Goal: Transaction & Acquisition: Book appointment/travel/reservation

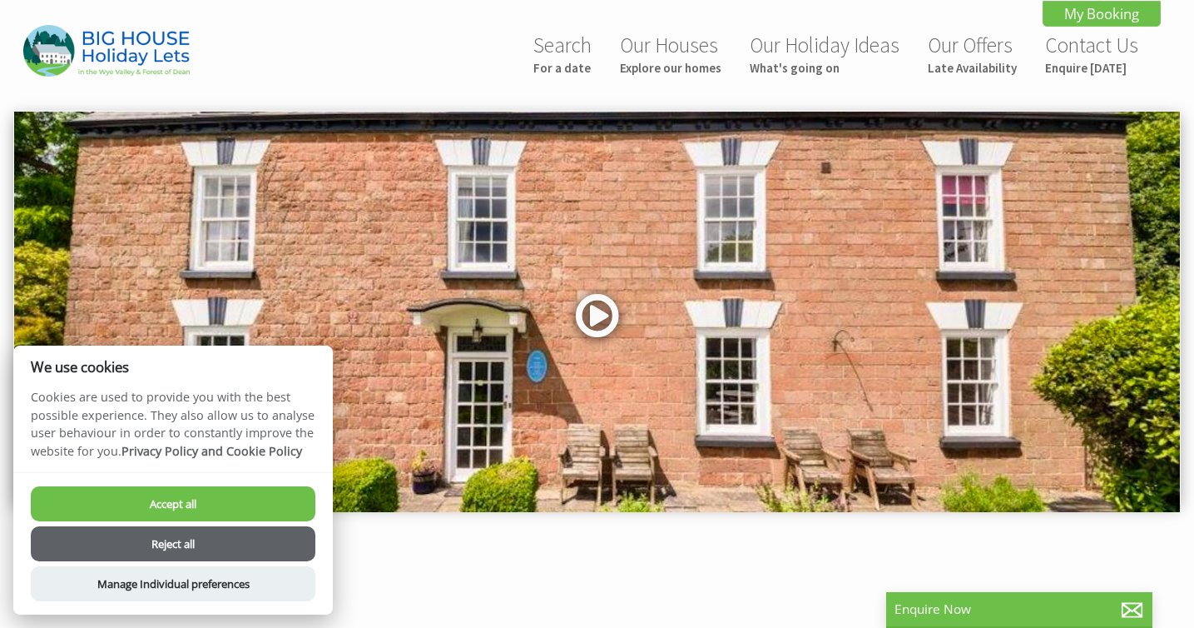
click at [600, 309] on link at bounding box center [598, 321] width 50 height 68
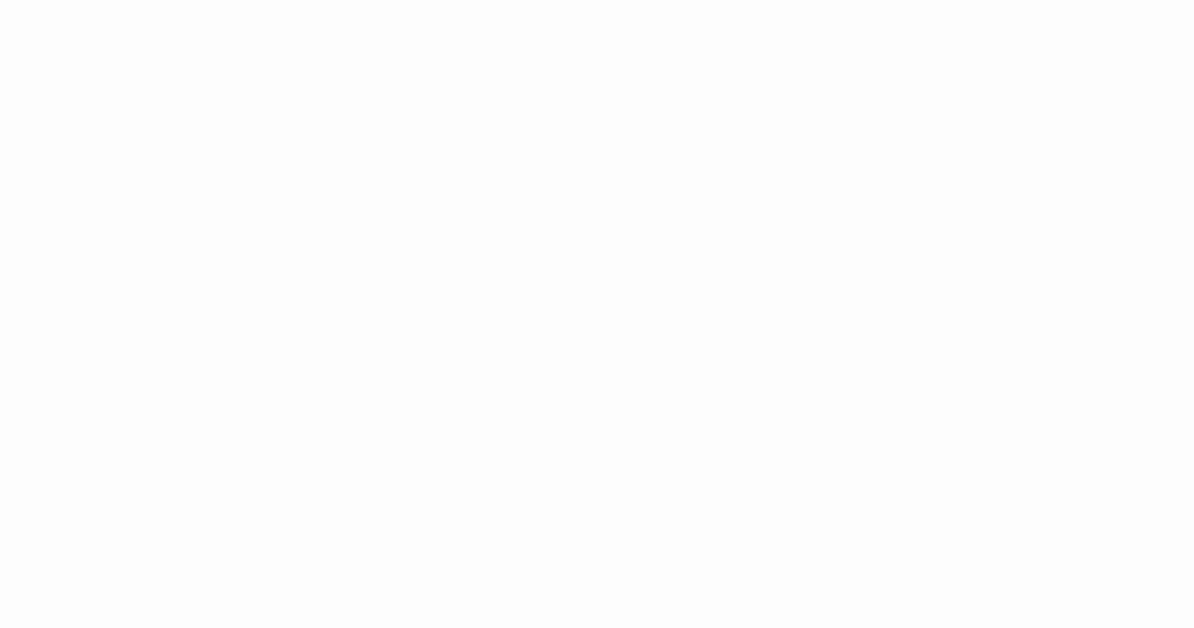
scroll to position [789, 0]
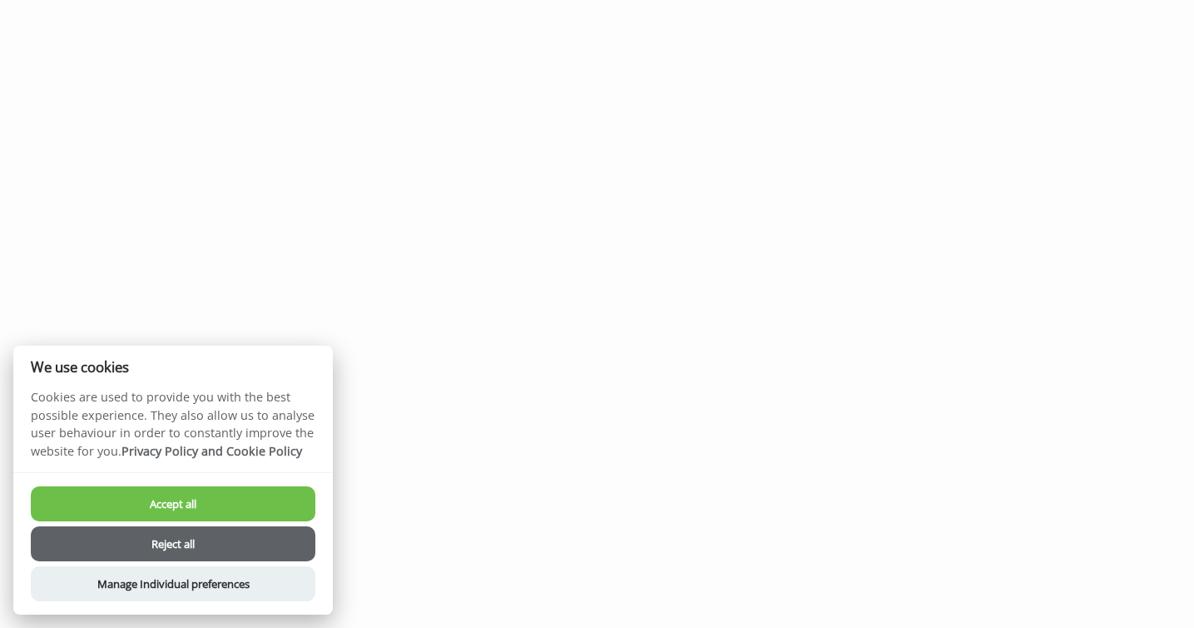
click at [236, 495] on button "Accept all" at bounding box center [173, 503] width 285 height 35
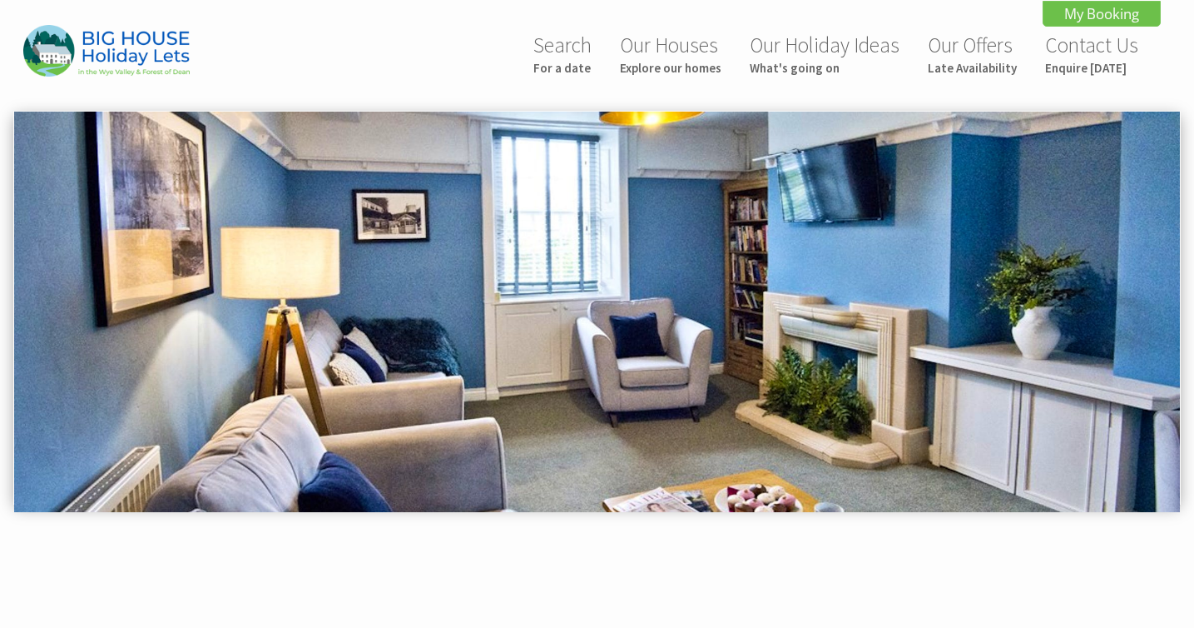
scroll to position [789, 0]
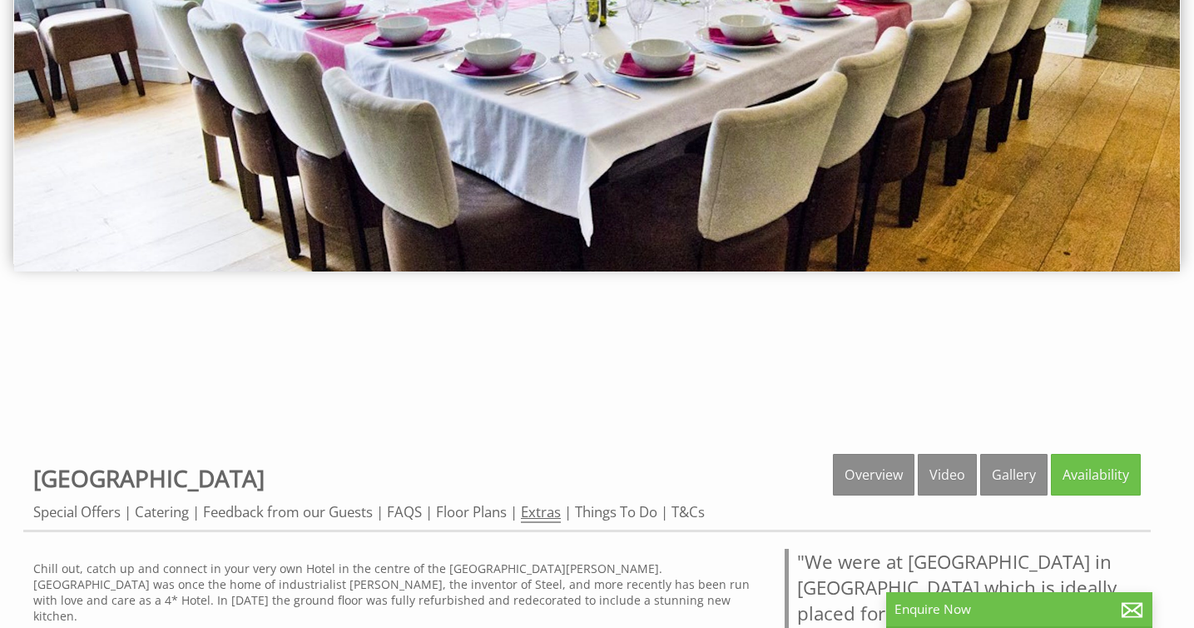
scroll to position [281, 0]
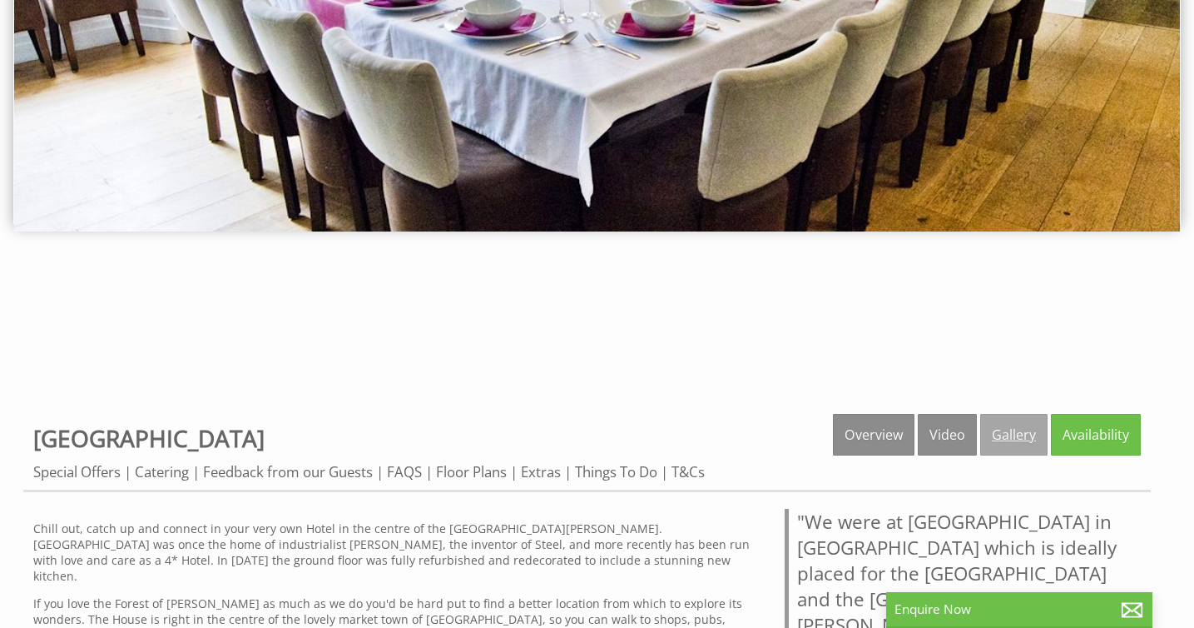
click at [1015, 435] on link "Gallery" at bounding box center [1014, 435] width 67 height 42
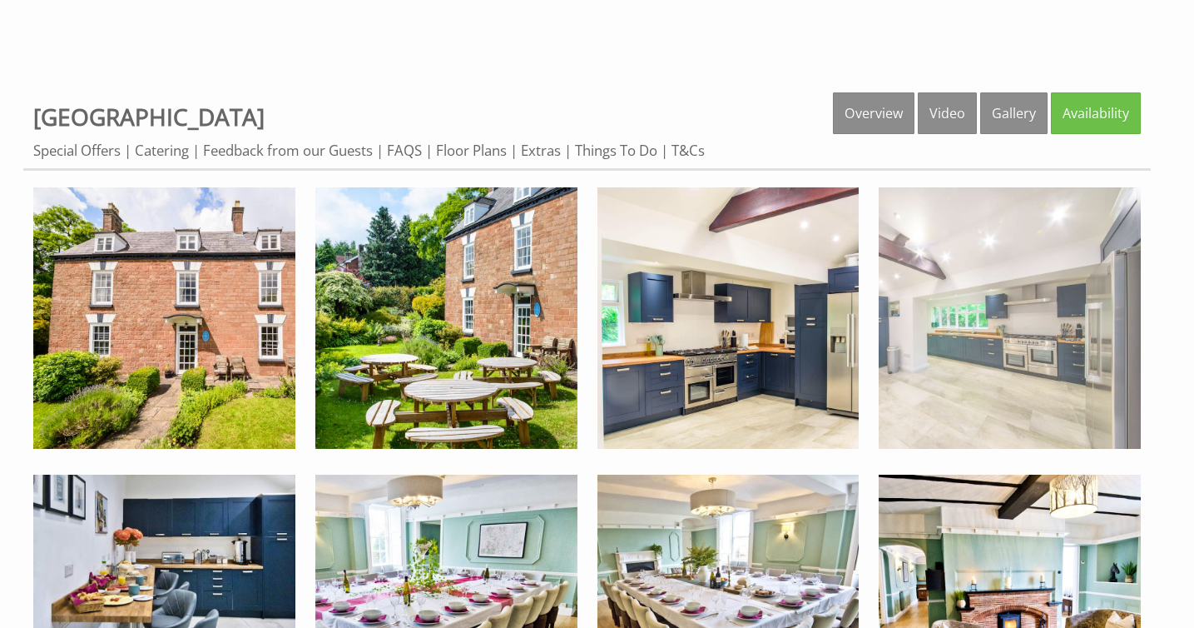
scroll to position [610, 0]
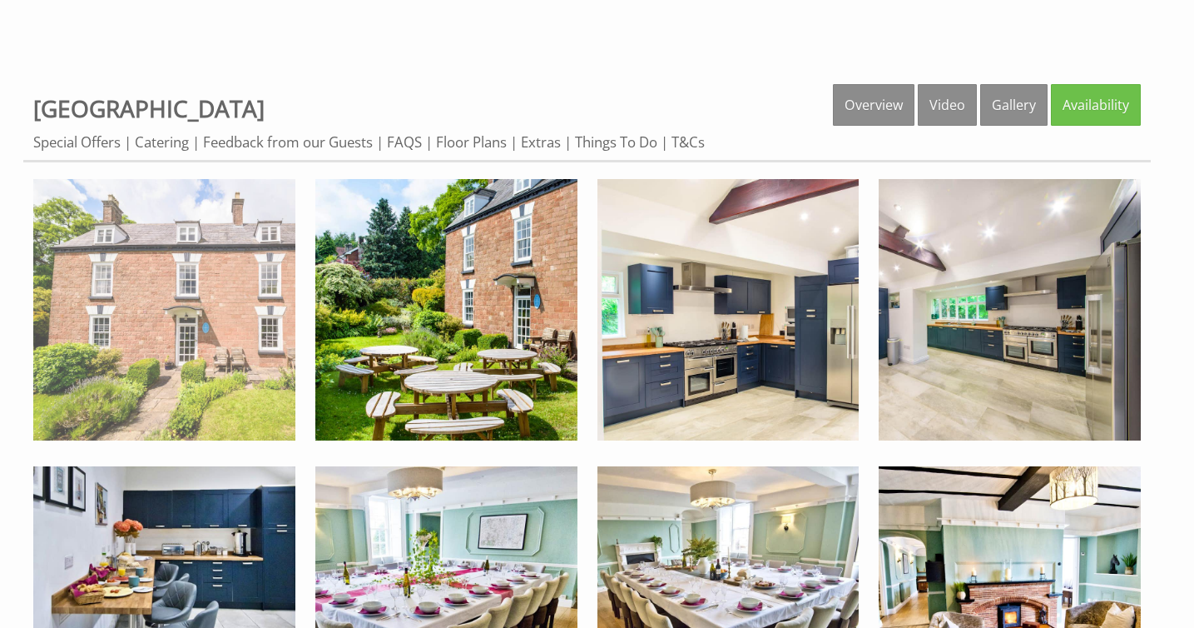
click at [175, 334] on img at bounding box center [164, 310] width 262 height 262
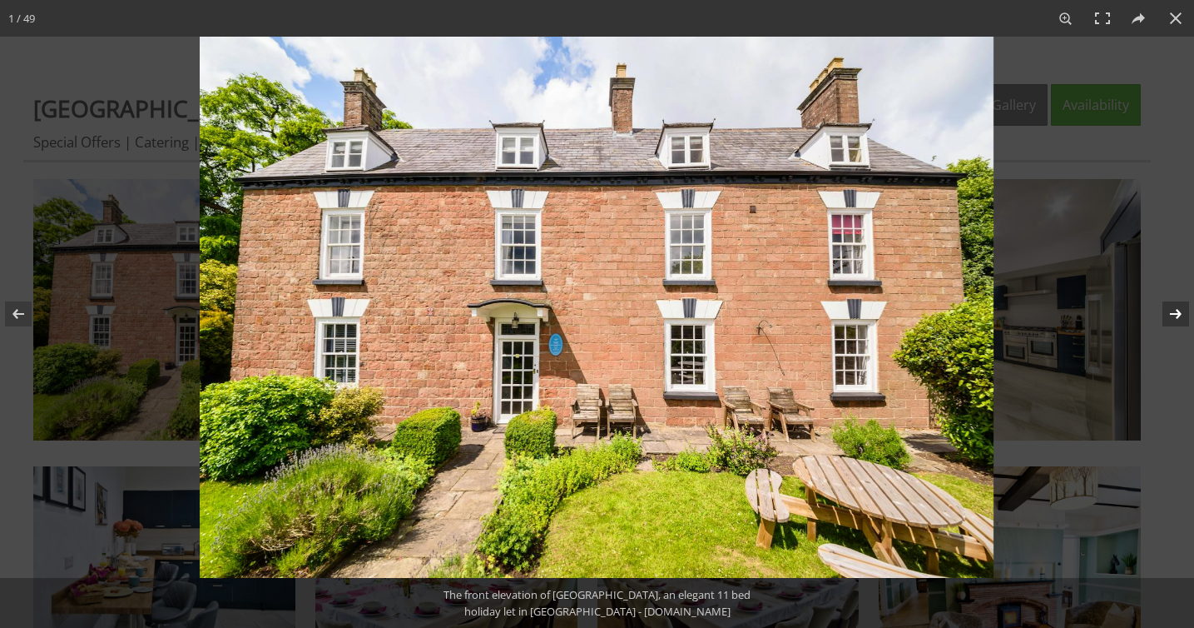
click at [1175, 316] on button at bounding box center [1165, 313] width 58 height 83
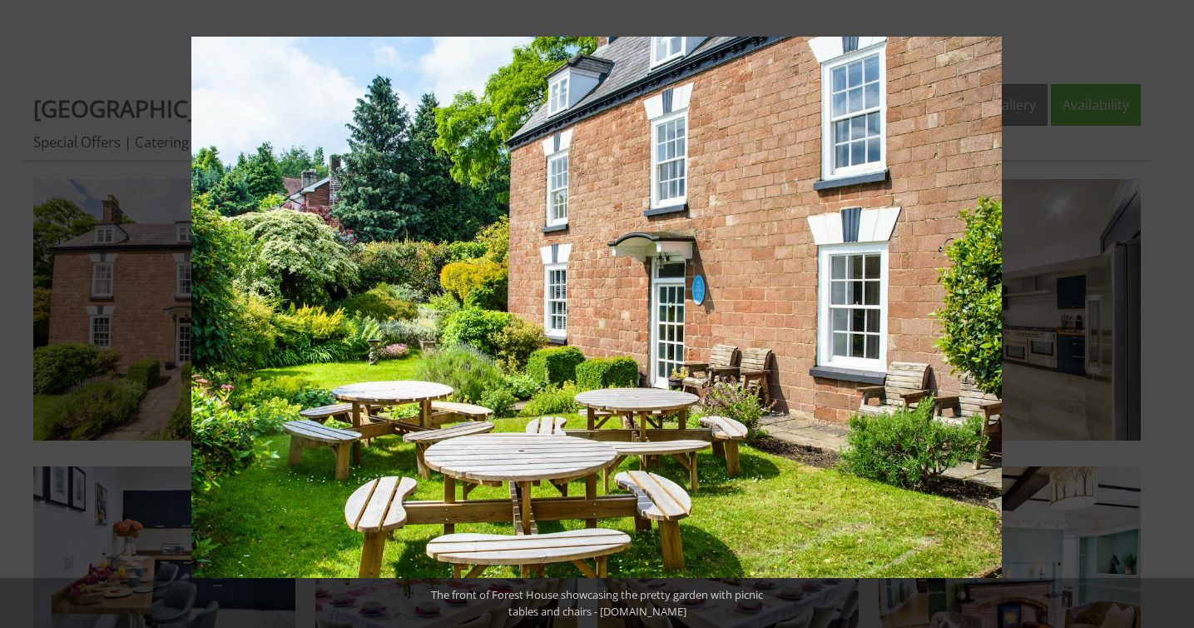
click at [1175, 316] on button at bounding box center [1165, 313] width 58 height 83
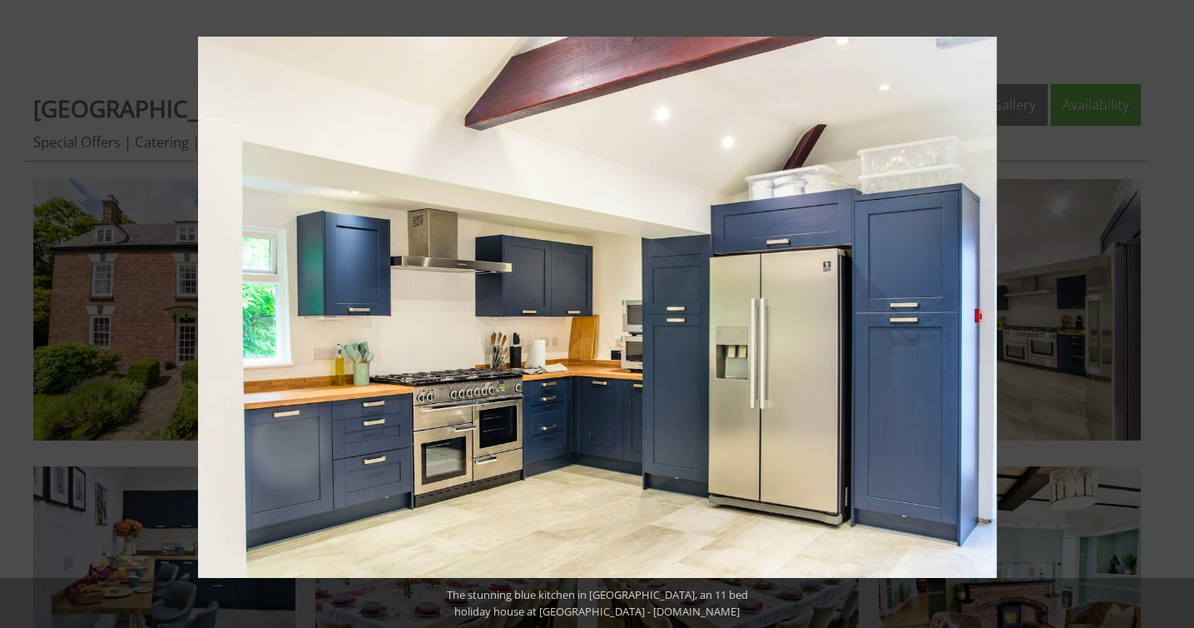
click at [1175, 316] on button at bounding box center [1165, 313] width 58 height 83
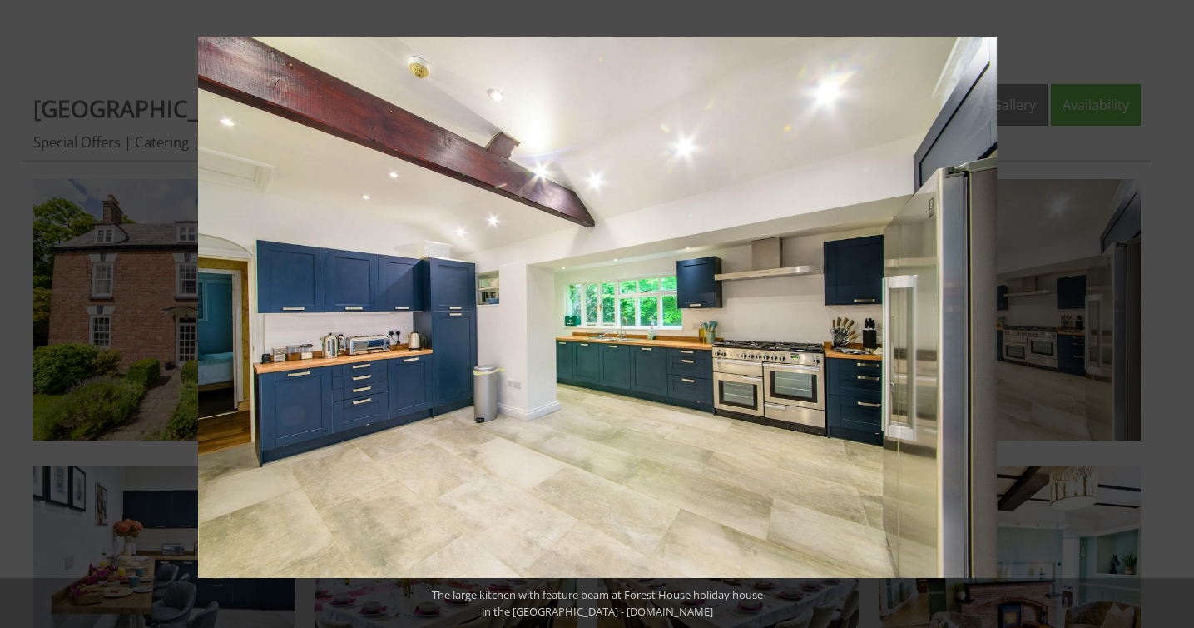
click at [1175, 316] on button at bounding box center [1165, 313] width 58 height 83
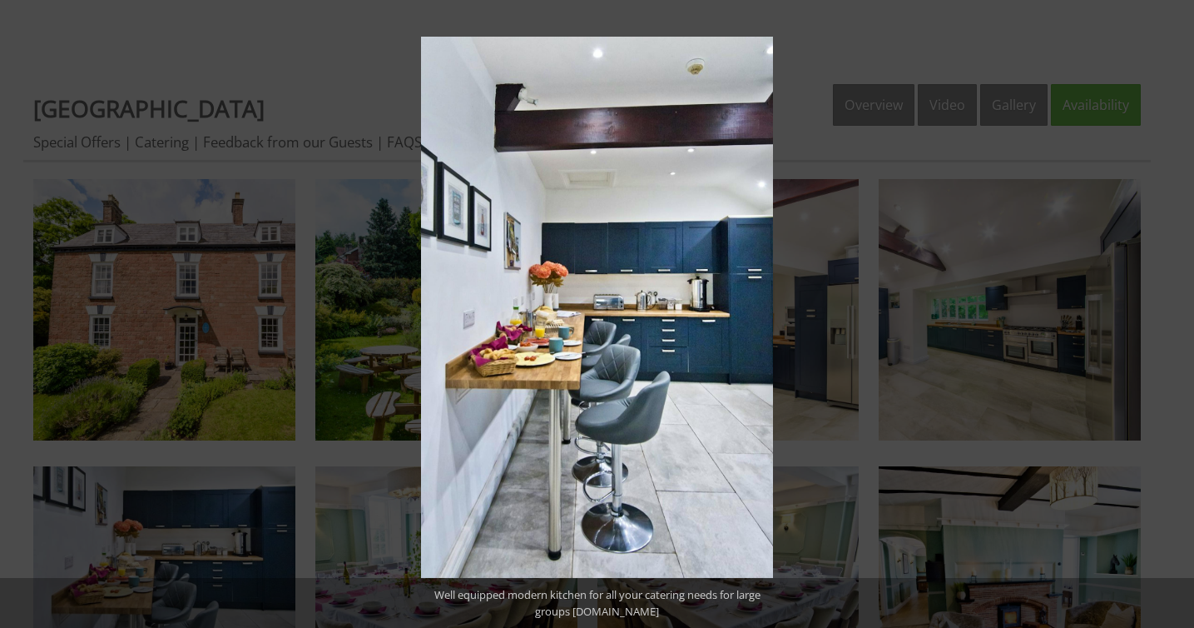
click at [1175, 316] on button at bounding box center [1165, 313] width 58 height 83
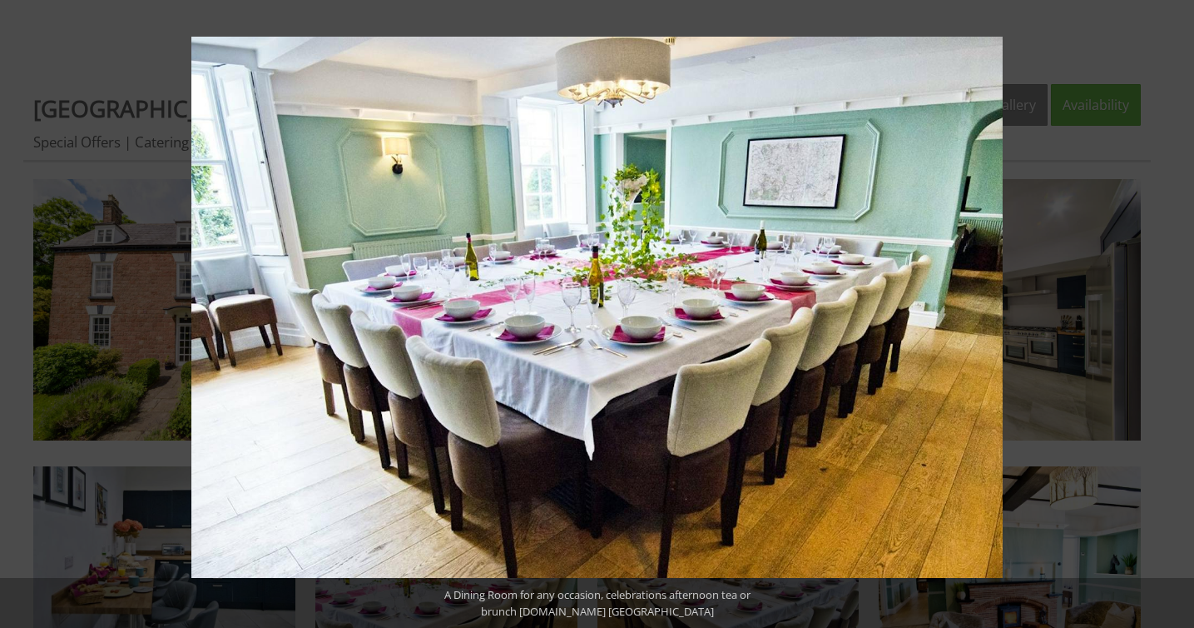
click at [1175, 316] on button at bounding box center [1165, 313] width 58 height 83
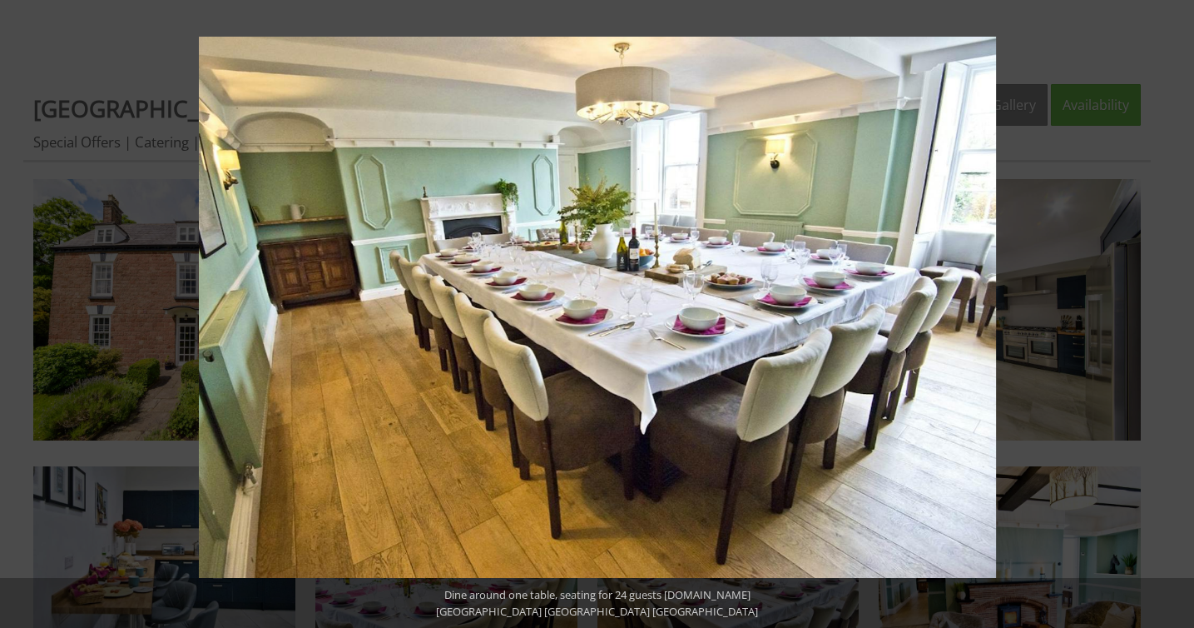
click at [1175, 316] on button at bounding box center [1165, 313] width 58 height 83
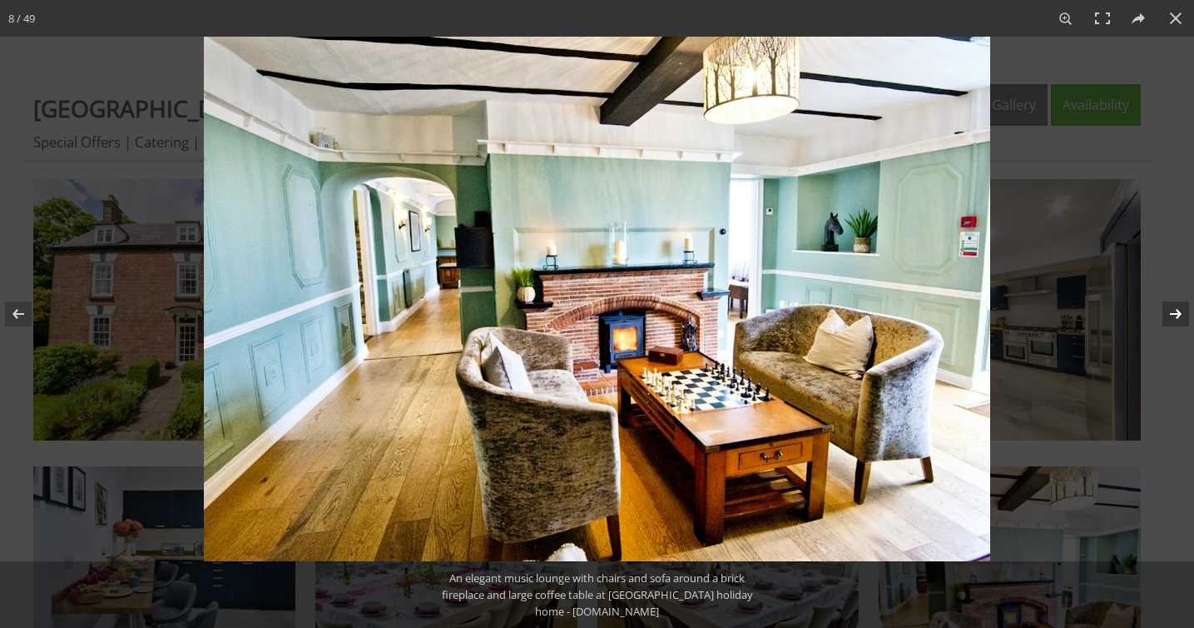
click at [1175, 316] on button at bounding box center [1165, 313] width 58 height 83
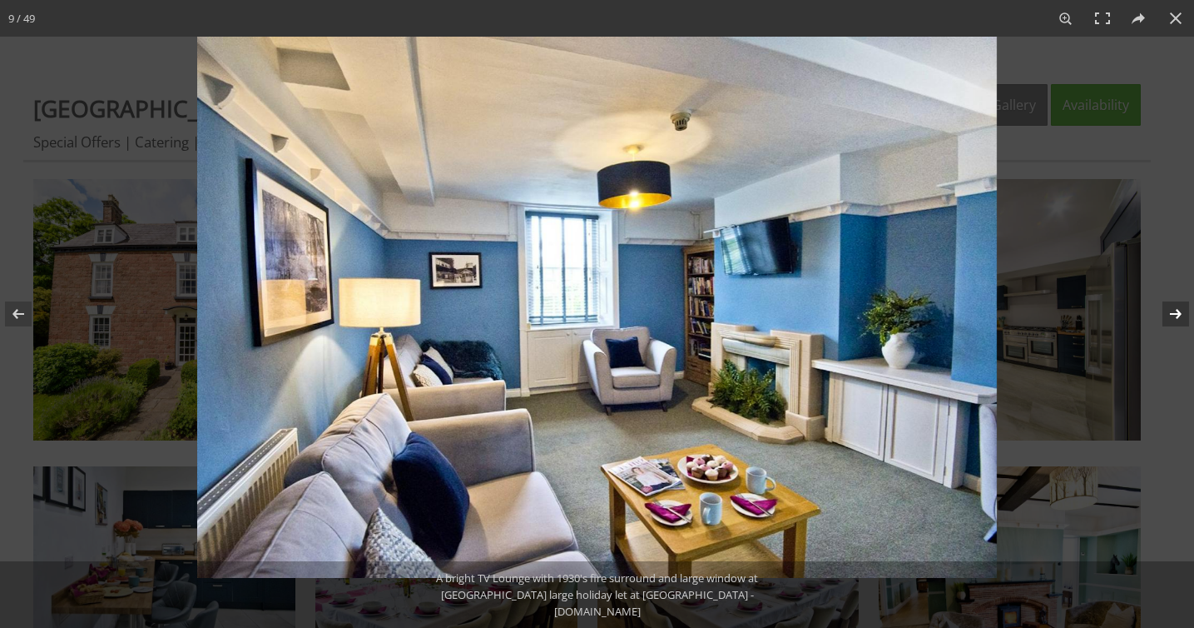
click at [1175, 314] on button at bounding box center [1165, 313] width 58 height 83
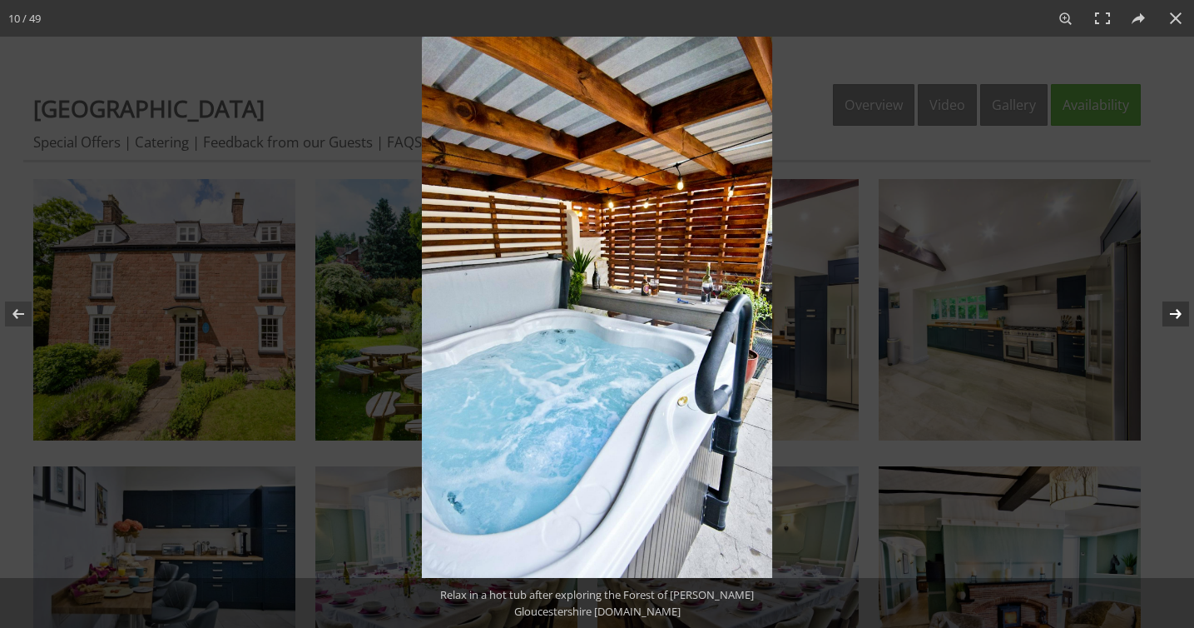
click at [1175, 314] on button at bounding box center [1165, 313] width 58 height 83
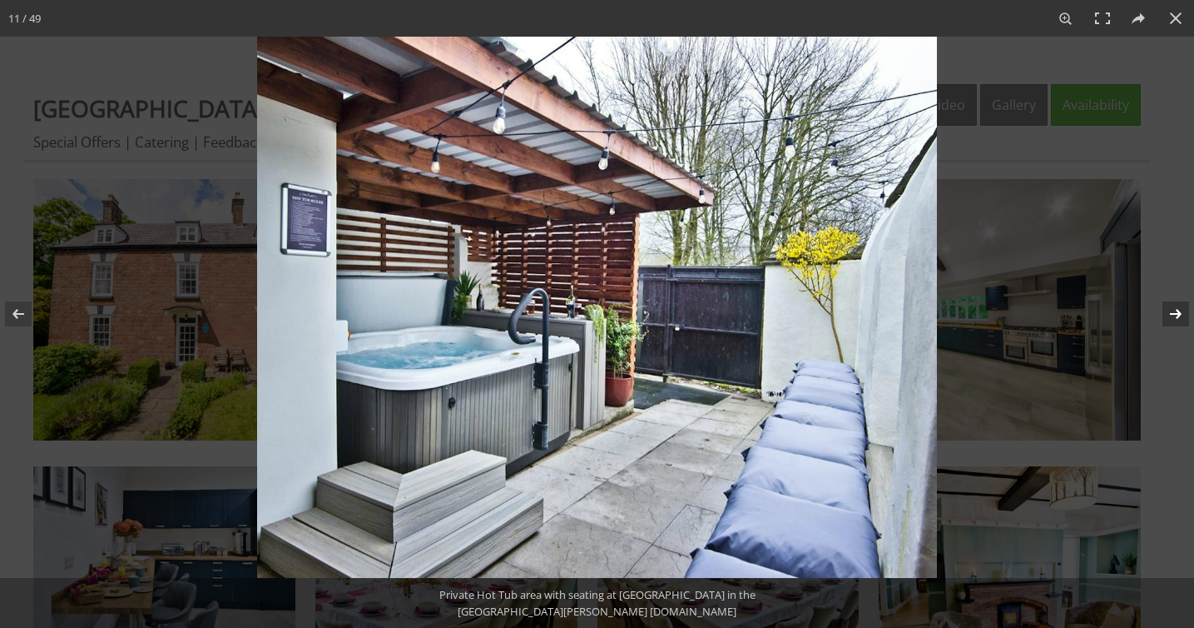
click at [1175, 314] on button at bounding box center [1165, 313] width 58 height 83
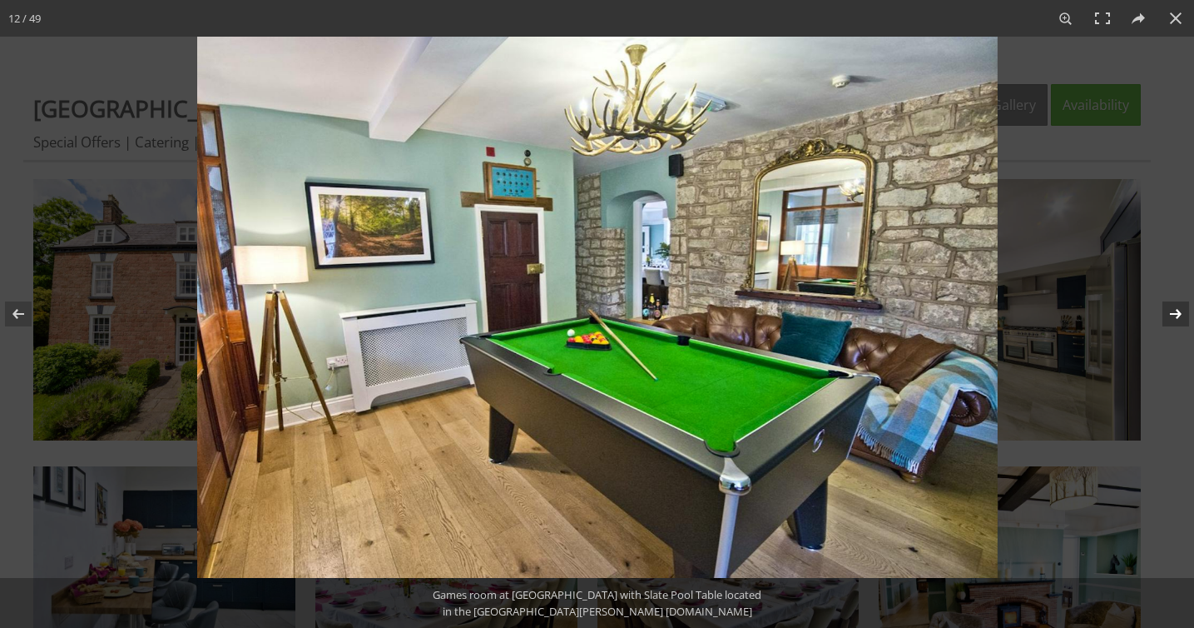
click at [1175, 314] on button at bounding box center [1165, 313] width 58 height 83
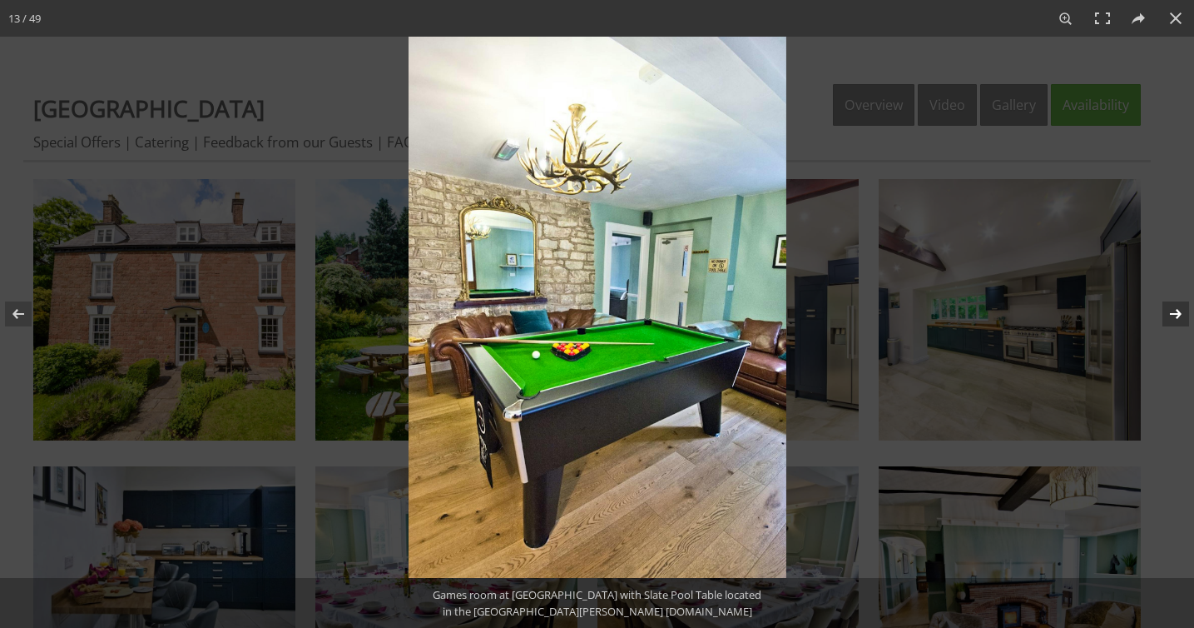
click at [1175, 314] on button at bounding box center [1165, 313] width 58 height 83
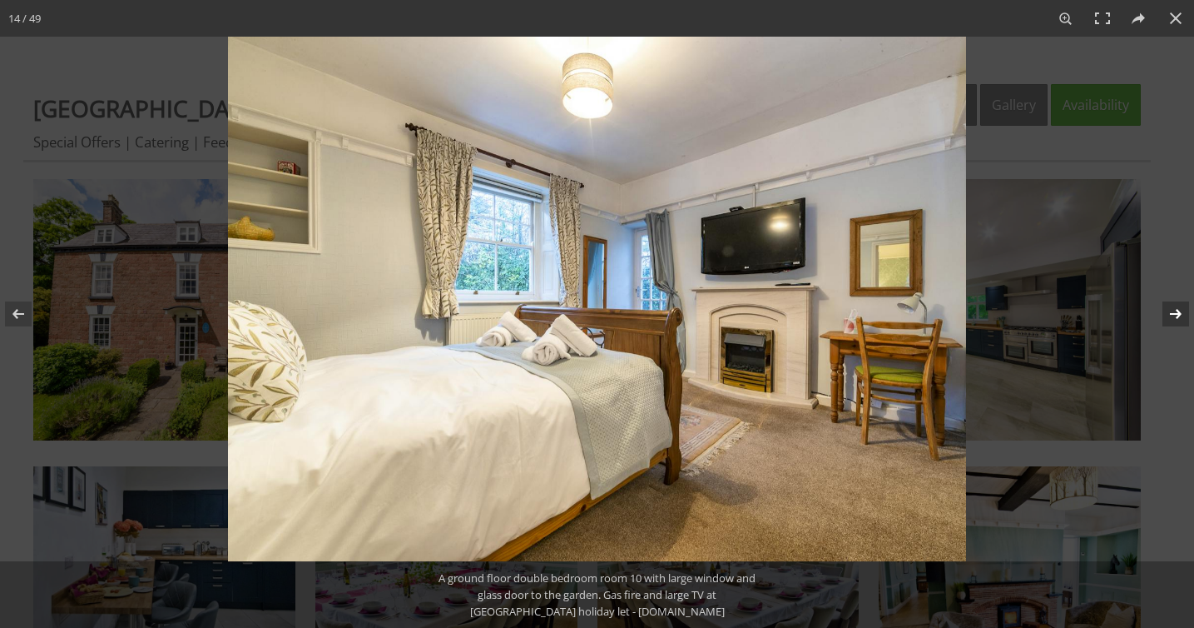
click at [1175, 314] on button at bounding box center [1165, 313] width 58 height 83
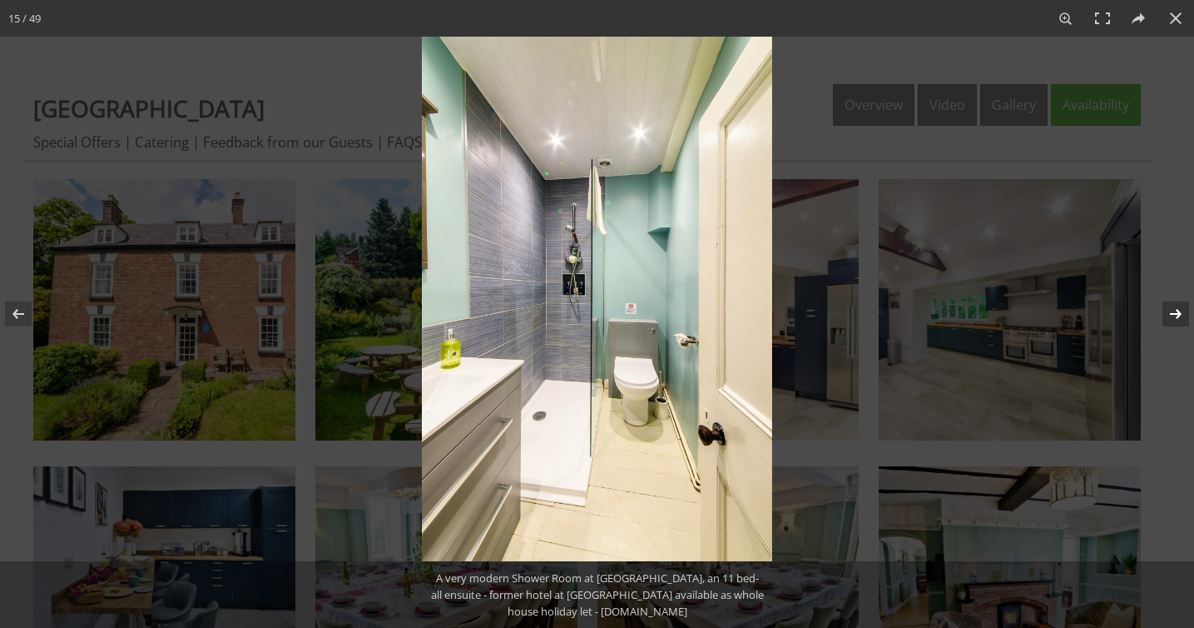
click at [1175, 314] on button at bounding box center [1165, 313] width 58 height 83
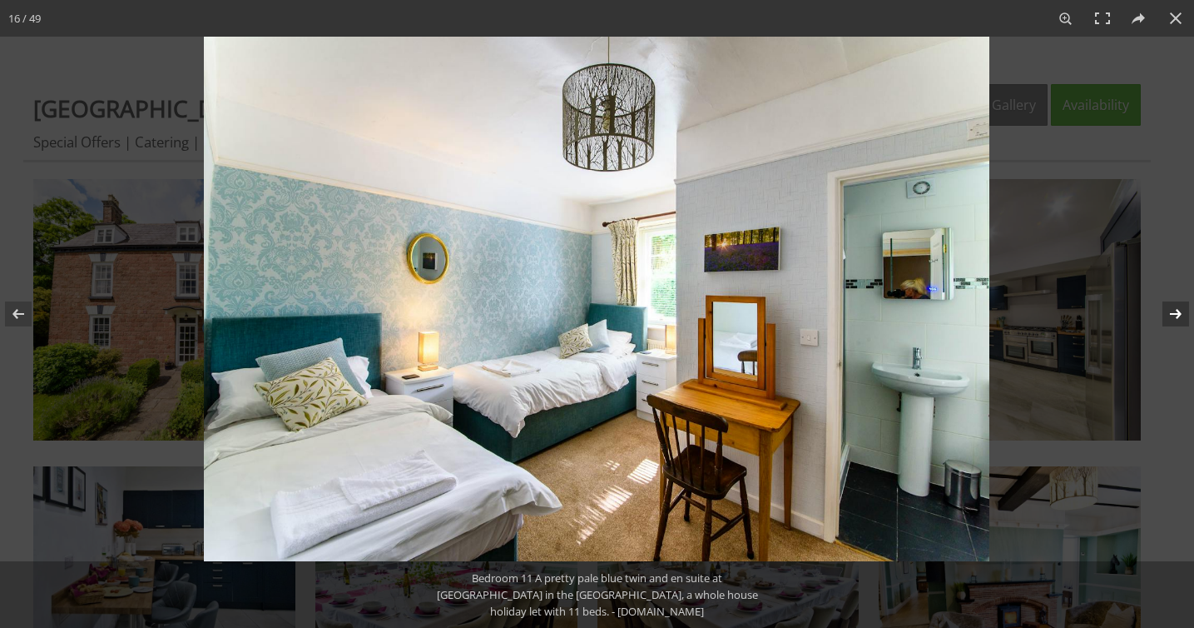
click at [1175, 314] on button at bounding box center [1165, 313] width 58 height 83
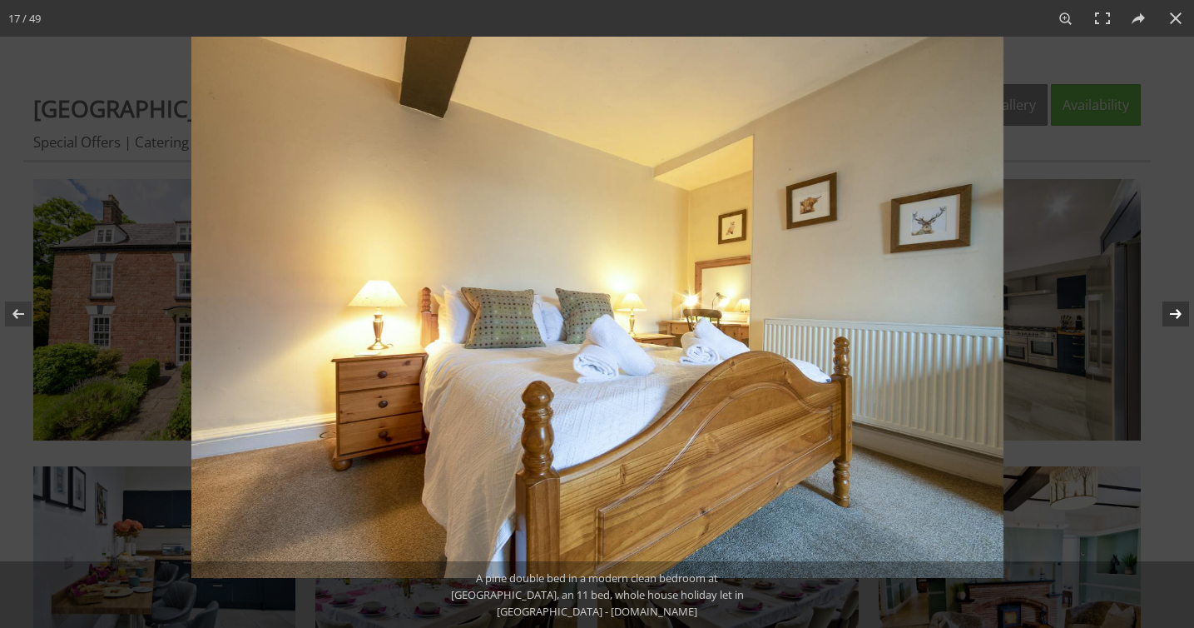
click at [1175, 314] on button at bounding box center [1165, 313] width 58 height 83
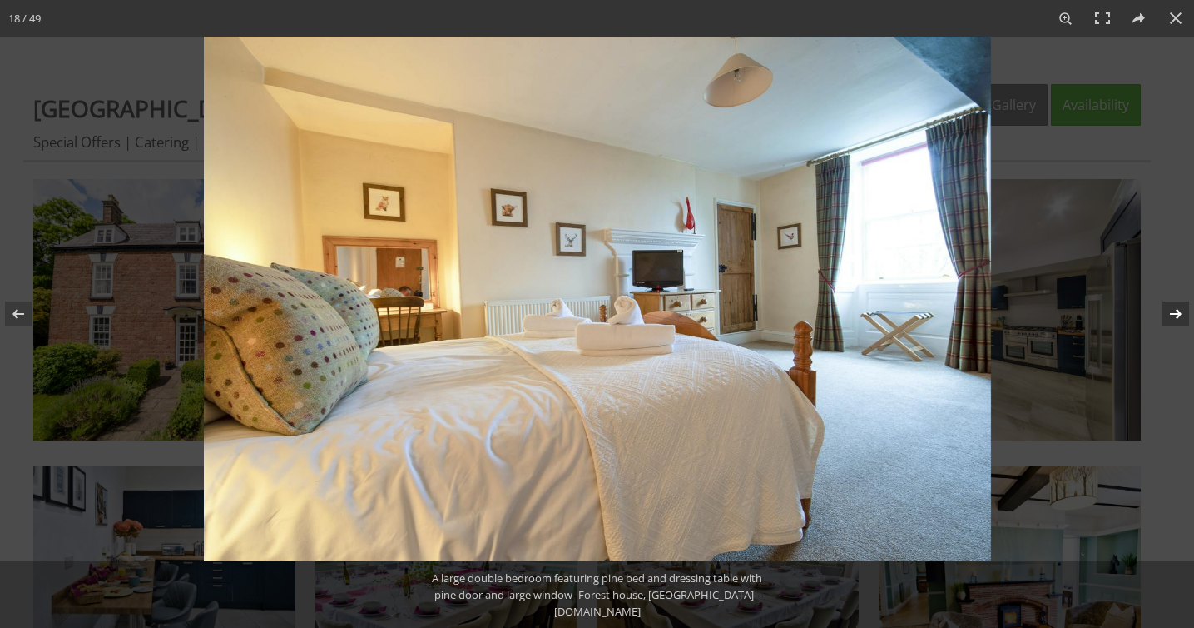
click at [1175, 314] on button at bounding box center [1165, 313] width 58 height 83
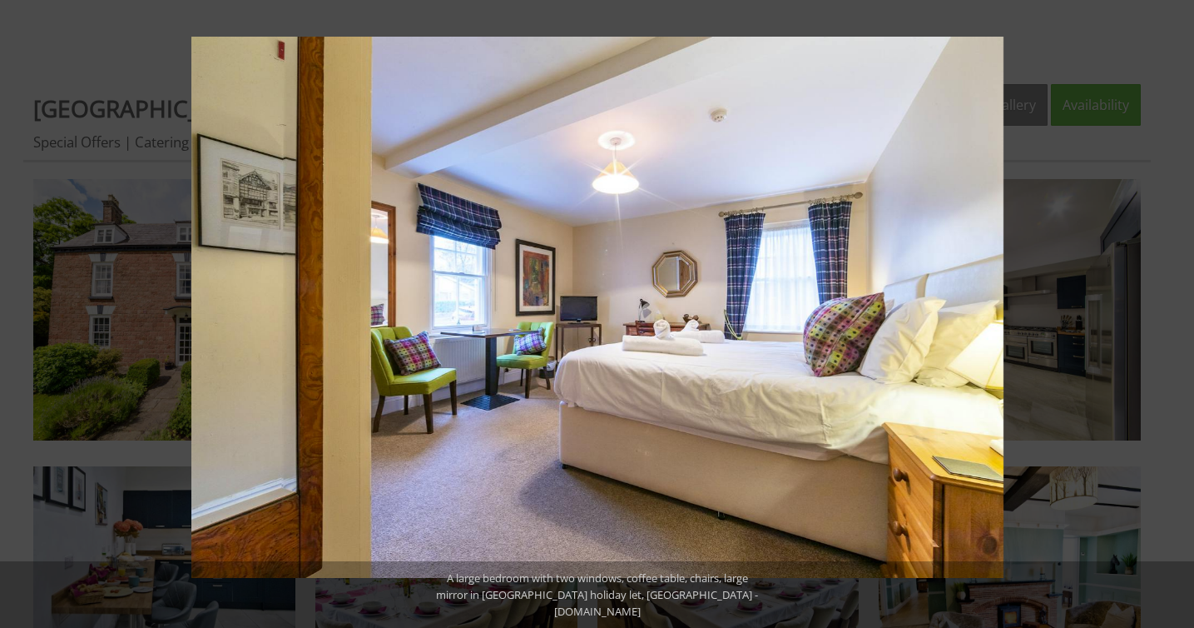
click at [1175, 314] on button at bounding box center [1165, 313] width 58 height 83
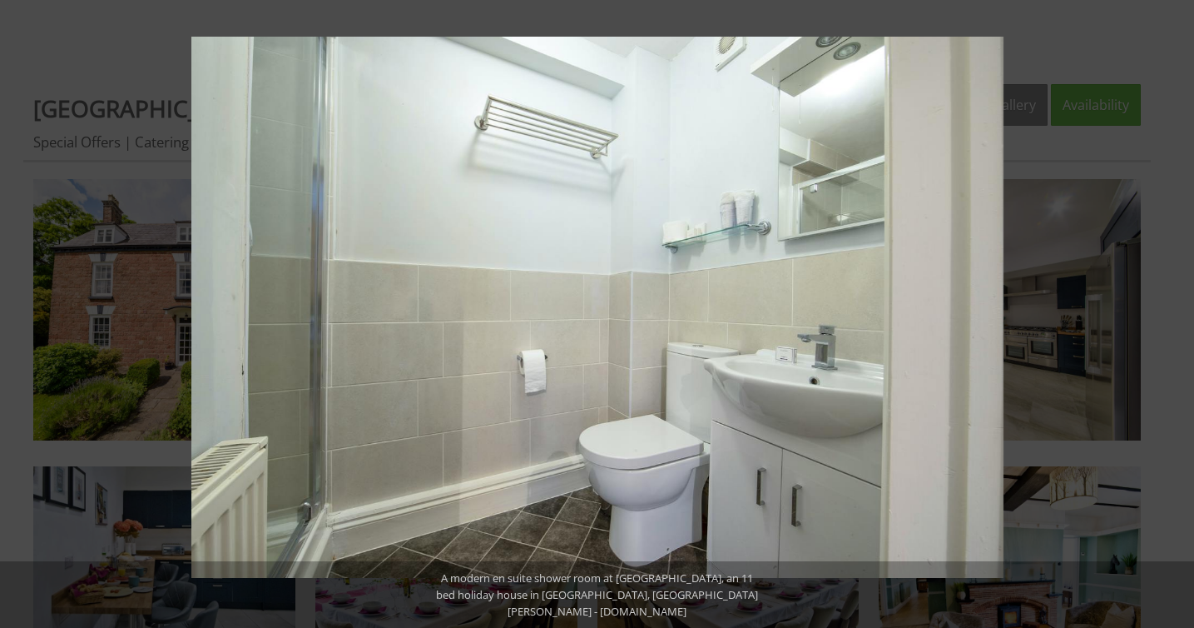
click at [1175, 314] on button at bounding box center [1165, 313] width 58 height 83
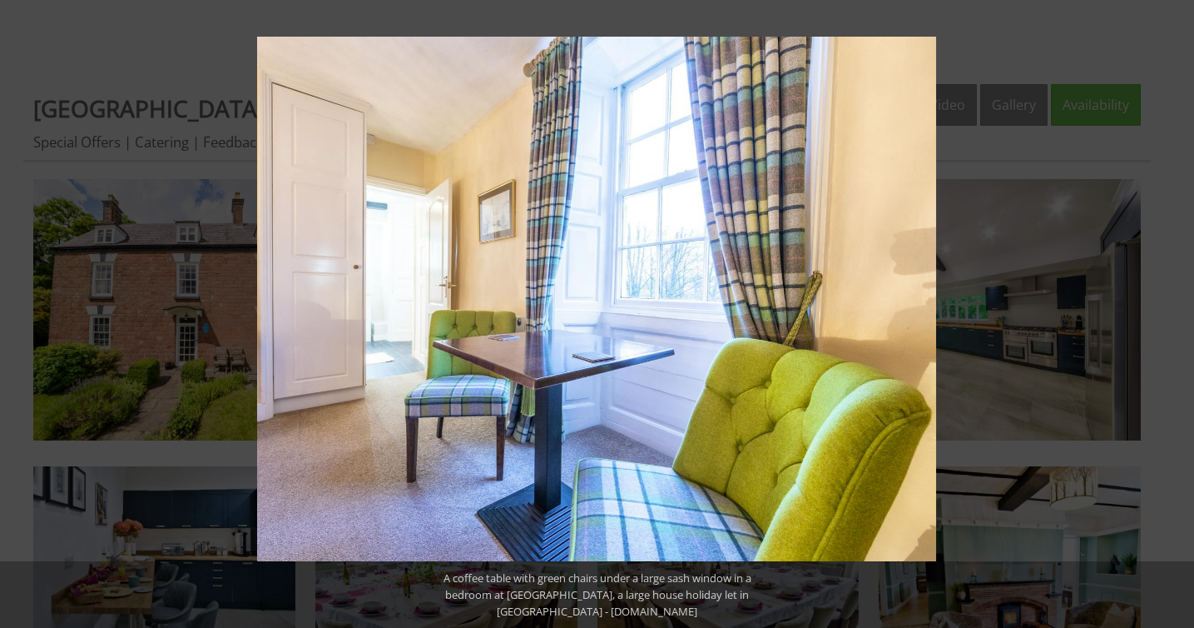
click at [1175, 314] on button at bounding box center [1165, 313] width 58 height 83
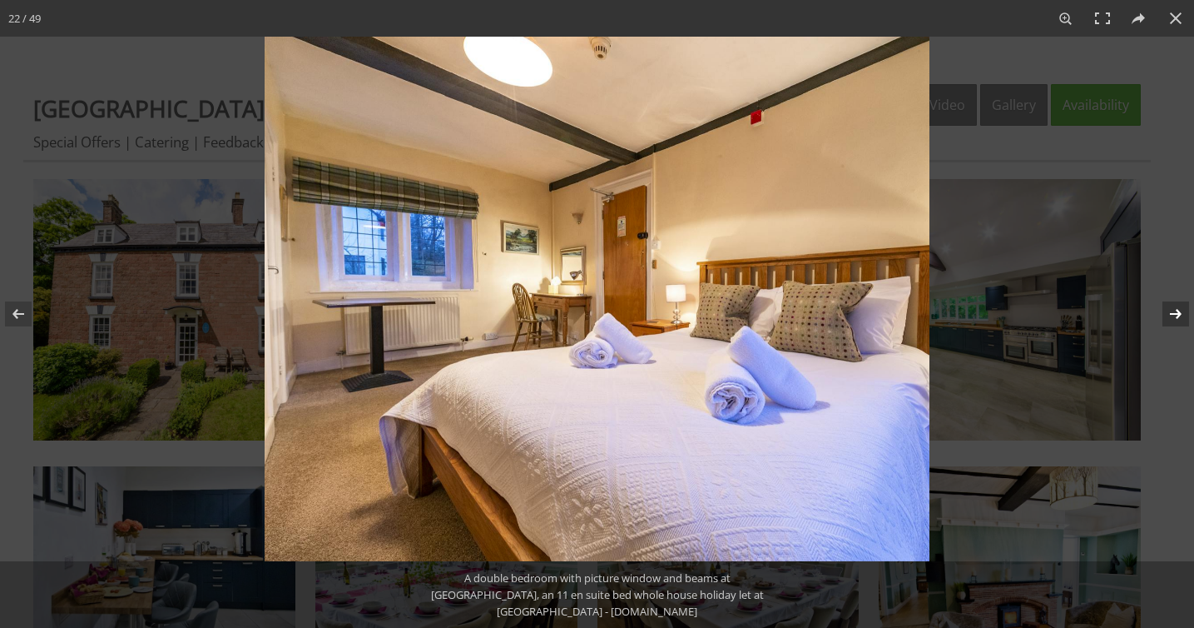
click at [1170, 313] on button at bounding box center [1165, 313] width 58 height 83
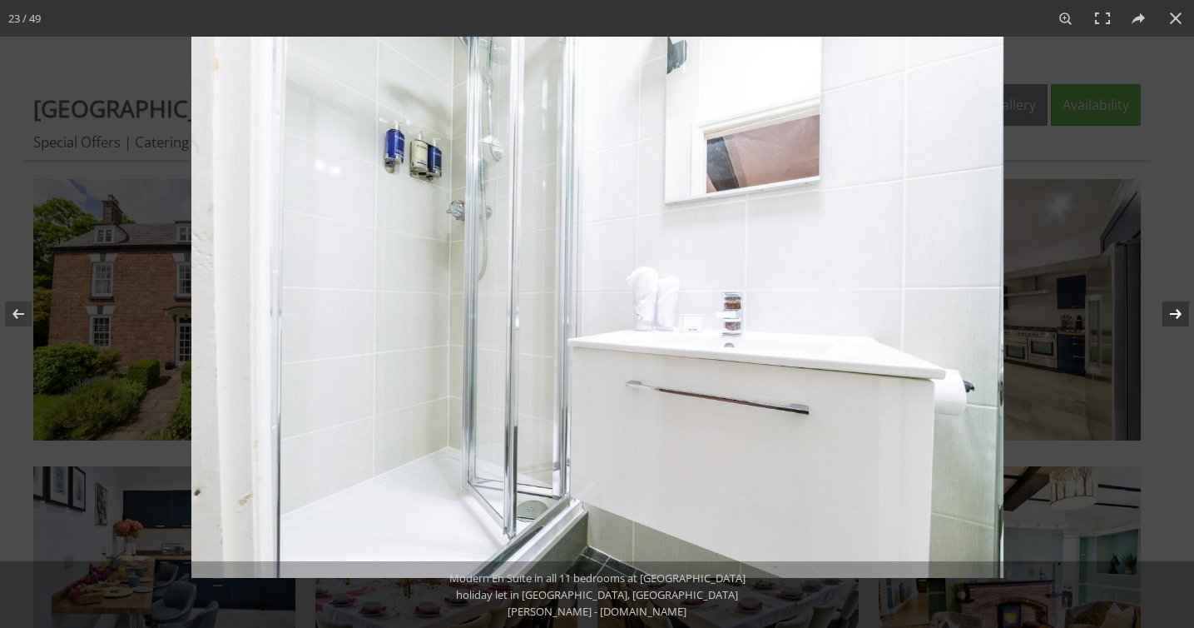
click at [1170, 313] on button at bounding box center [1165, 313] width 58 height 83
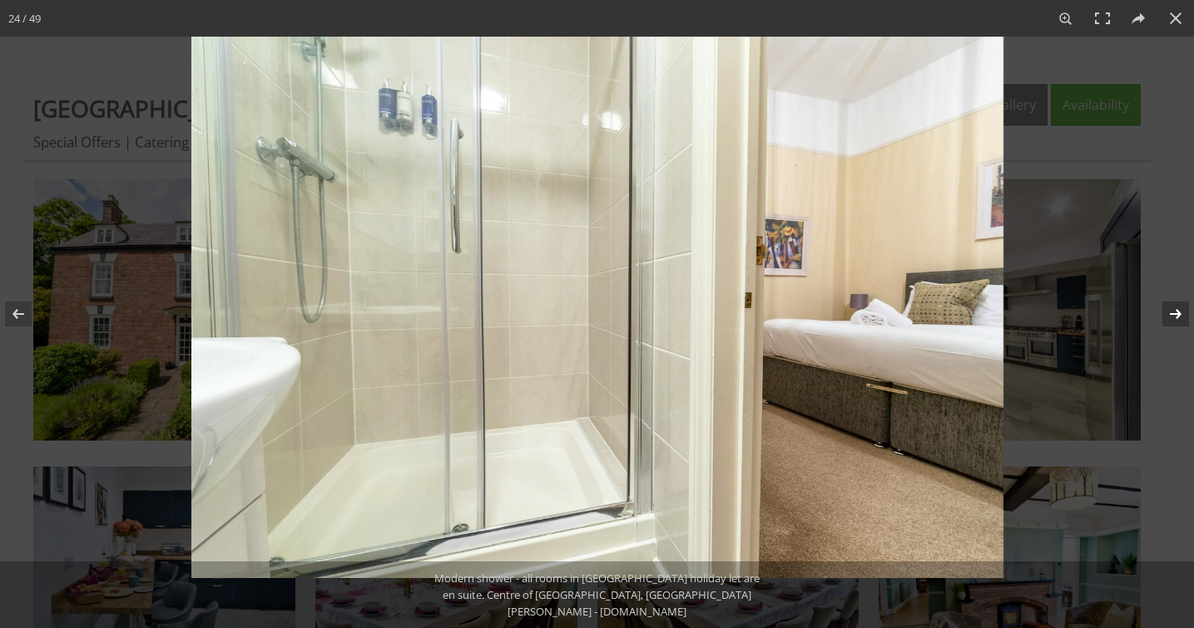
click at [1170, 313] on button at bounding box center [1165, 313] width 58 height 83
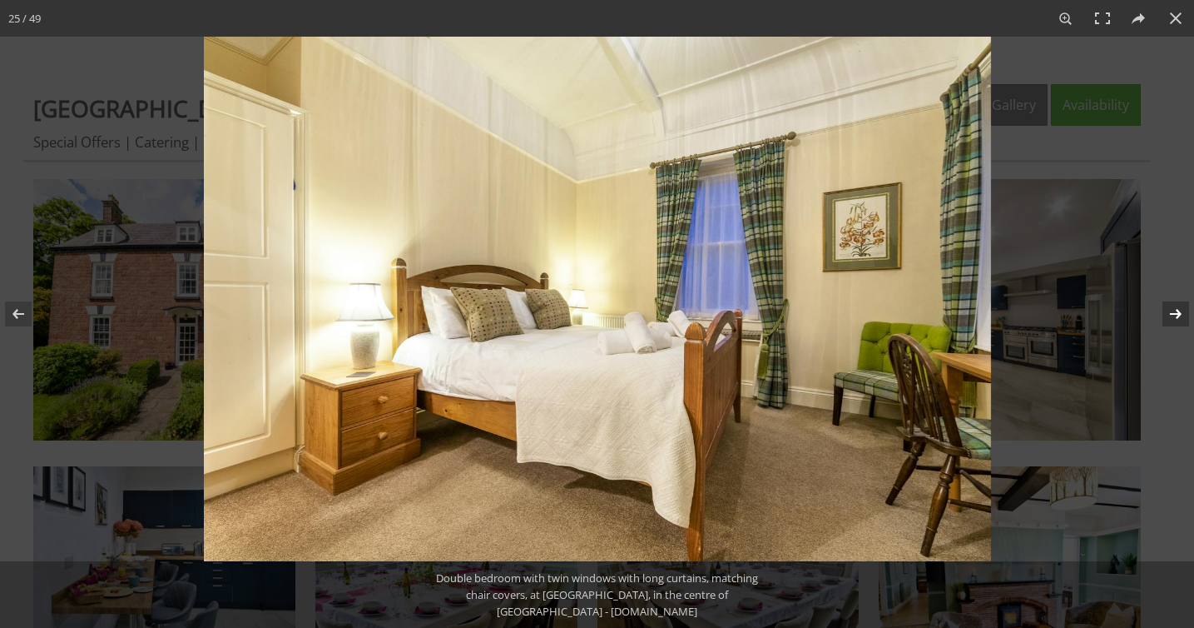
click at [1170, 313] on button at bounding box center [1165, 313] width 58 height 83
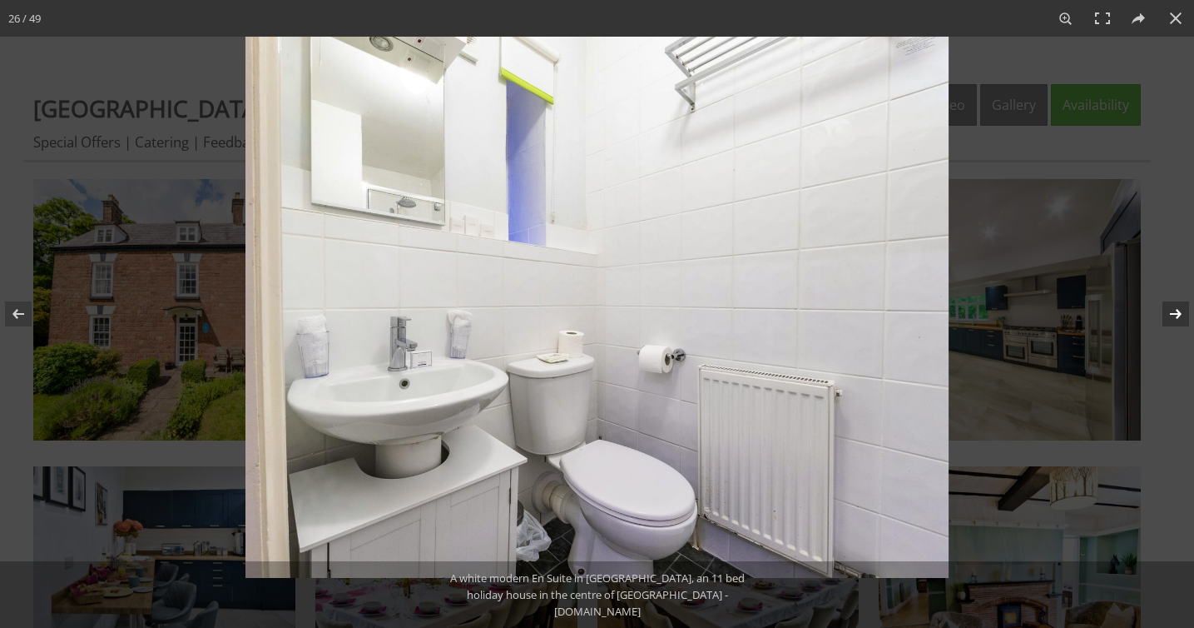
click at [1170, 314] on button at bounding box center [1165, 313] width 58 height 83
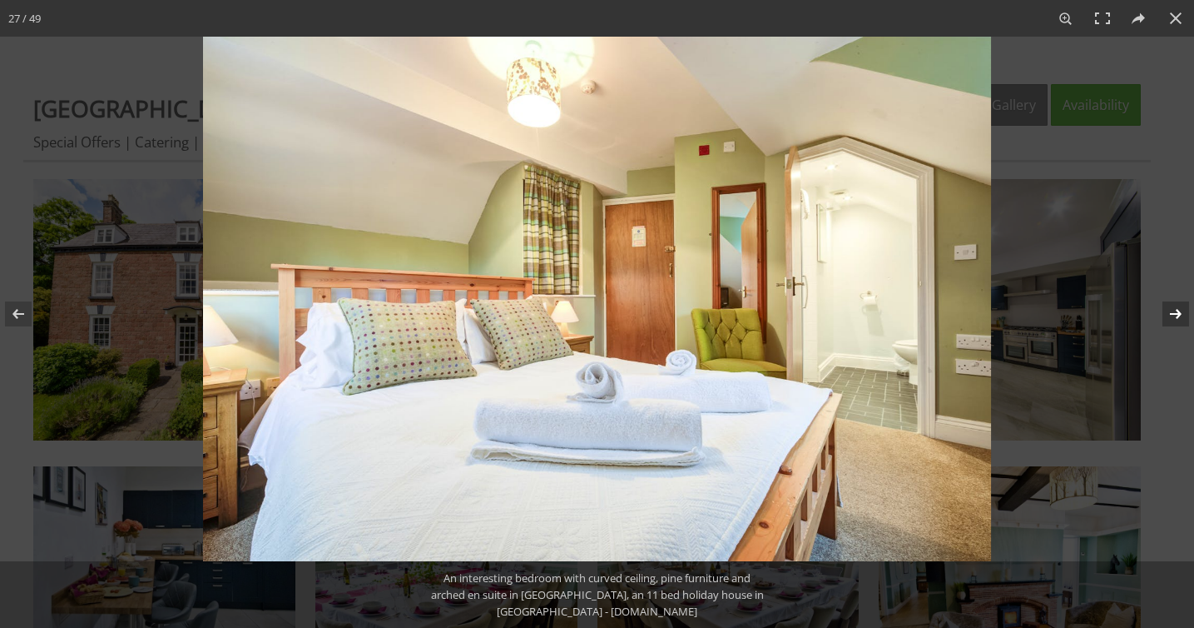
click at [1170, 314] on button at bounding box center [1165, 313] width 58 height 83
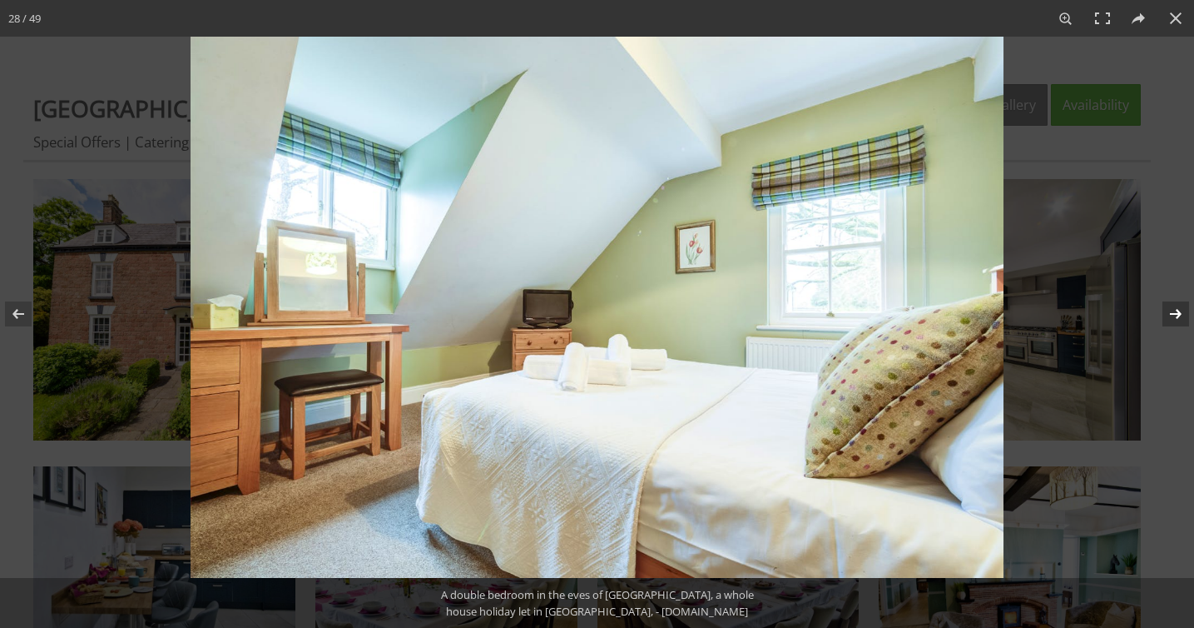
click at [1170, 314] on button at bounding box center [1165, 313] width 58 height 83
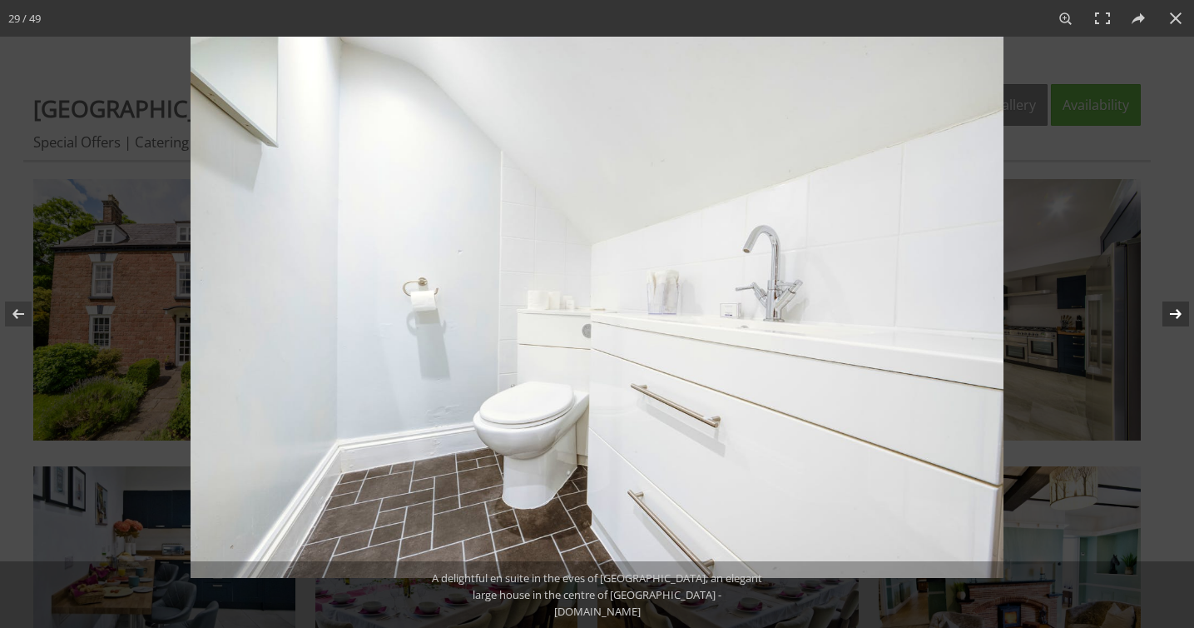
click at [1170, 314] on button at bounding box center [1165, 313] width 58 height 83
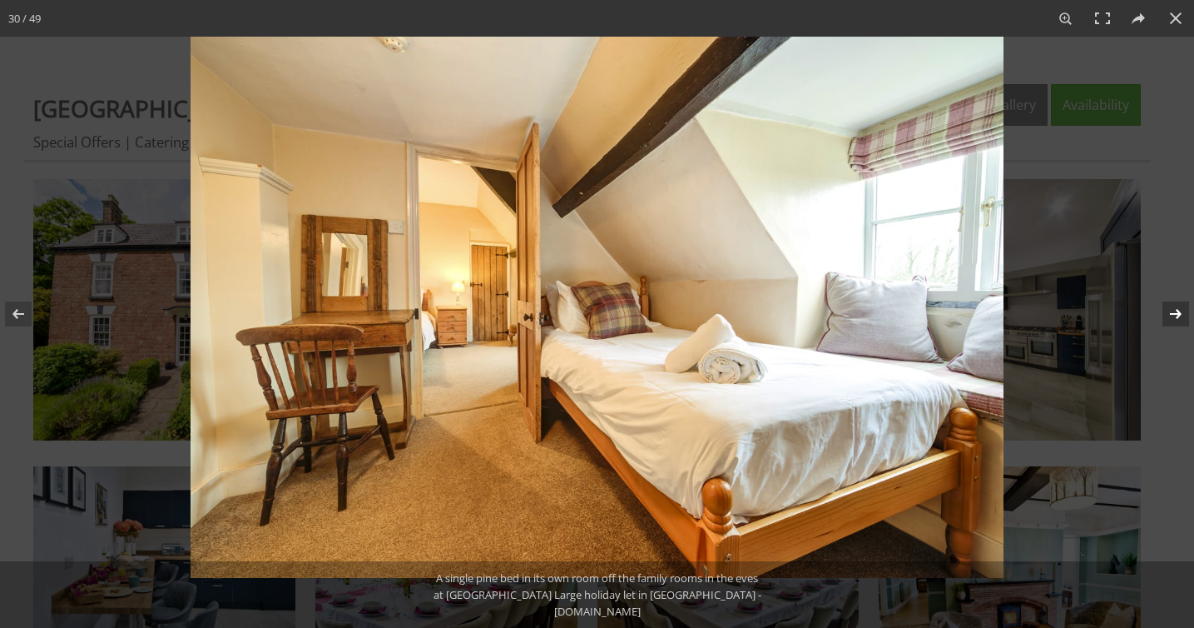
click at [1170, 314] on button at bounding box center [1165, 313] width 58 height 83
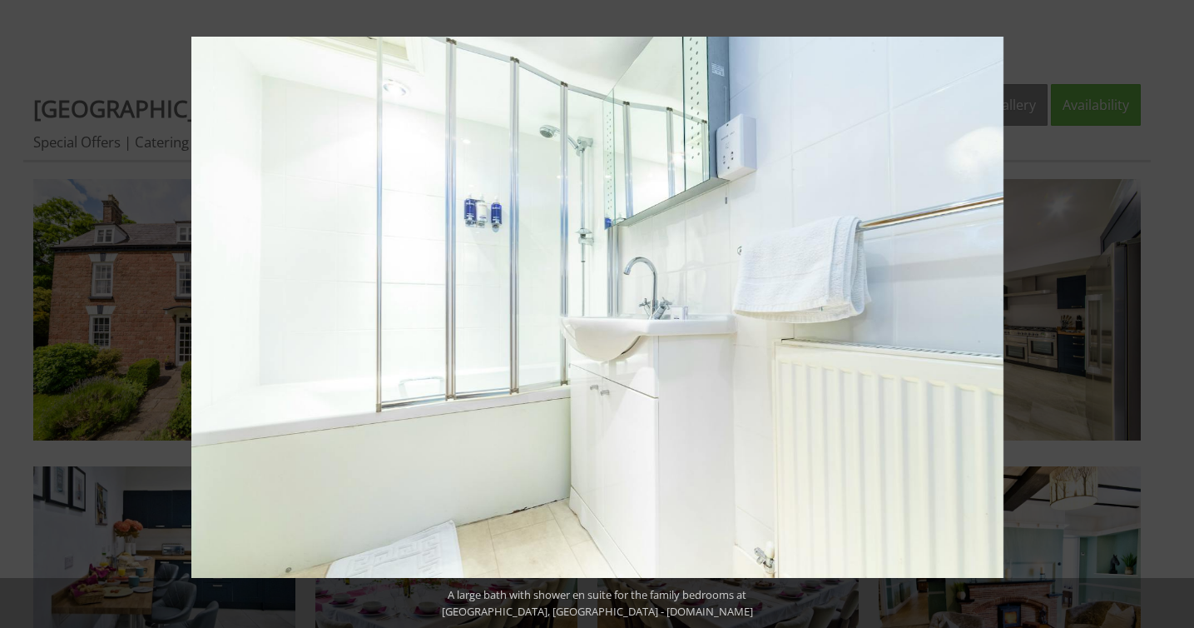
click at [1170, 314] on button at bounding box center [1165, 313] width 58 height 83
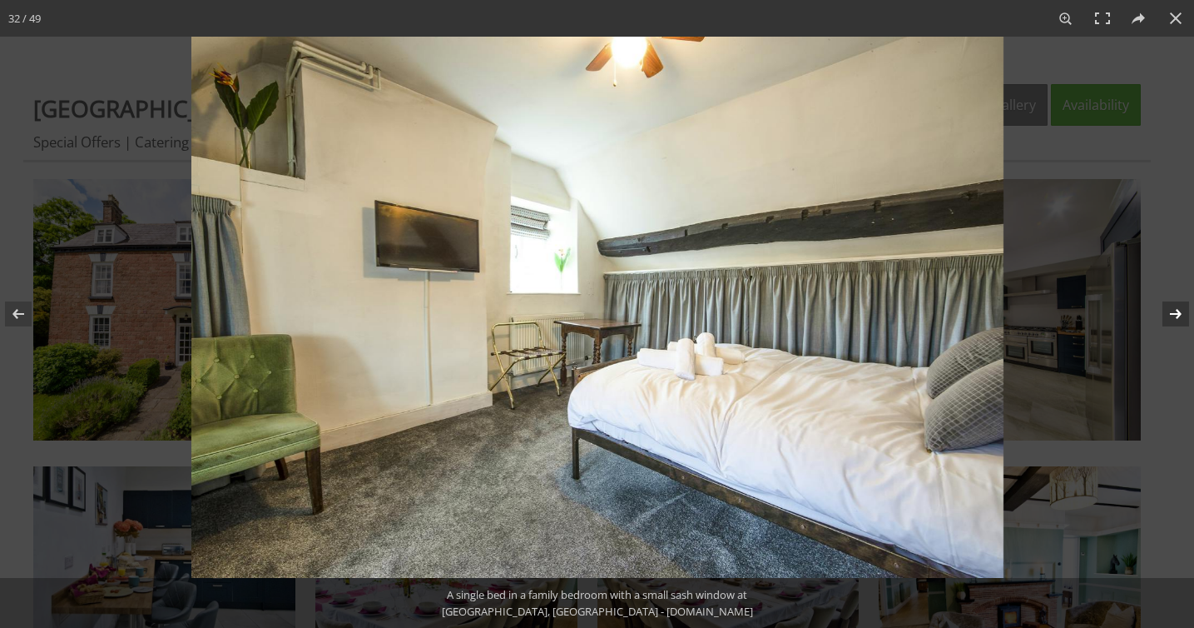
click at [1170, 321] on button at bounding box center [1165, 313] width 58 height 83
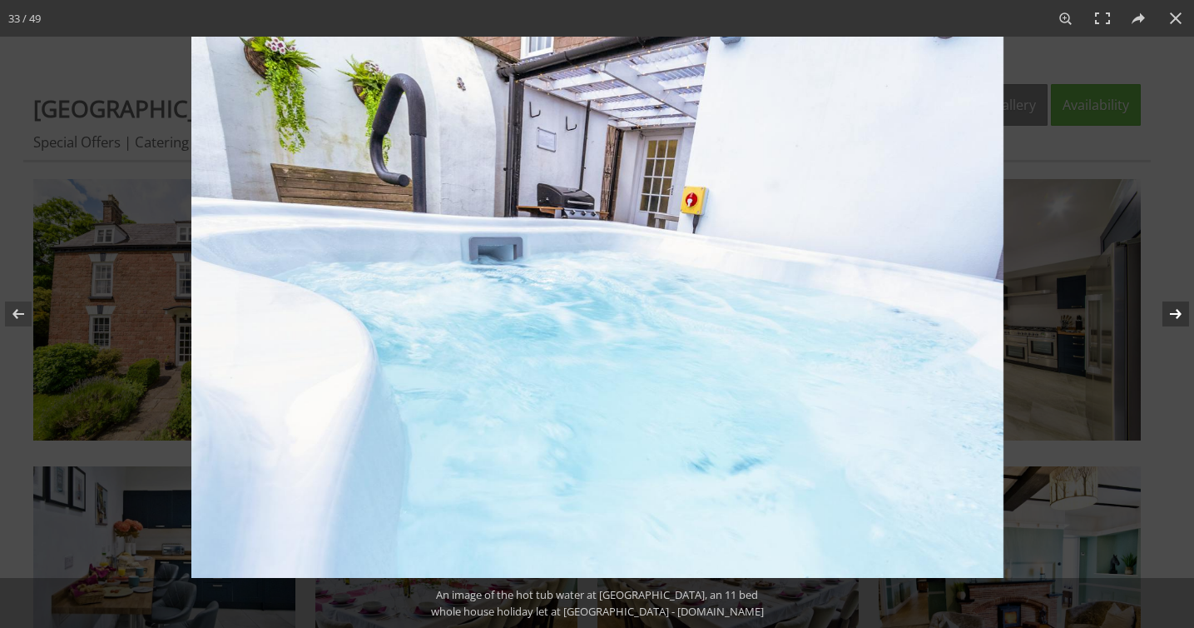
click at [1170, 321] on button at bounding box center [1165, 313] width 58 height 83
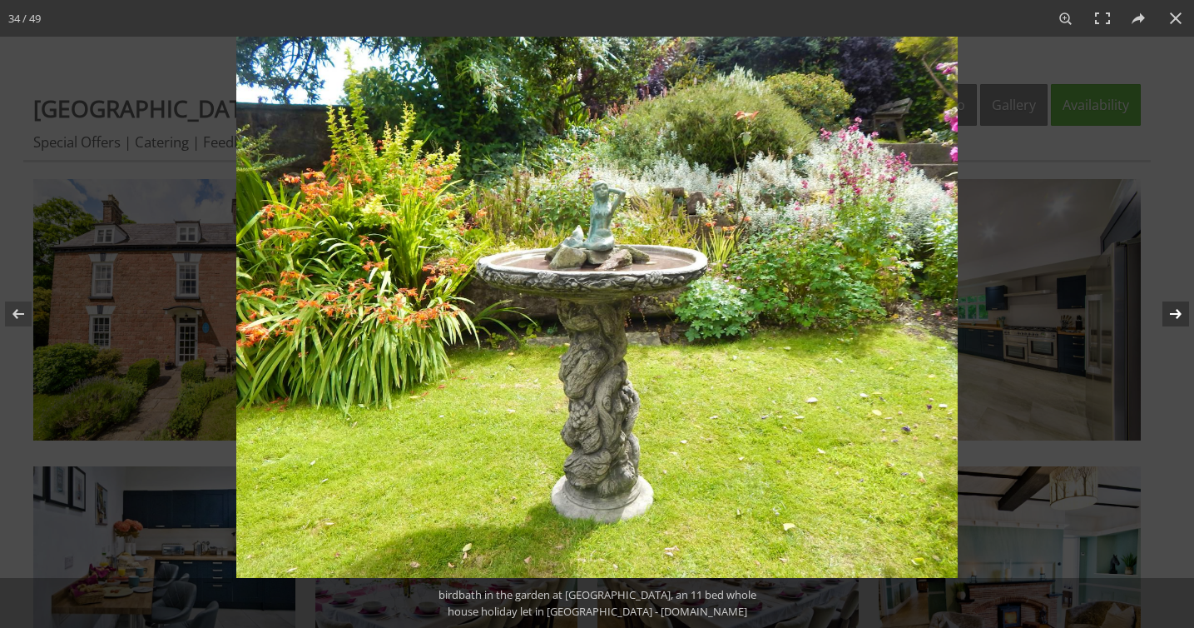
click at [1170, 321] on button at bounding box center [1165, 313] width 58 height 83
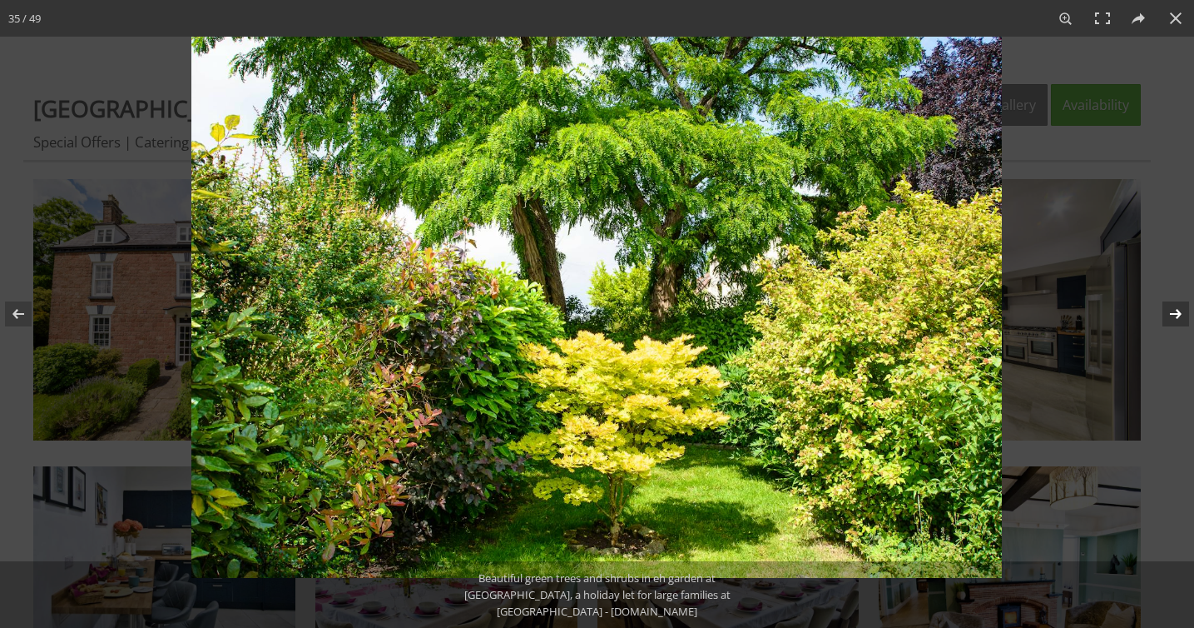
click at [1170, 321] on button at bounding box center [1165, 313] width 58 height 83
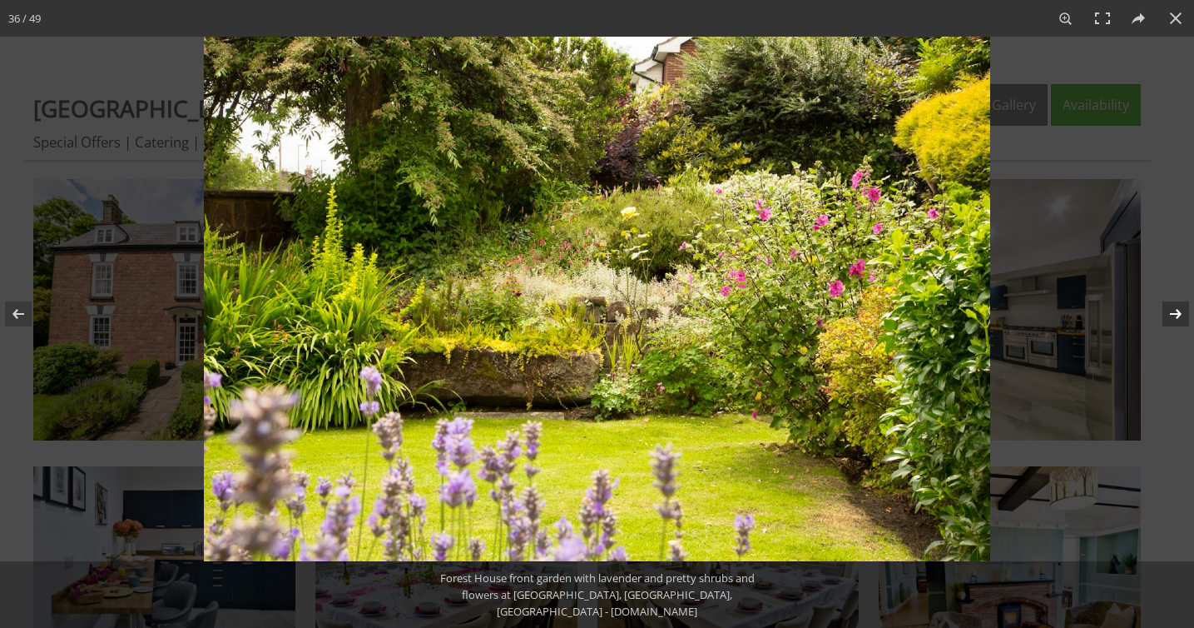
click at [1170, 321] on button at bounding box center [1165, 313] width 58 height 83
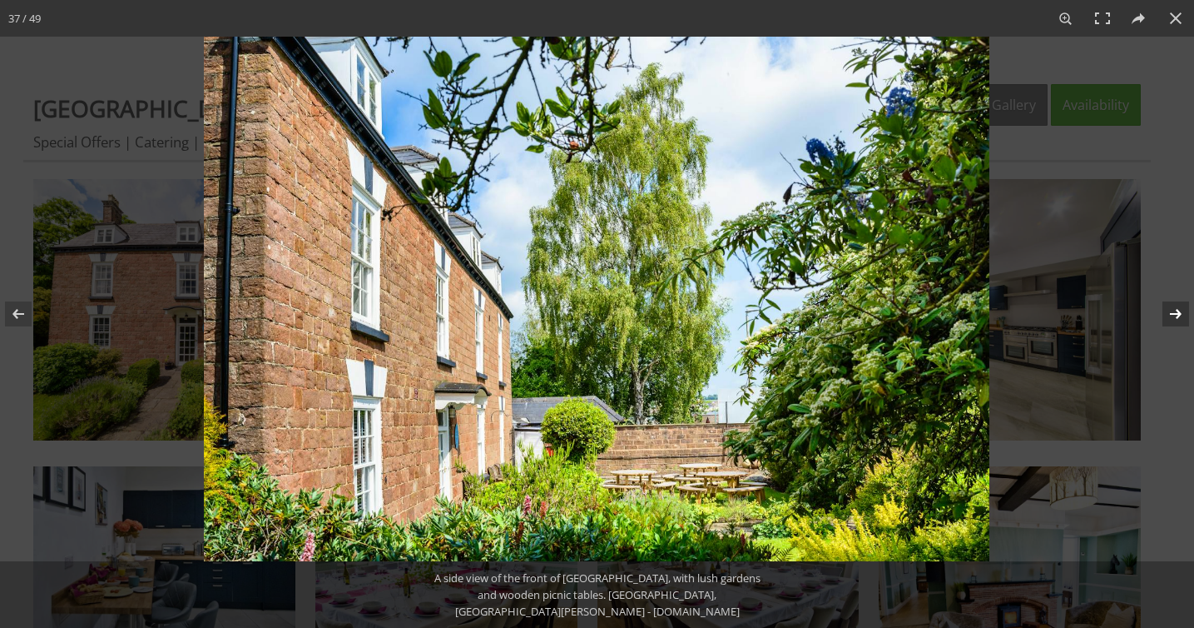
click at [1170, 321] on button at bounding box center [1165, 313] width 58 height 83
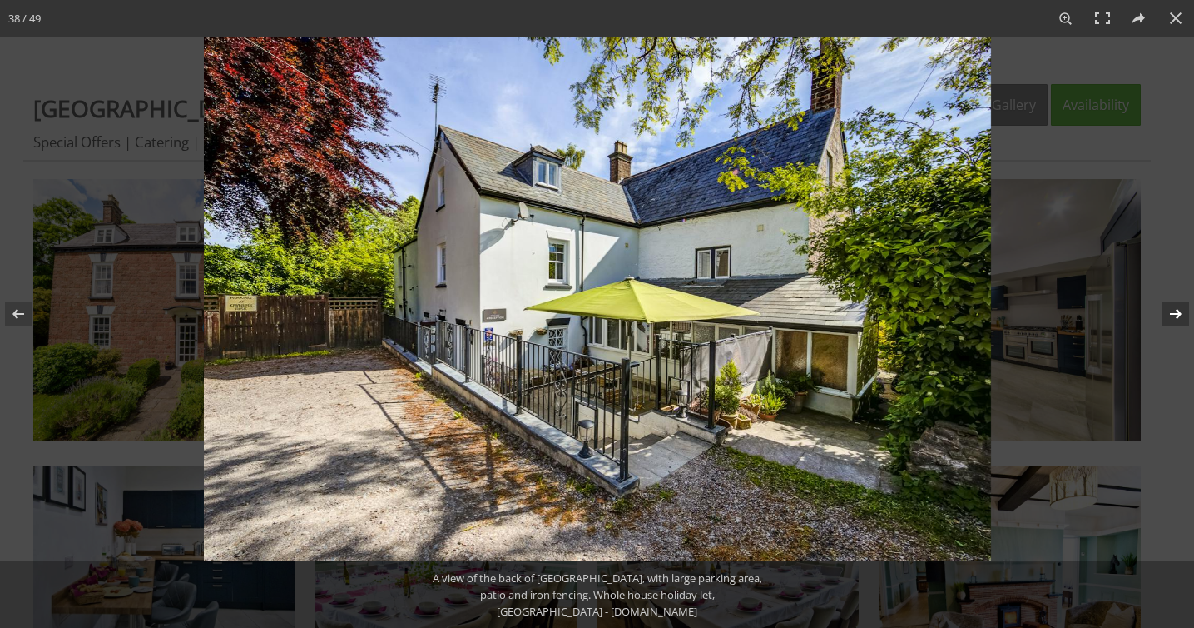
click at [1170, 321] on button at bounding box center [1165, 313] width 58 height 83
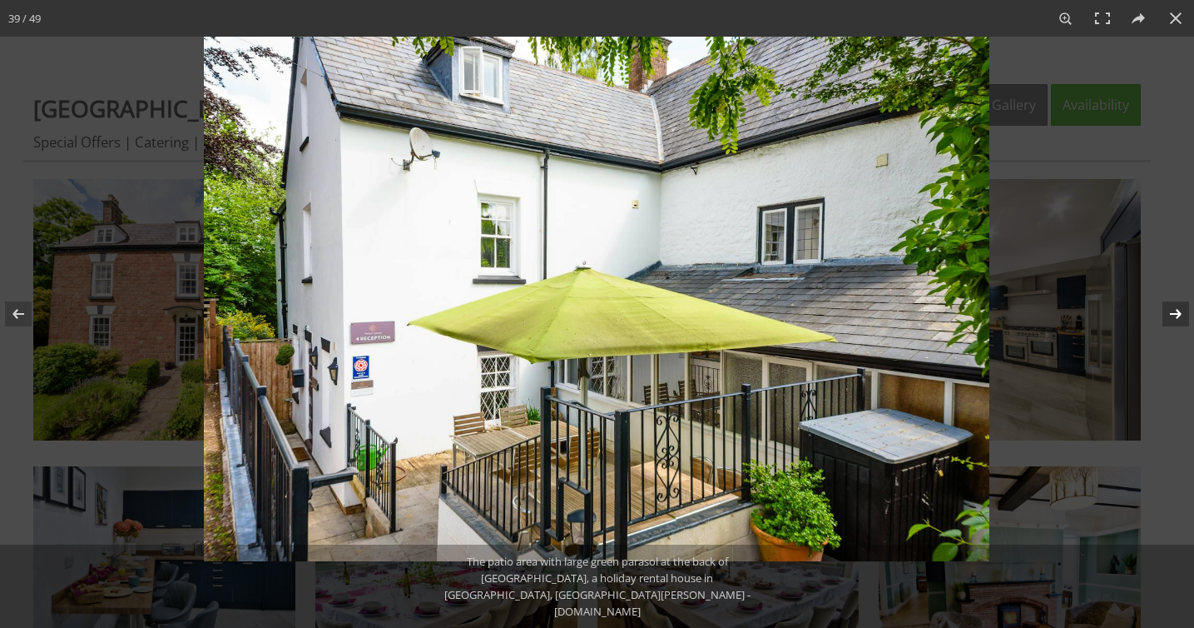
click at [1170, 321] on button at bounding box center [1165, 313] width 58 height 83
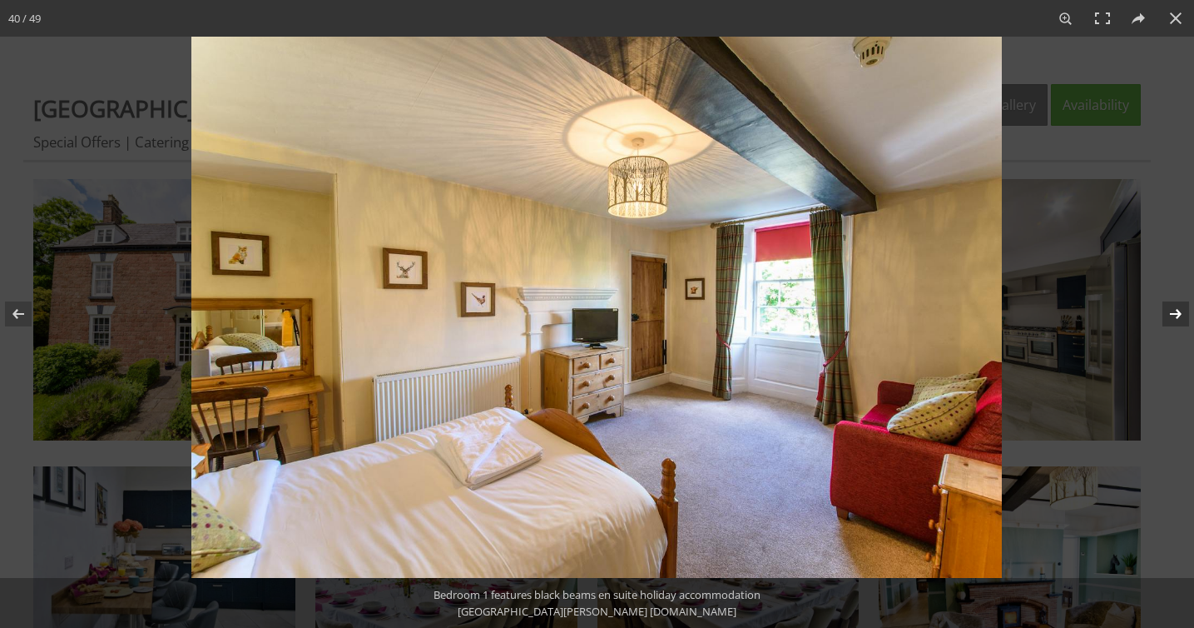
click at [1170, 322] on button at bounding box center [1165, 313] width 58 height 83
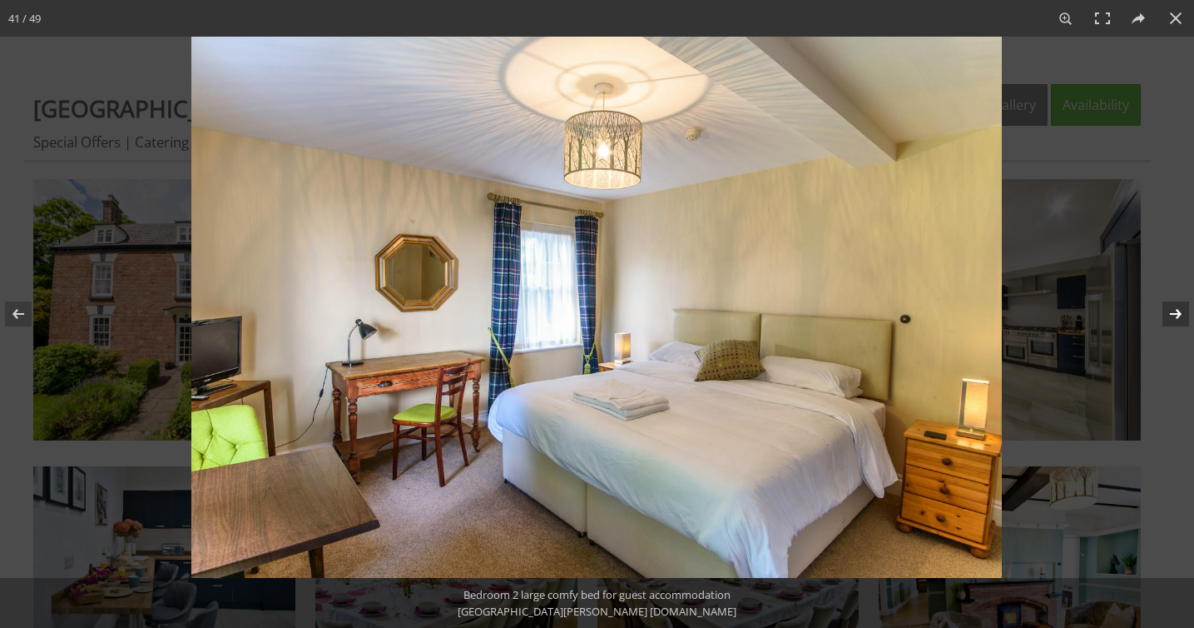
click at [1170, 322] on button at bounding box center [1165, 313] width 58 height 83
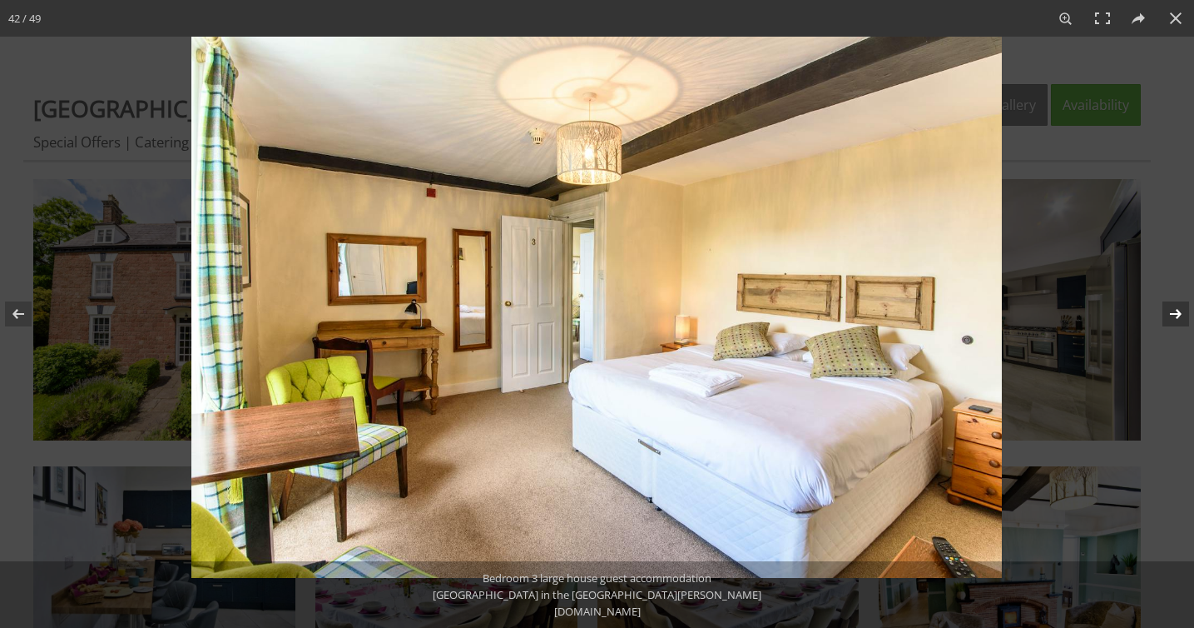
click at [1170, 322] on button at bounding box center [1165, 313] width 58 height 83
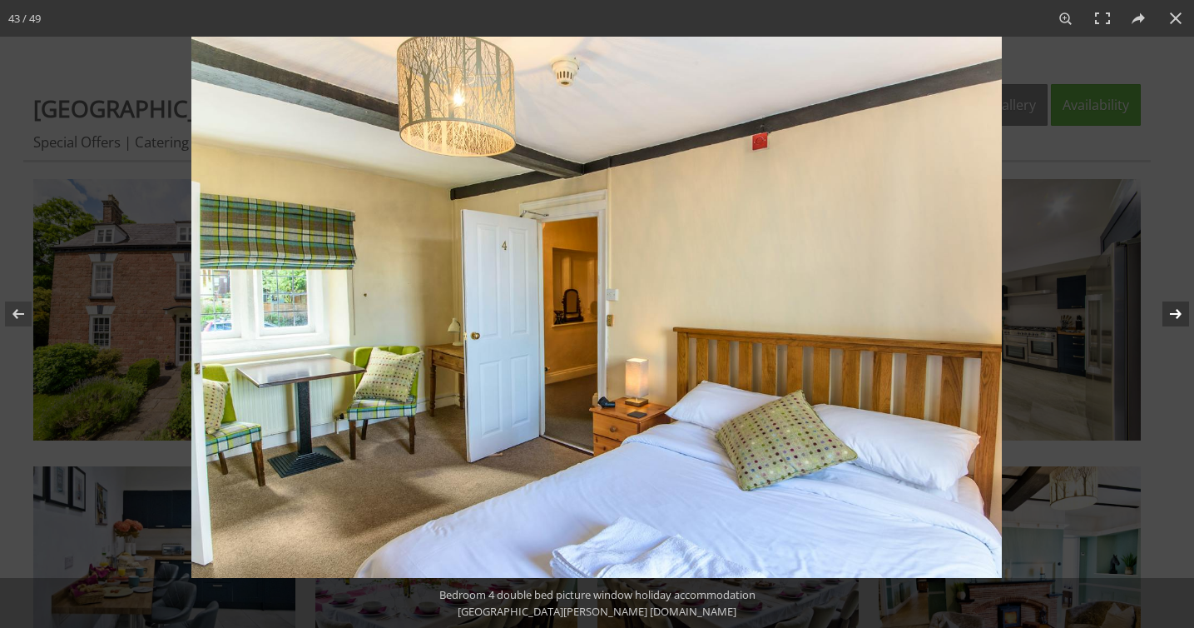
click at [1170, 322] on button at bounding box center [1165, 313] width 58 height 83
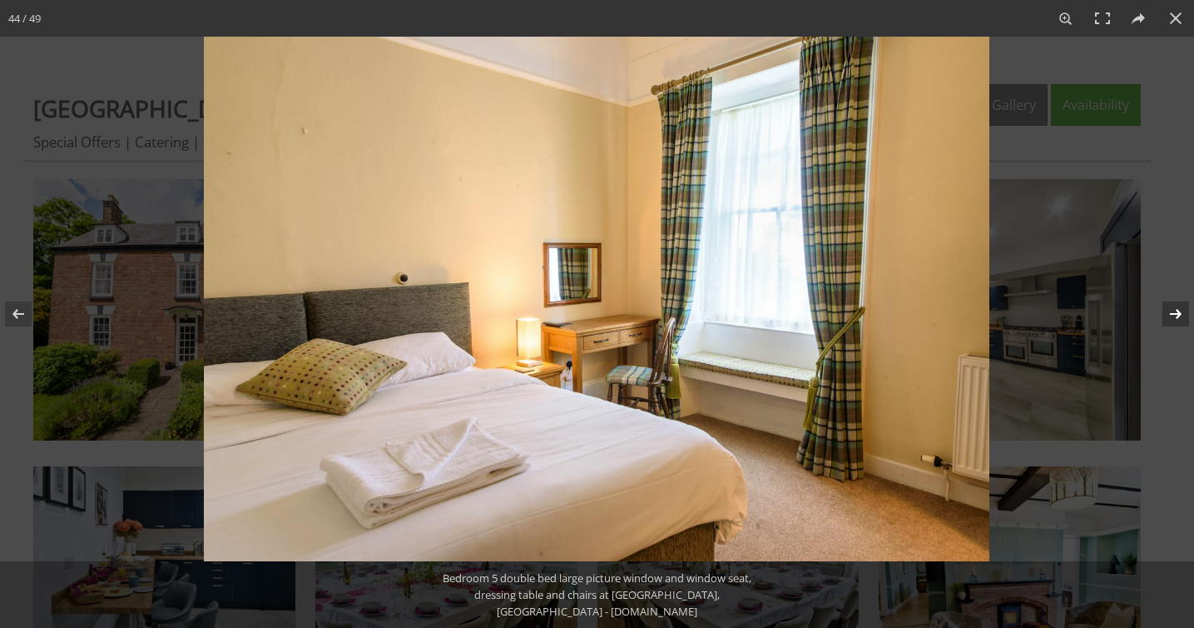
click at [1170, 322] on button at bounding box center [1165, 313] width 58 height 83
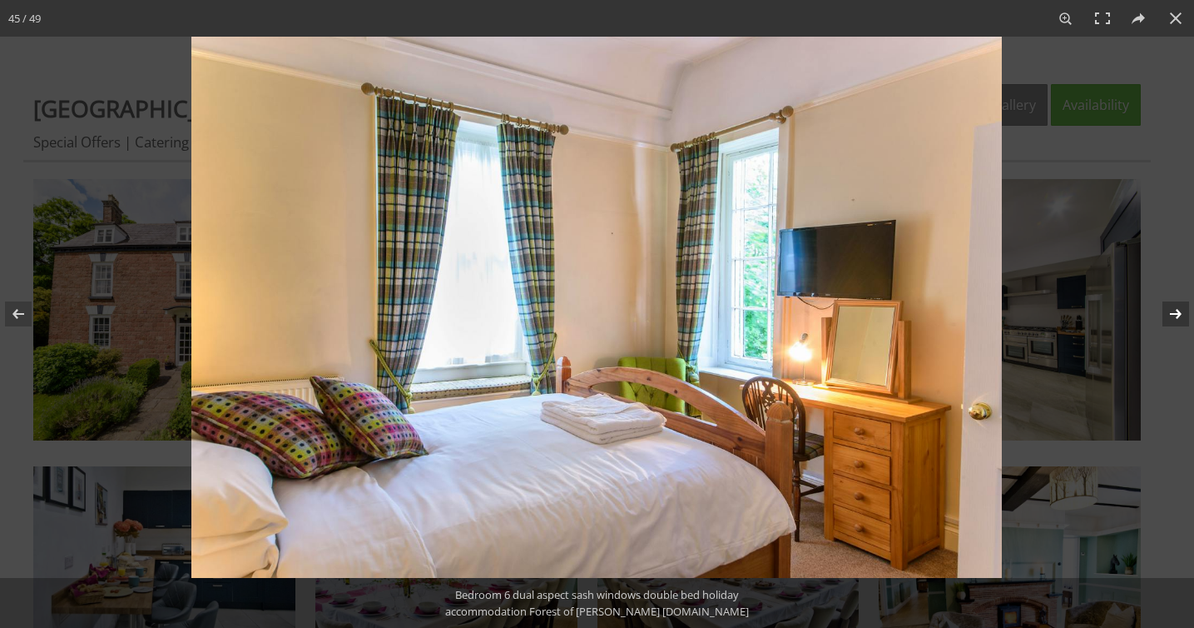
click at [1170, 322] on button at bounding box center [1165, 313] width 58 height 83
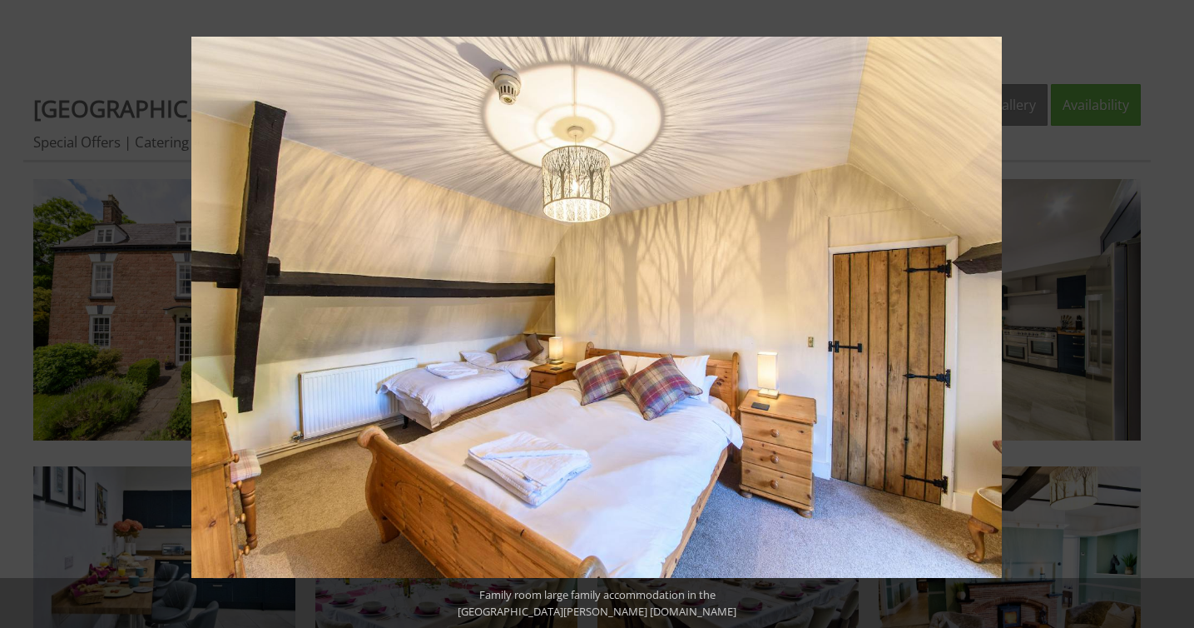
click at [1170, 322] on button at bounding box center [1165, 313] width 58 height 83
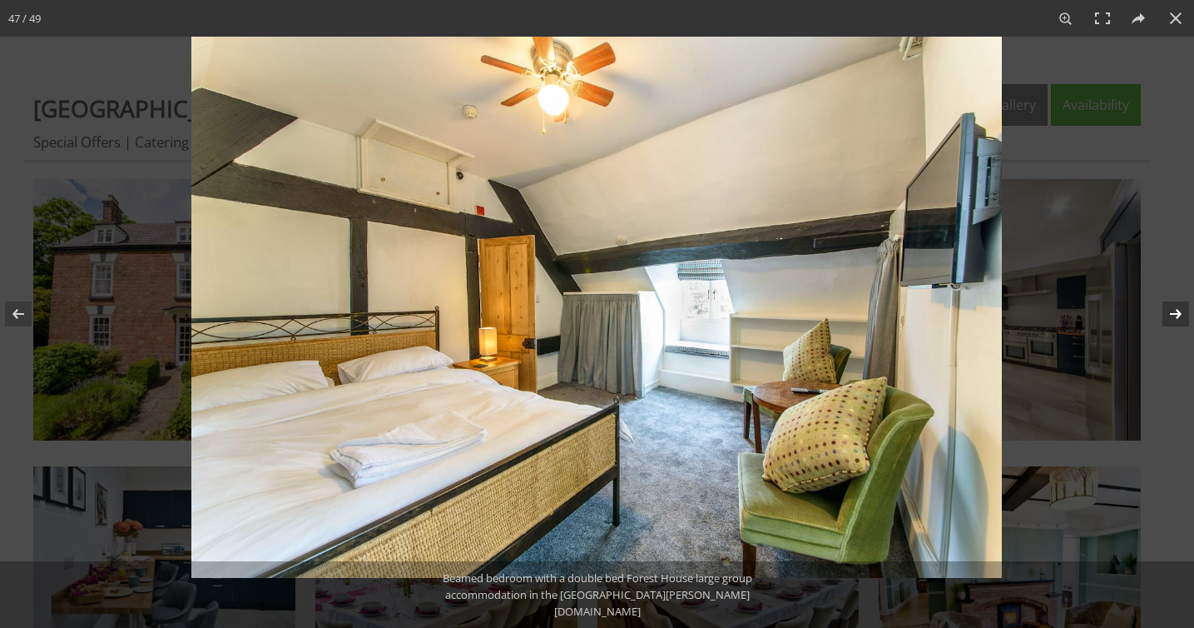
click at [1176, 321] on button at bounding box center [1165, 313] width 58 height 83
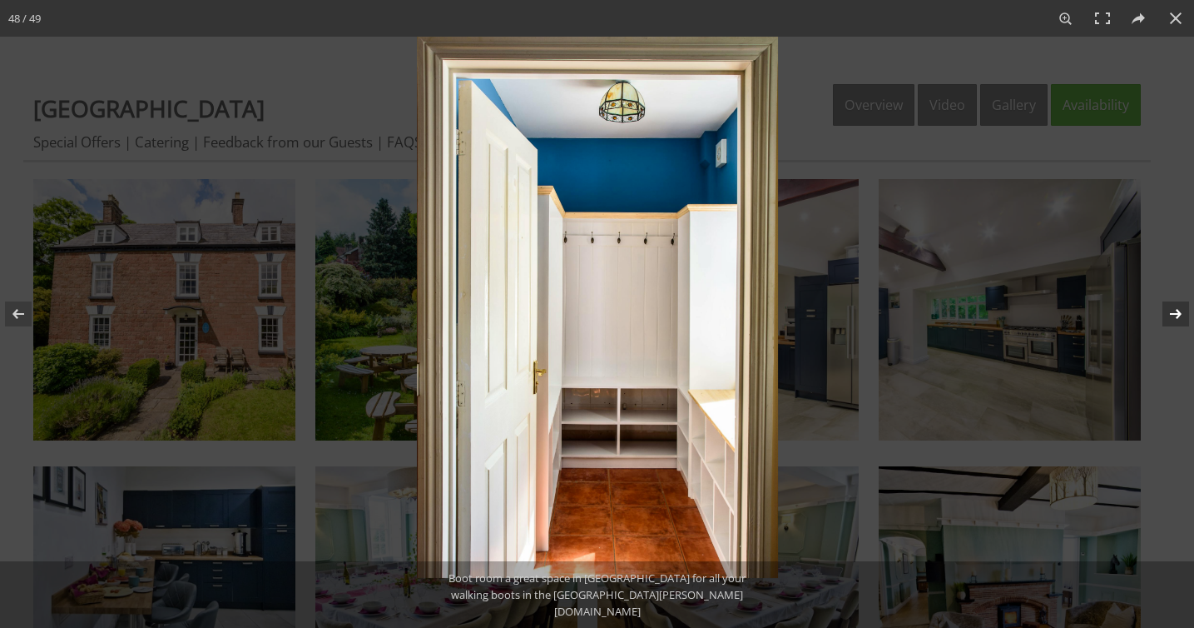
click at [1180, 308] on button at bounding box center [1165, 313] width 58 height 83
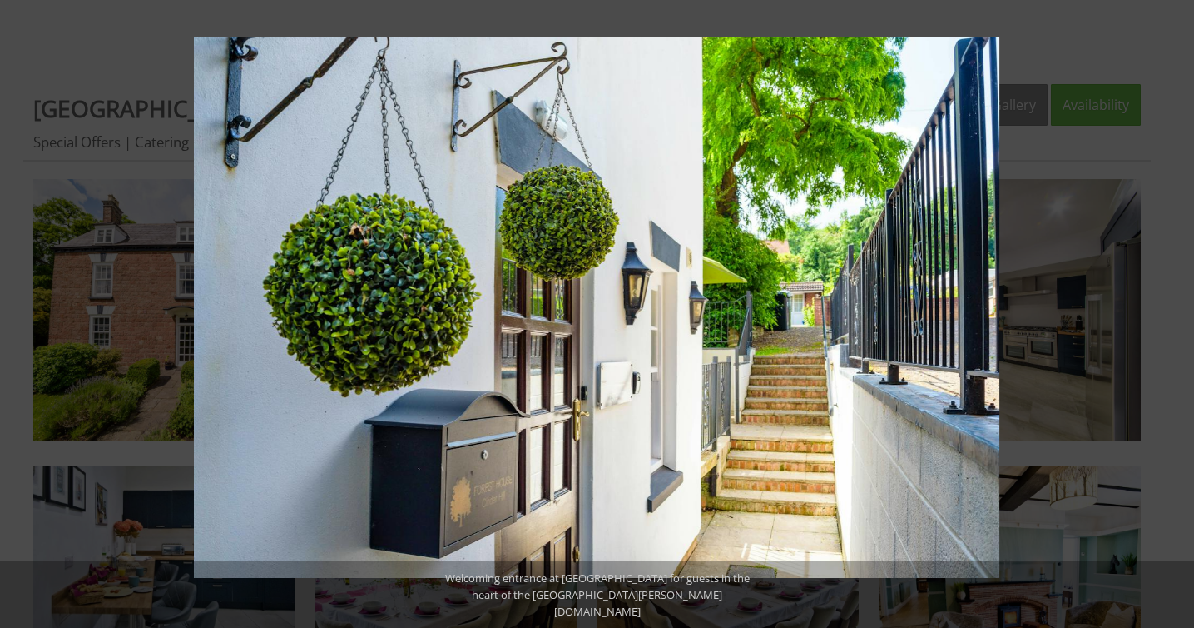
click at [1180, 308] on button at bounding box center [1165, 313] width 58 height 83
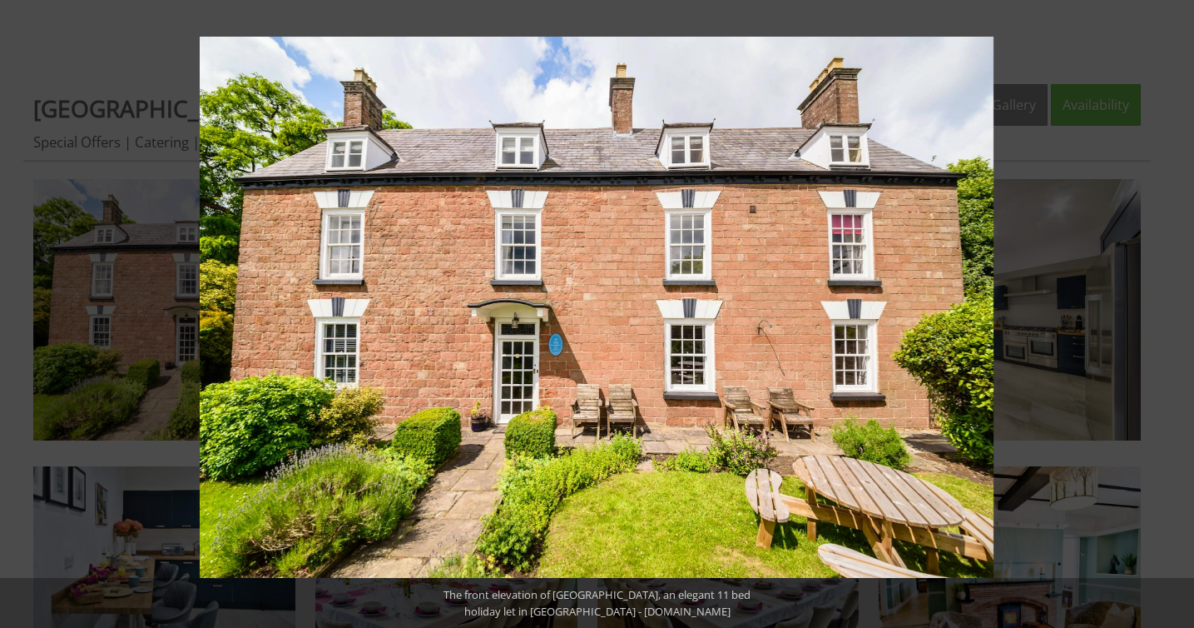
click at [1180, 308] on button at bounding box center [1165, 313] width 58 height 83
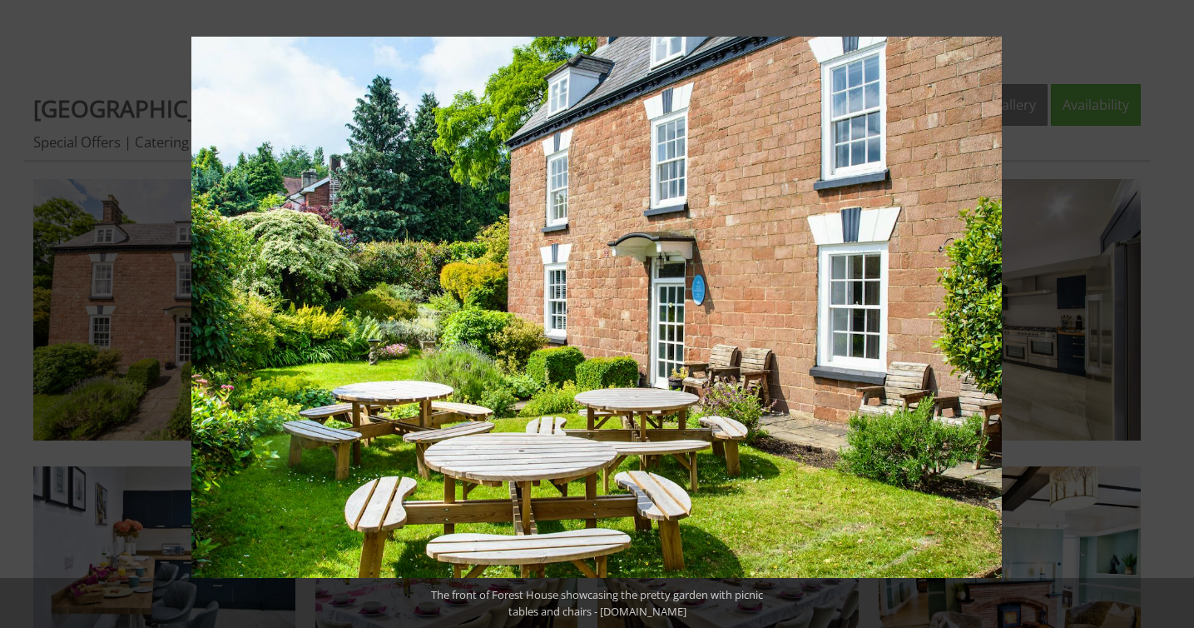
click at [1180, 308] on button at bounding box center [1165, 313] width 58 height 83
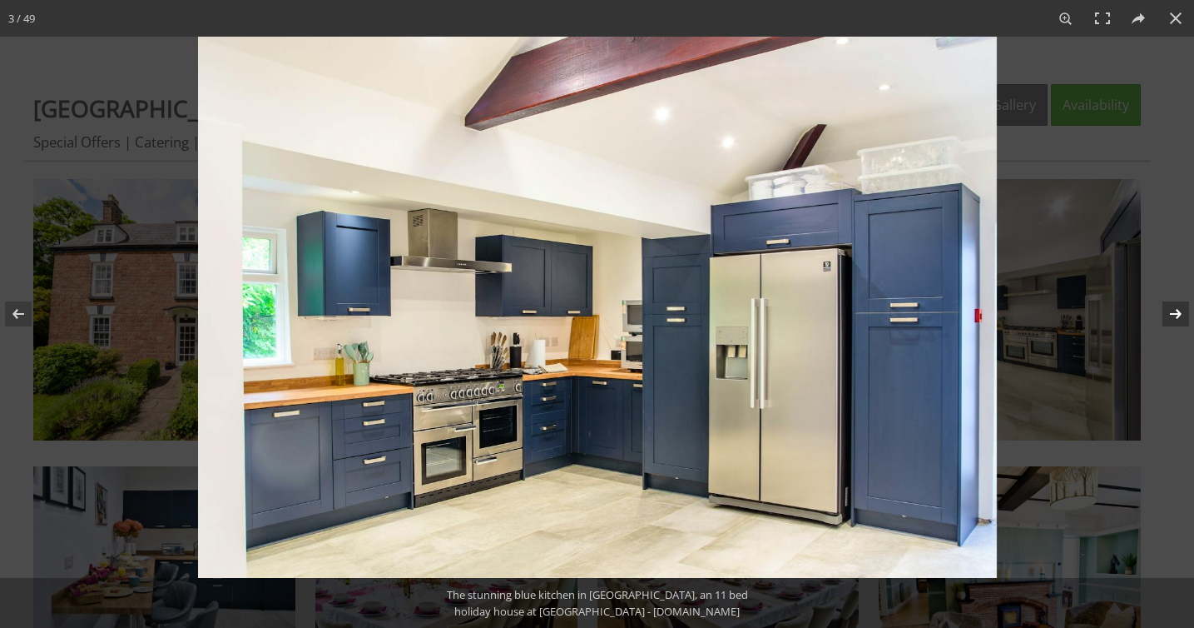
click at [1173, 312] on button at bounding box center [1165, 313] width 58 height 83
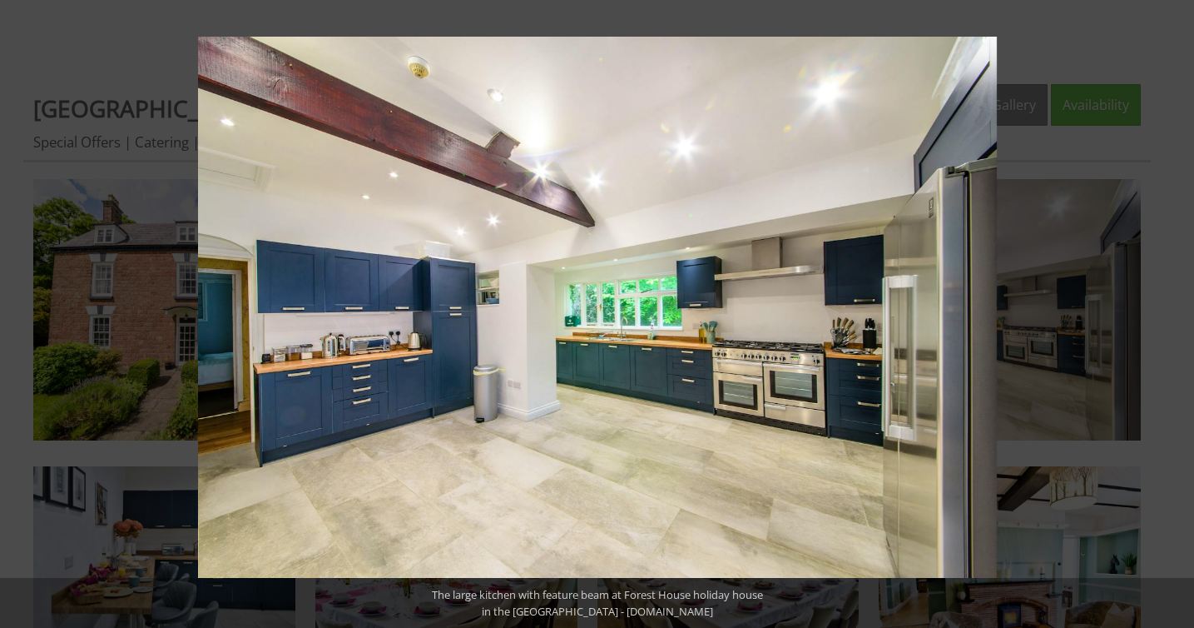
click at [1180, 320] on button at bounding box center [1165, 313] width 58 height 83
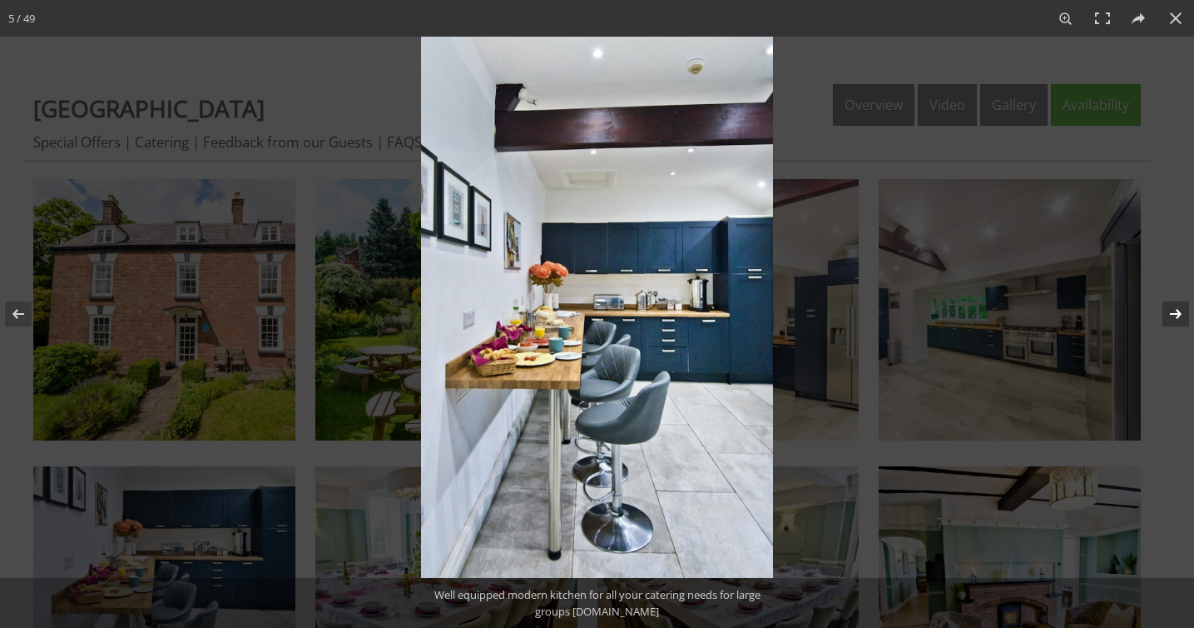
click at [1180, 320] on button at bounding box center [1165, 313] width 58 height 83
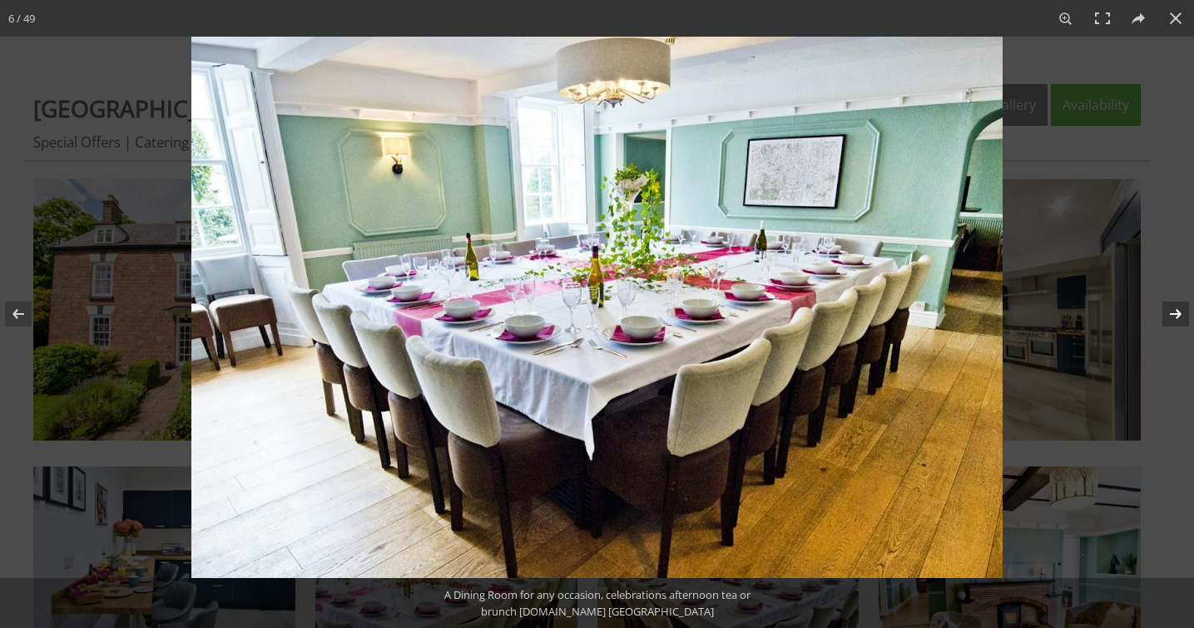
click at [1175, 317] on button at bounding box center [1165, 313] width 58 height 83
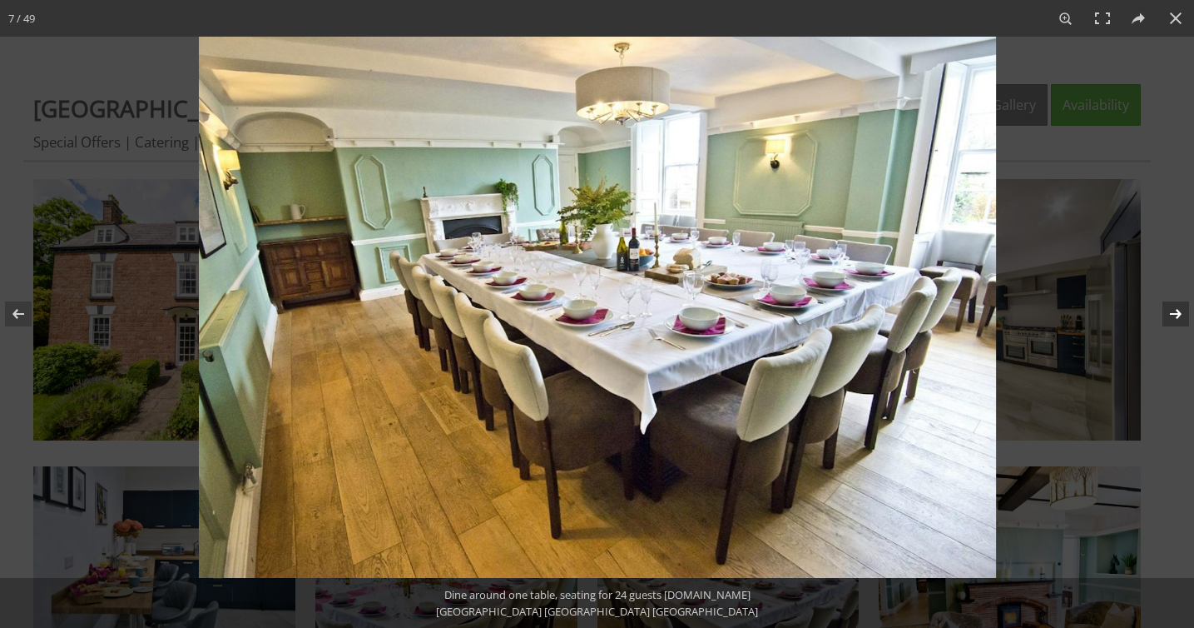
click at [1175, 317] on button at bounding box center [1165, 313] width 58 height 83
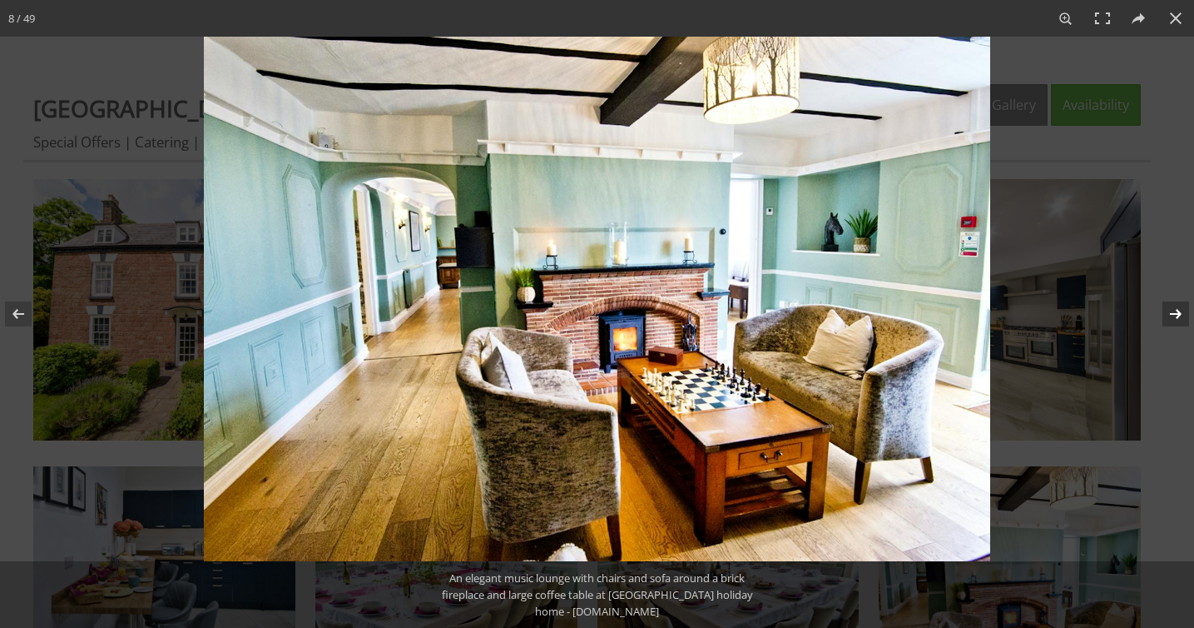
click at [1175, 318] on button at bounding box center [1165, 313] width 58 height 83
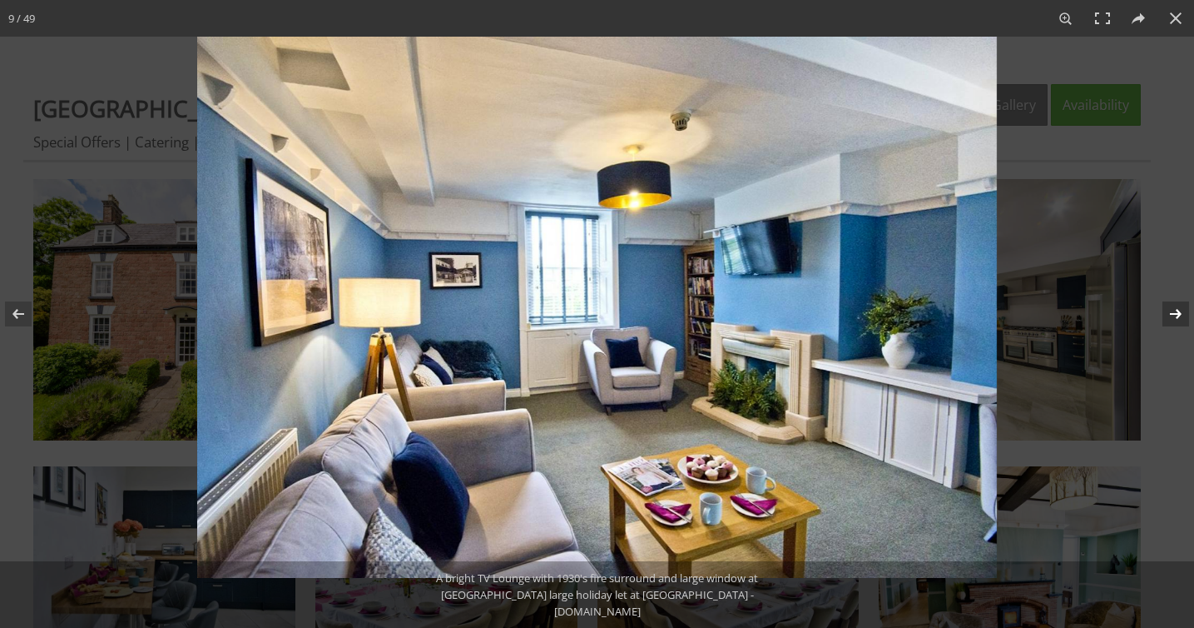
click at [1175, 318] on button at bounding box center [1165, 313] width 58 height 83
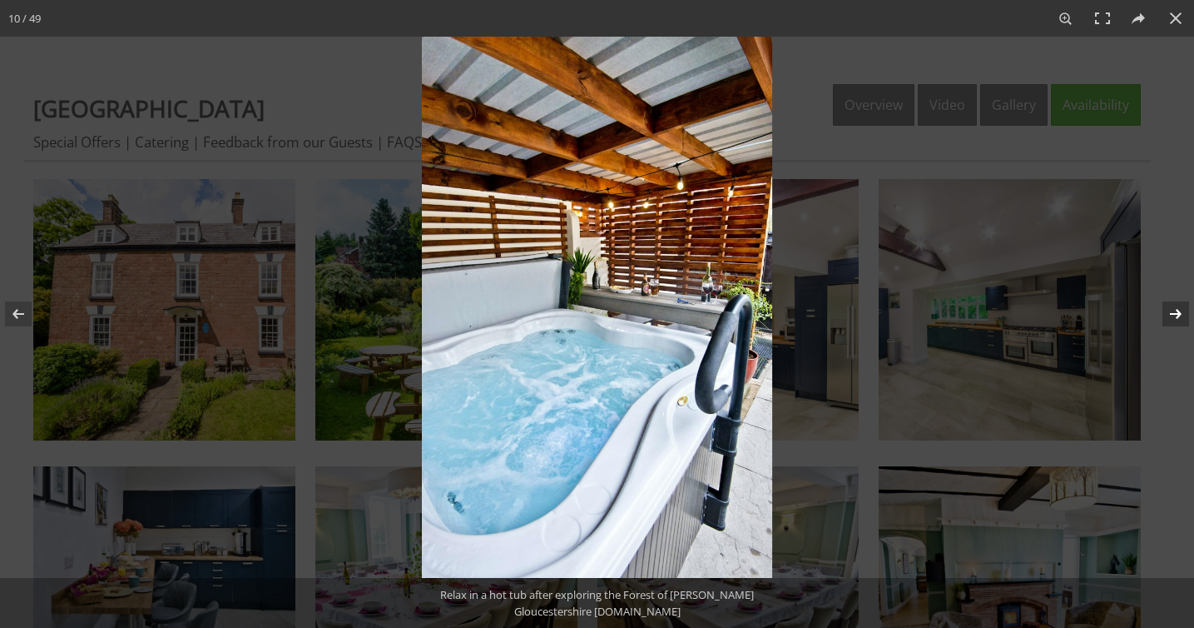
click at [1177, 320] on button at bounding box center [1165, 313] width 58 height 83
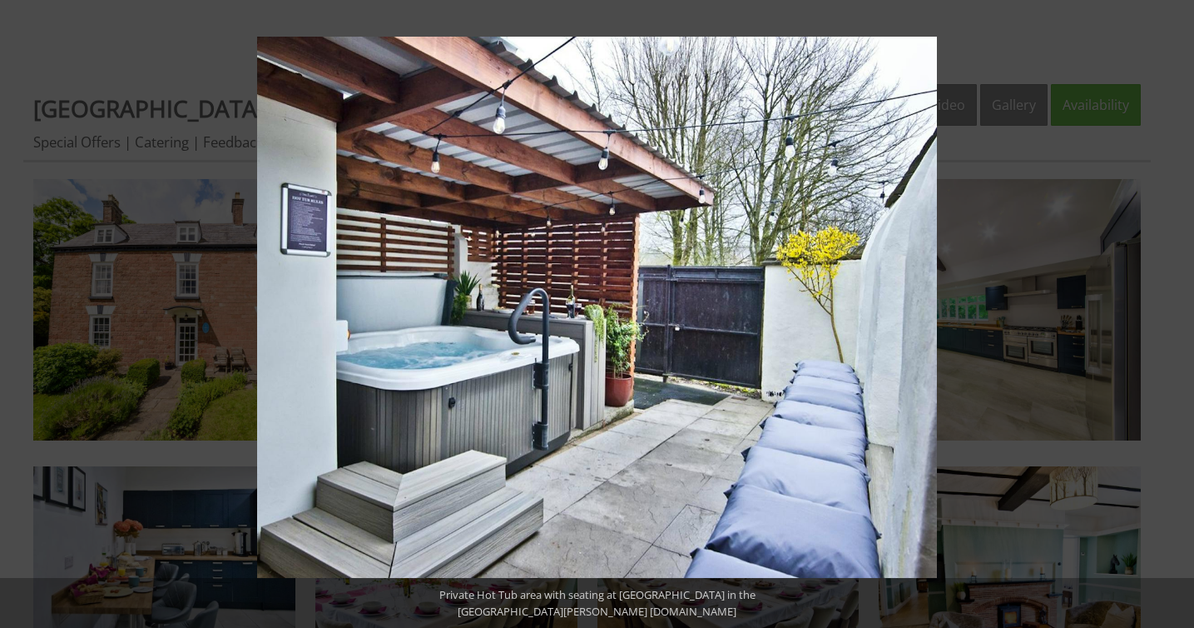
click at [1177, 320] on button at bounding box center [1165, 313] width 58 height 83
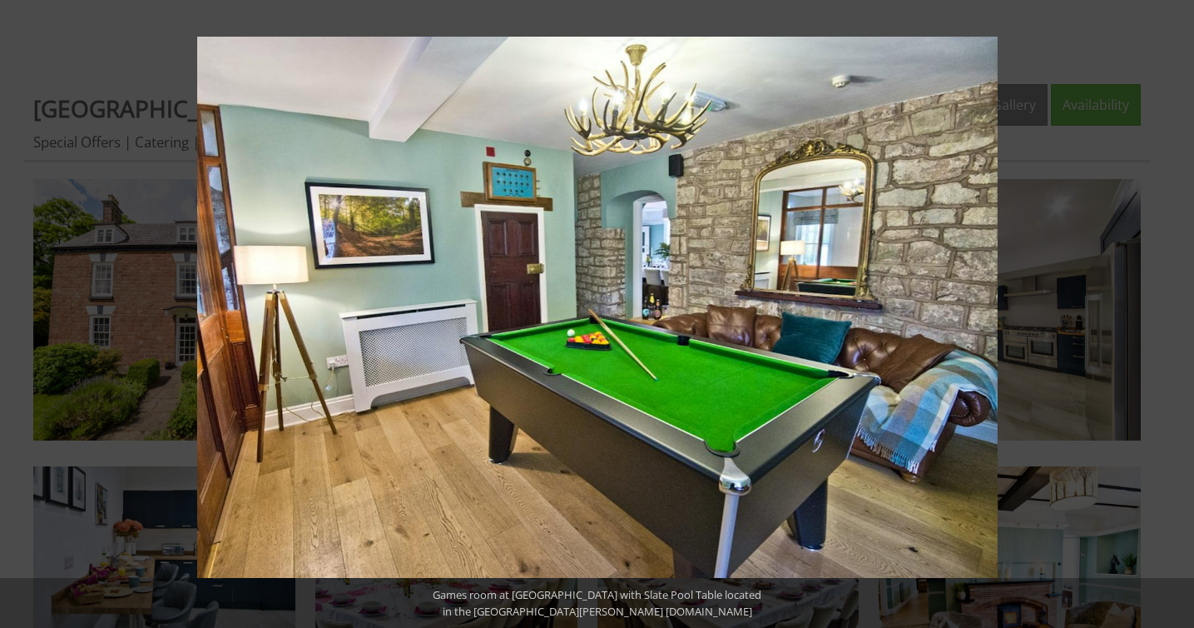
click at [1177, 320] on button at bounding box center [1165, 313] width 58 height 83
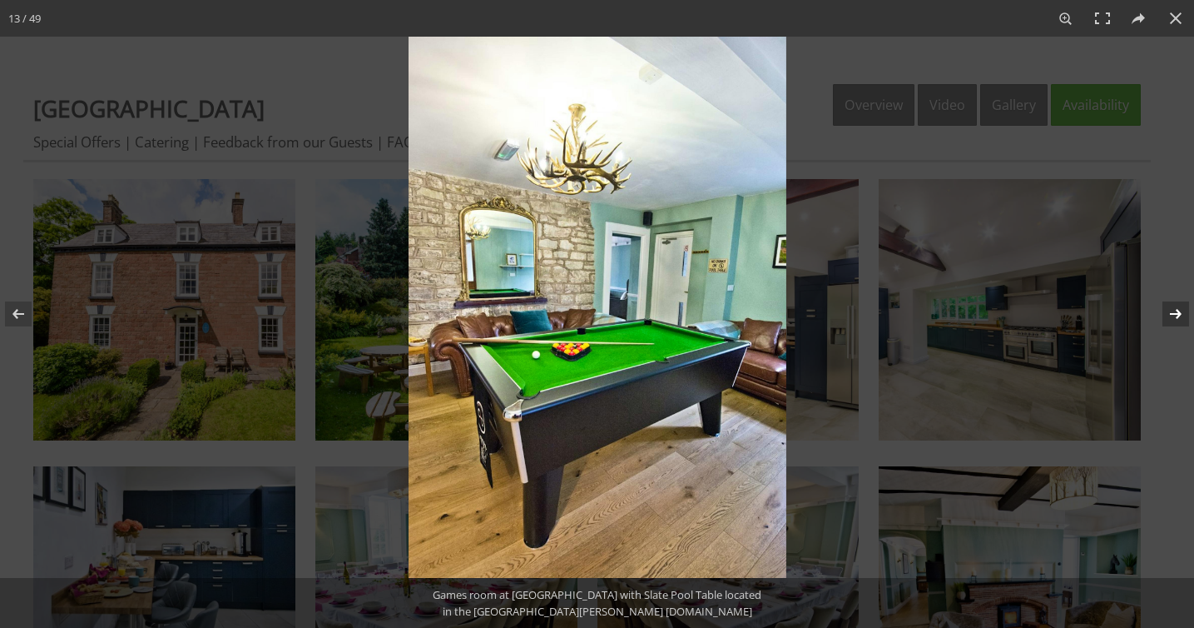
click at [1168, 325] on button at bounding box center [1165, 313] width 58 height 83
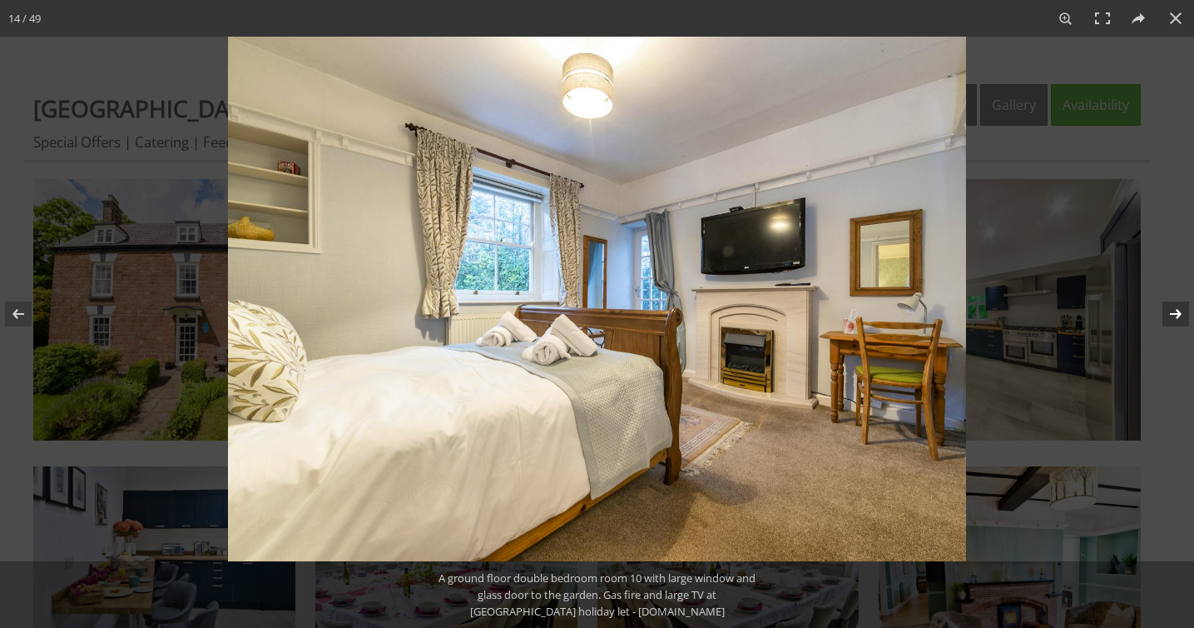
click at [1168, 326] on button at bounding box center [1165, 313] width 58 height 83
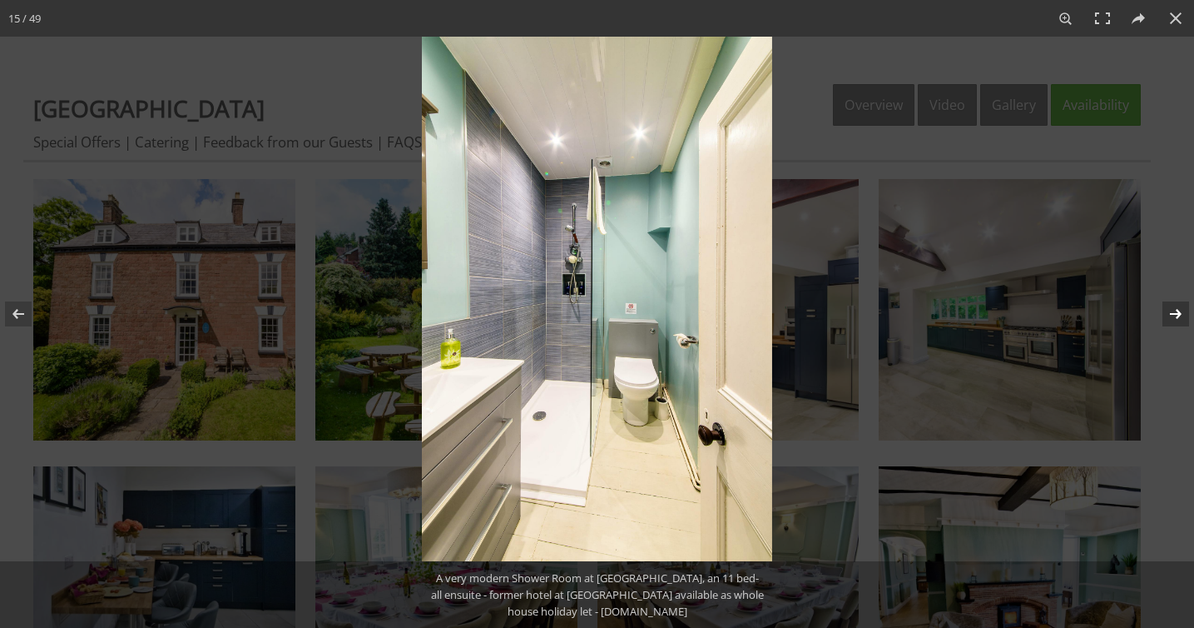
click at [1168, 326] on button at bounding box center [1165, 313] width 58 height 83
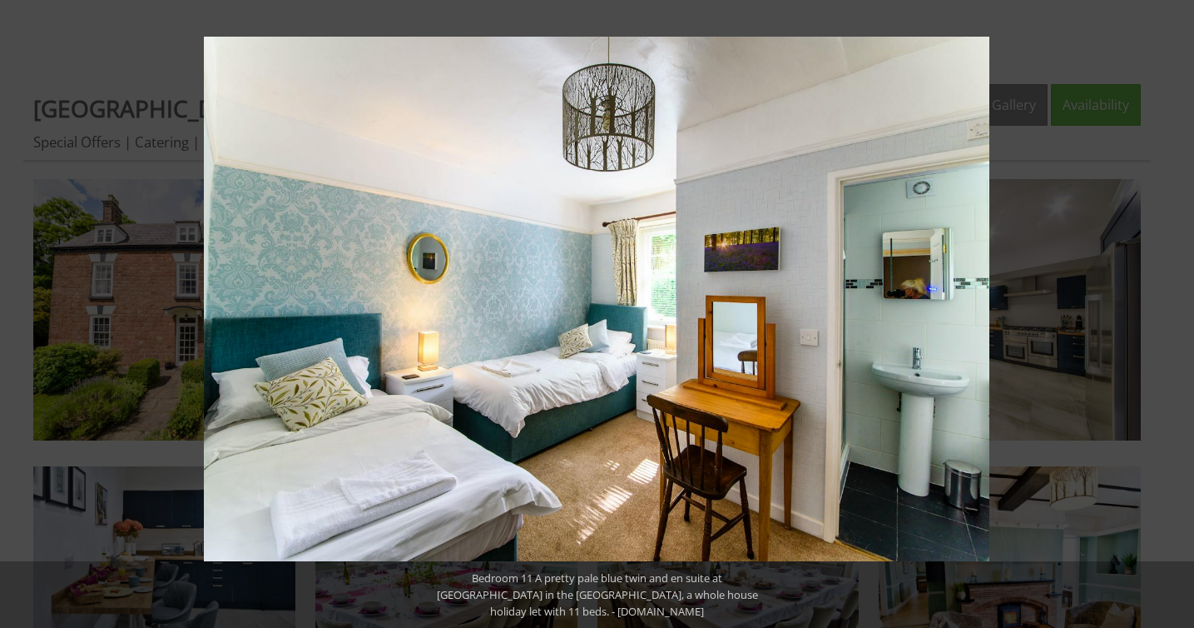
click at [1168, 326] on button at bounding box center [1165, 313] width 58 height 83
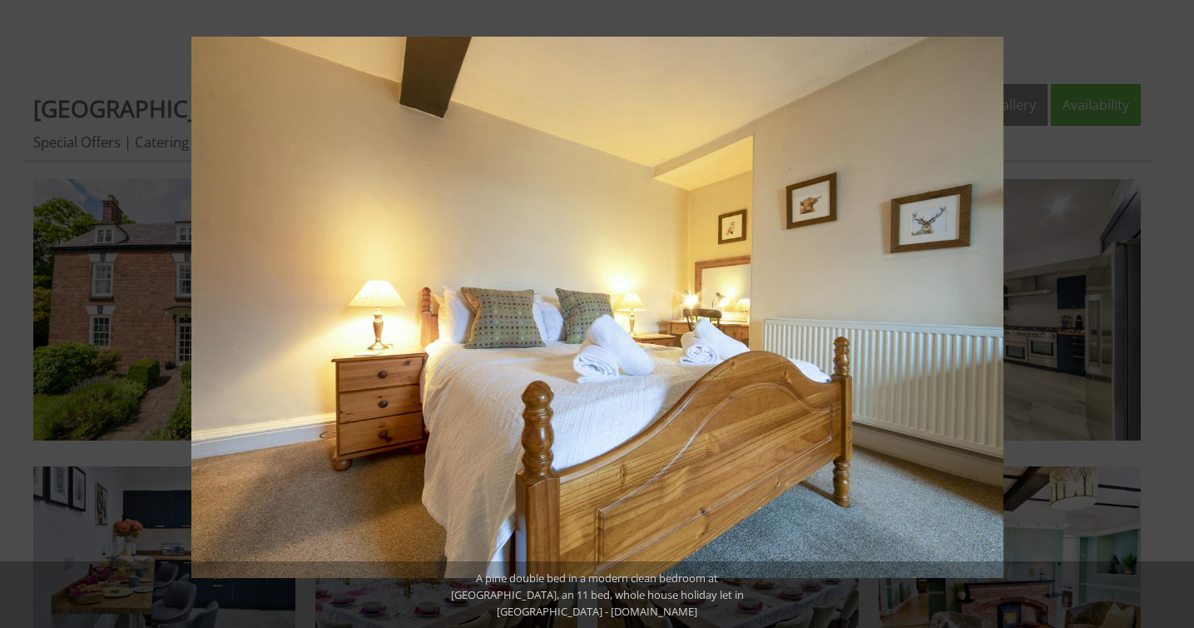
click at [1168, 326] on button at bounding box center [1165, 313] width 58 height 83
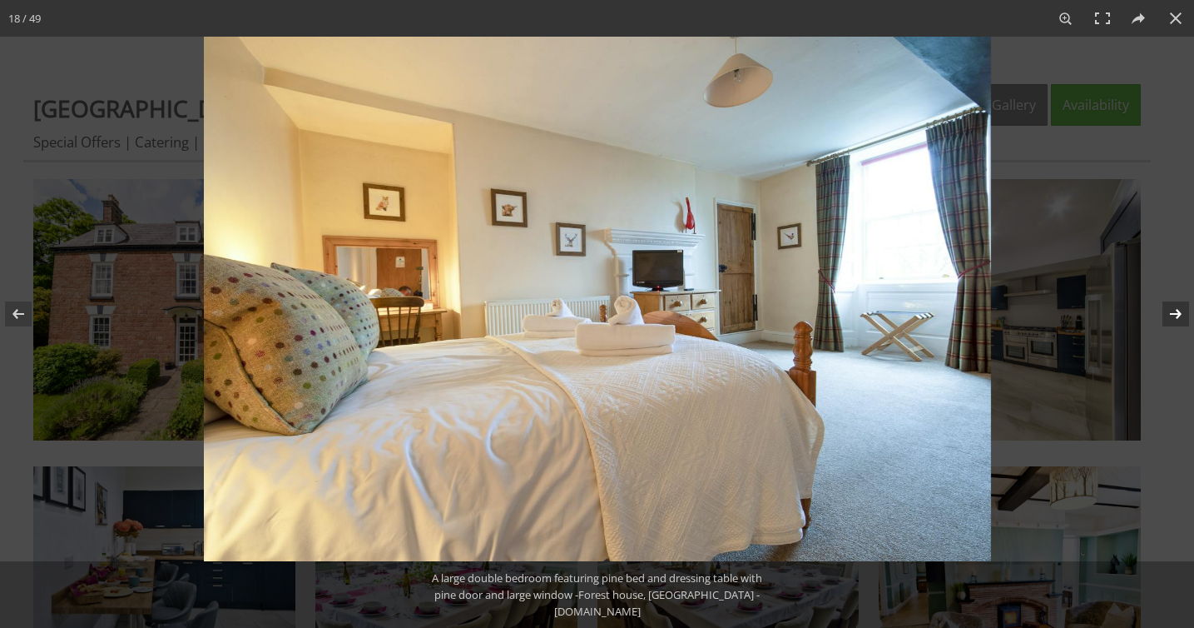
click at [1168, 326] on button at bounding box center [1165, 313] width 58 height 83
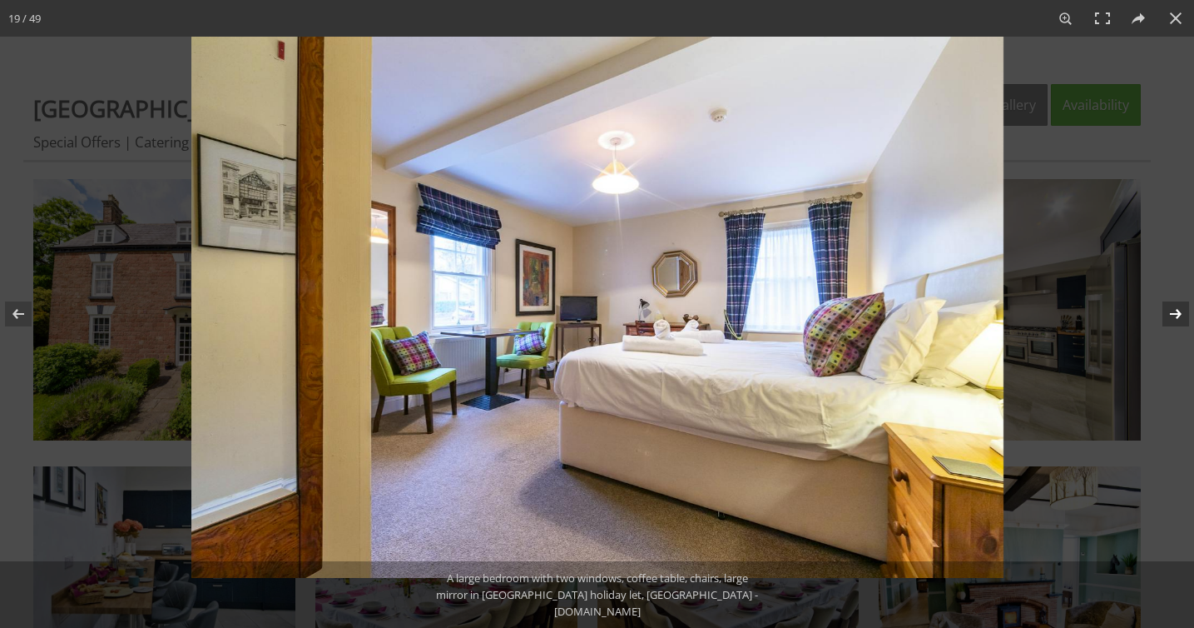
click at [1168, 326] on button at bounding box center [1165, 313] width 58 height 83
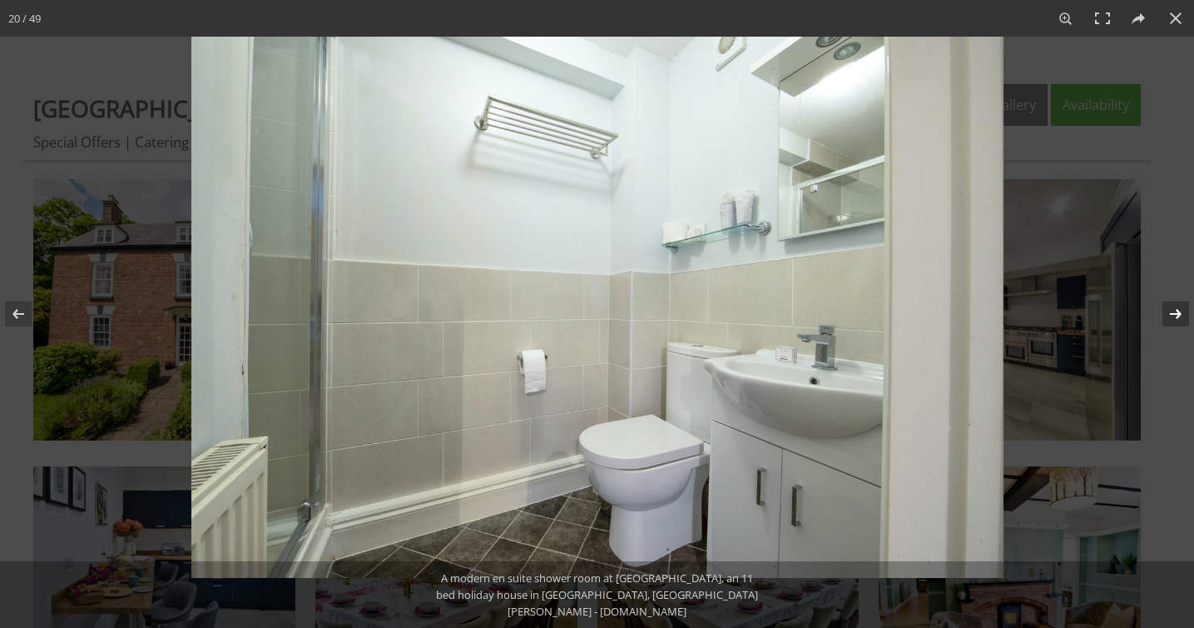
click at [1168, 326] on button at bounding box center [1165, 313] width 58 height 83
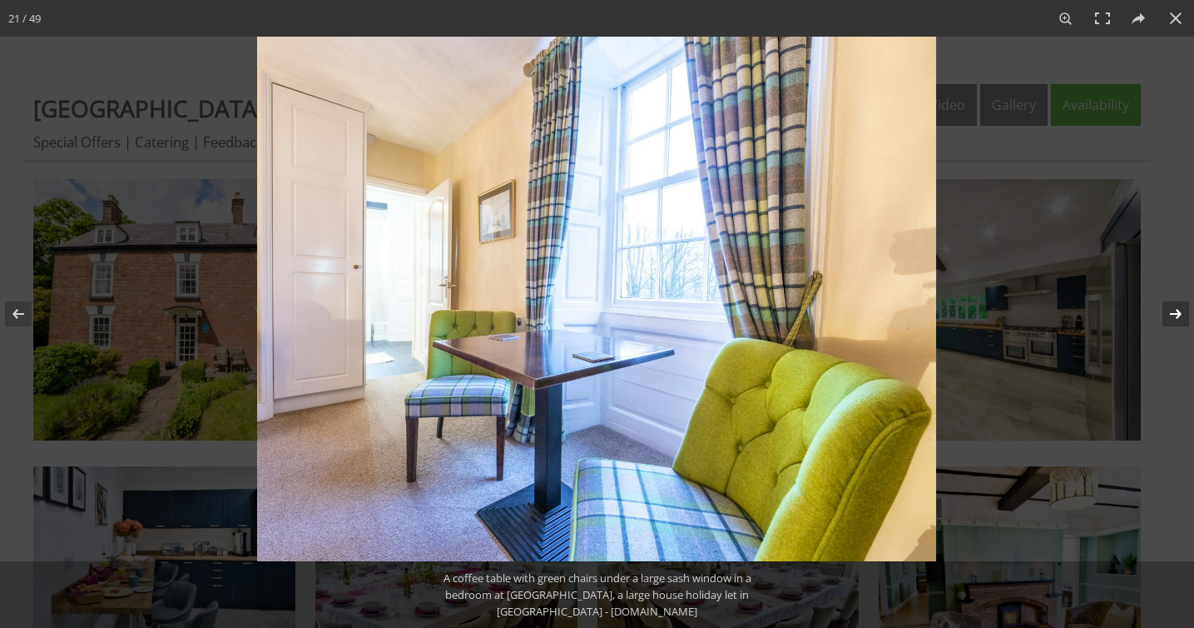
click at [1168, 326] on button at bounding box center [1165, 313] width 58 height 83
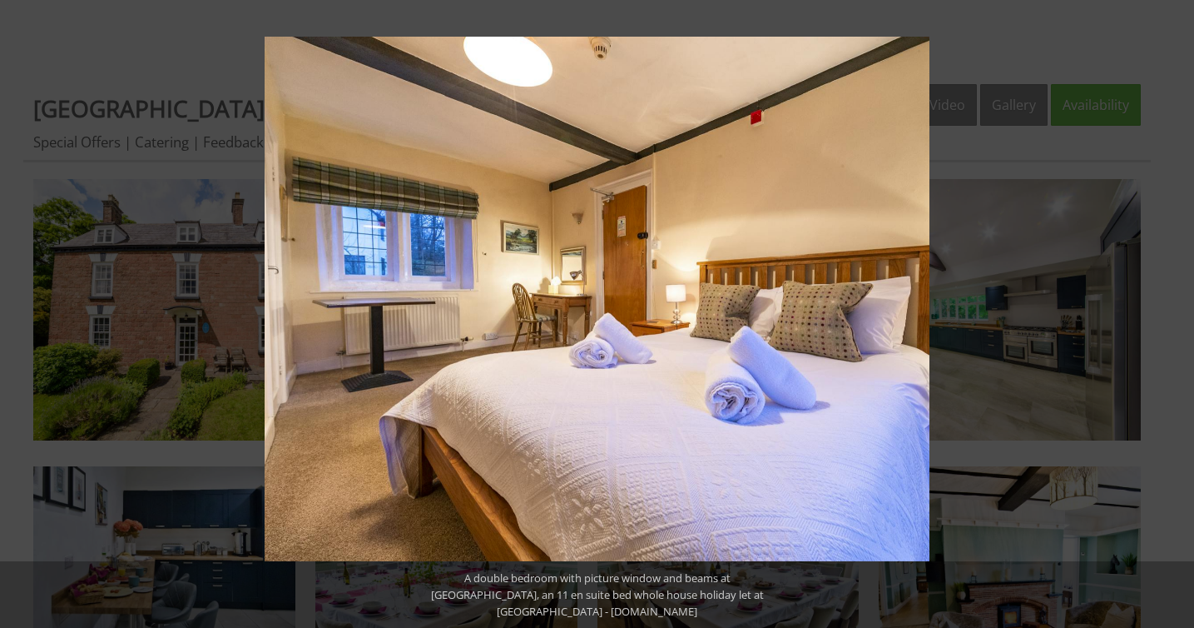
click at [1168, 326] on button at bounding box center [1165, 313] width 58 height 83
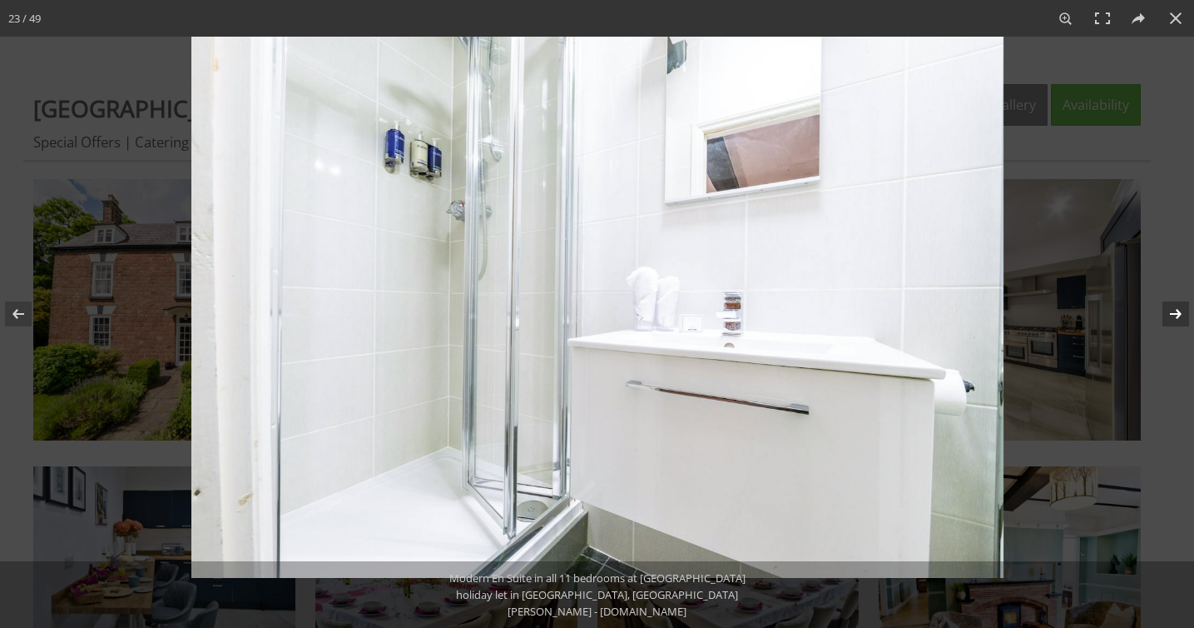
click at [1168, 327] on button at bounding box center [1165, 313] width 58 height 83
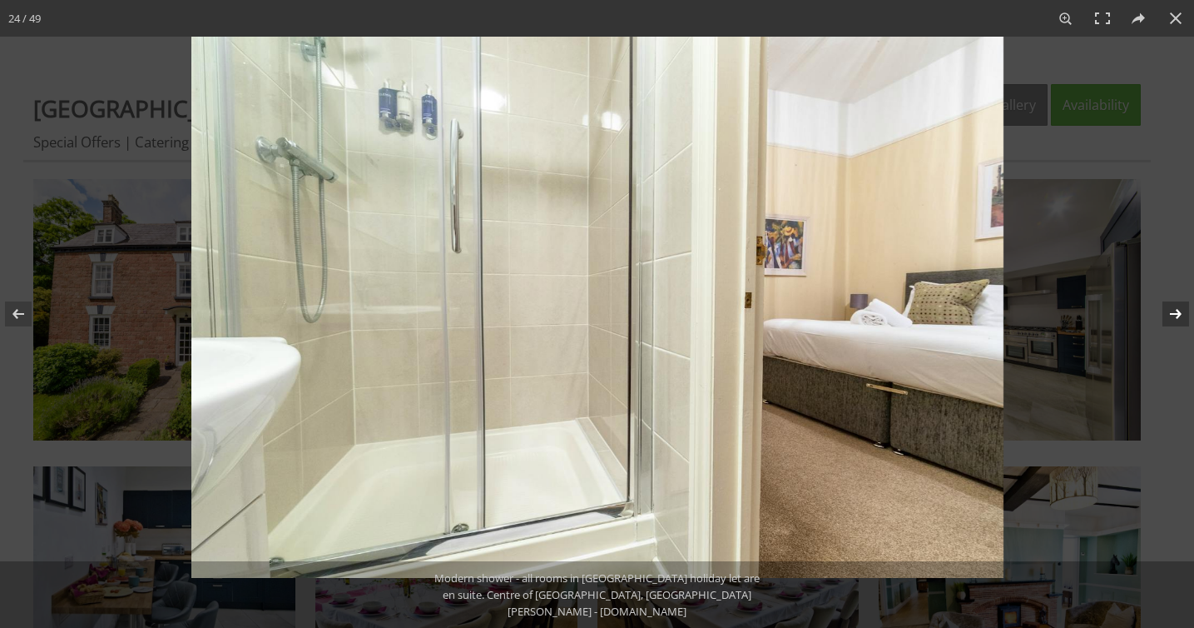
click at [1167, 325] on button at bounding box center [1165, 313] width 58 height 83
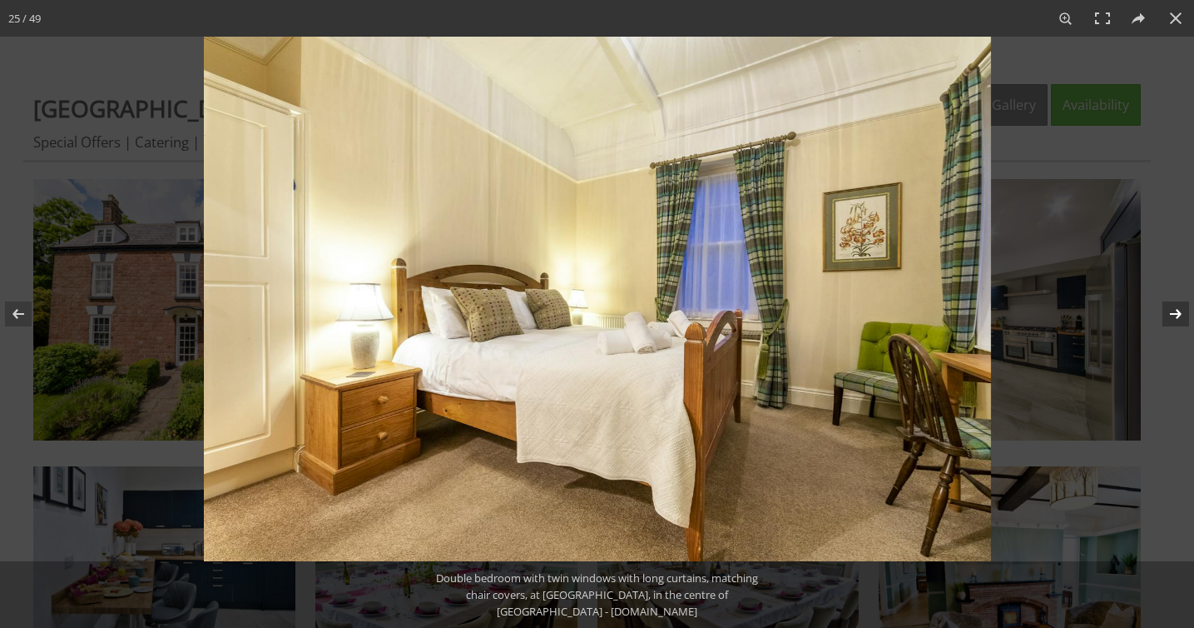
click at [1173, 315] on button at bounding box center [1165, 313] width 58 height 83
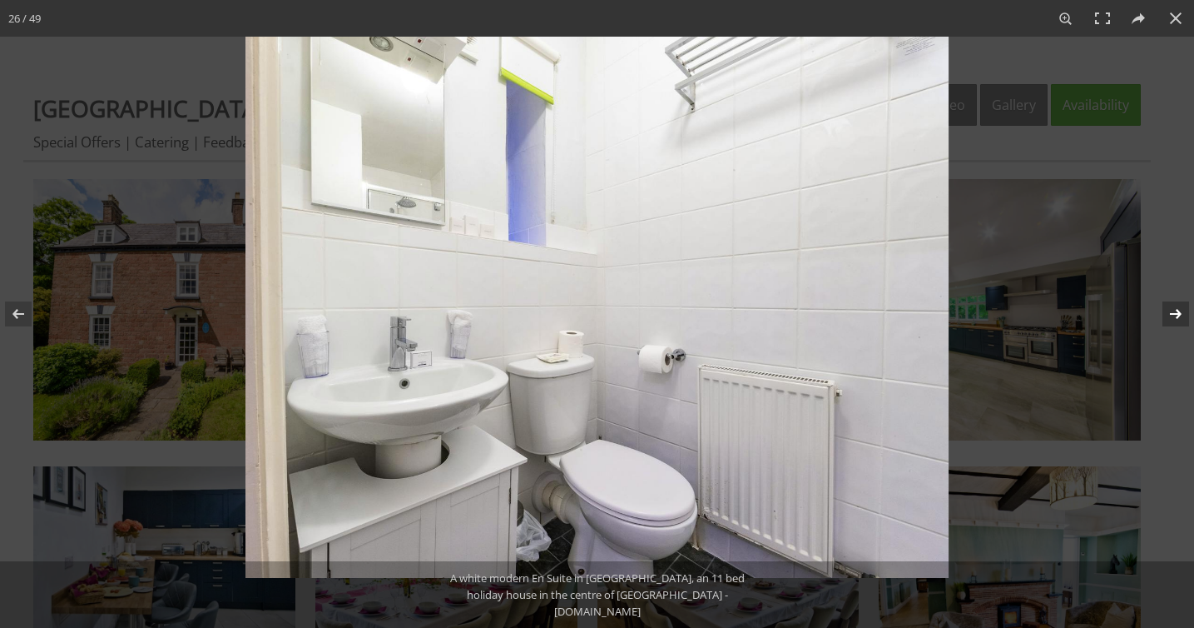
click at [1174, 315] on button at bounding box center [1165, 313] width 58 height 83
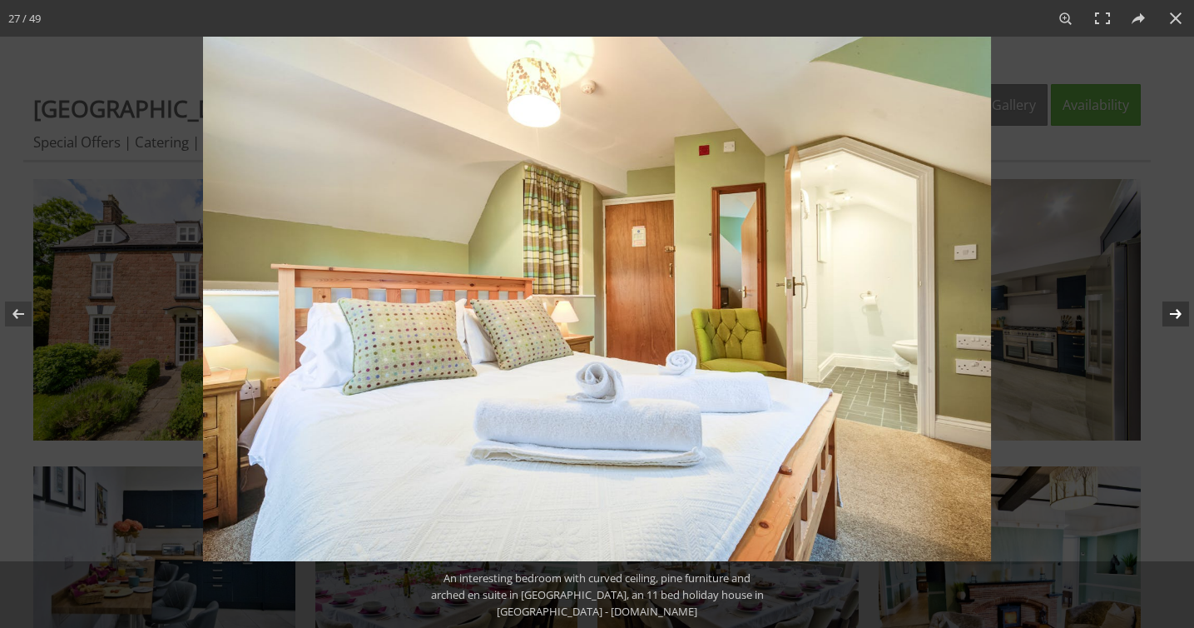
click at [1174, 315] on button at bounding box center [1165, 313] width 58 height 83
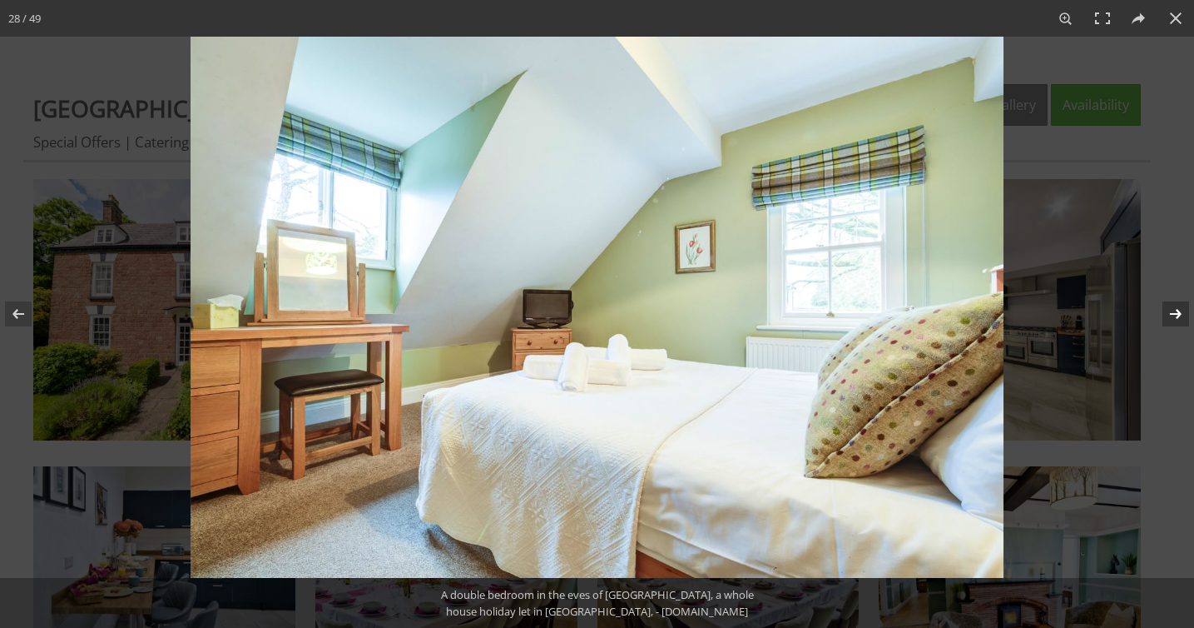
click at [1174, 315] on button at bounding box center [1165, 313] width 58 height 83
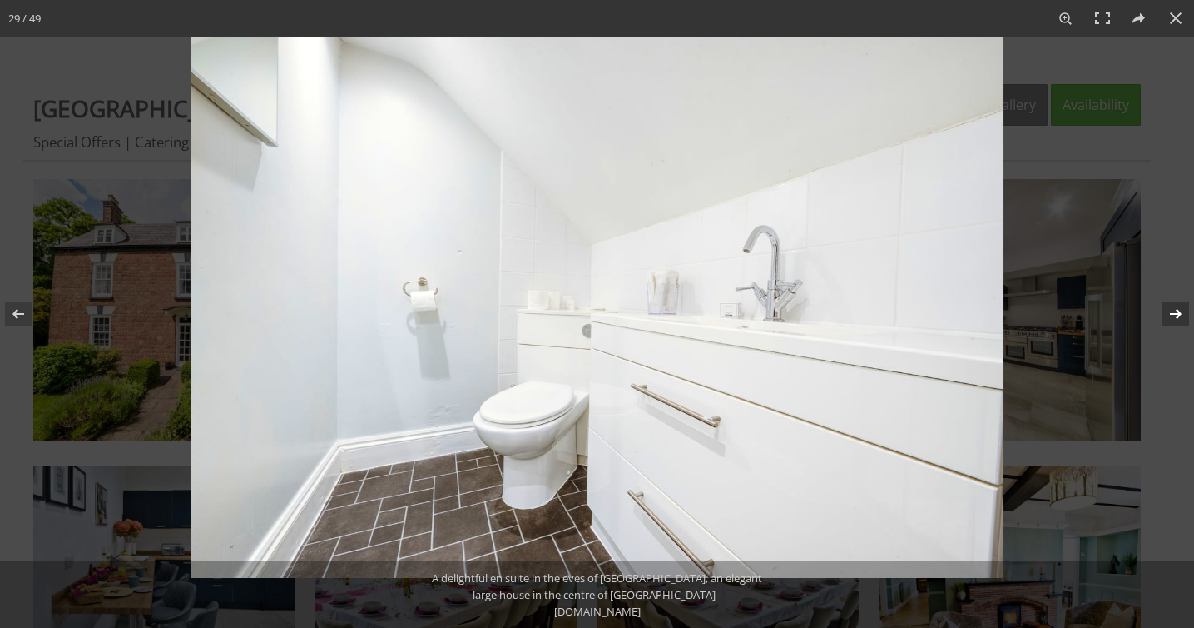
click at [1174, 315] on button at bounding box center [1165, 313] width 58 height 83
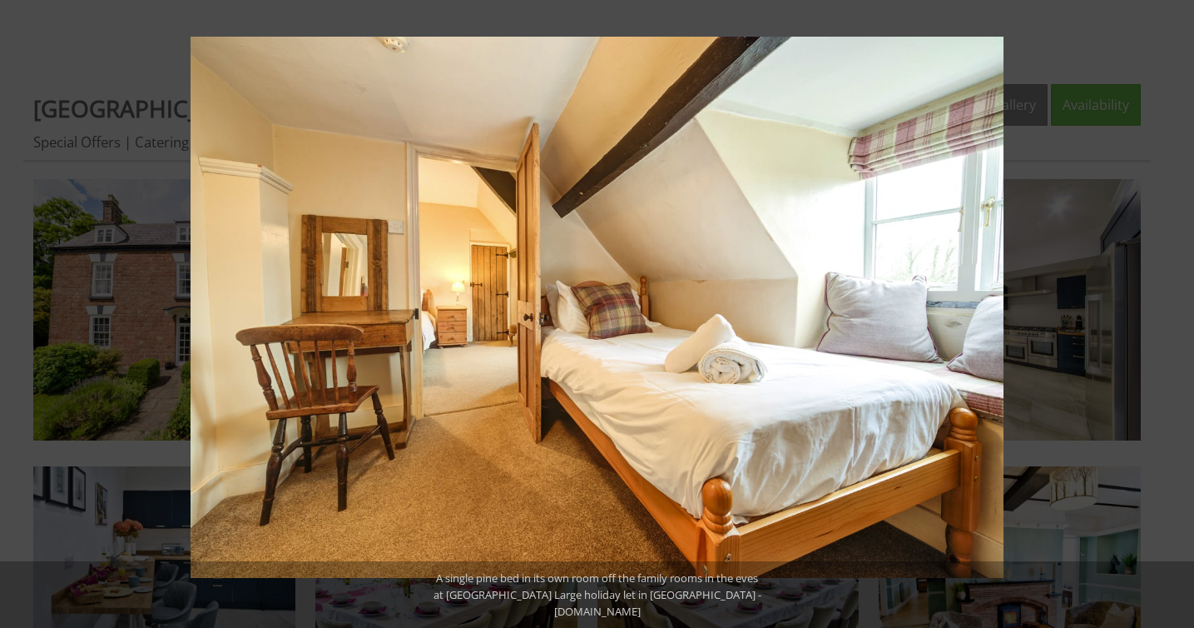
click at [1169, 315] on button at bounding box center [1165, 313] width 58 height 83
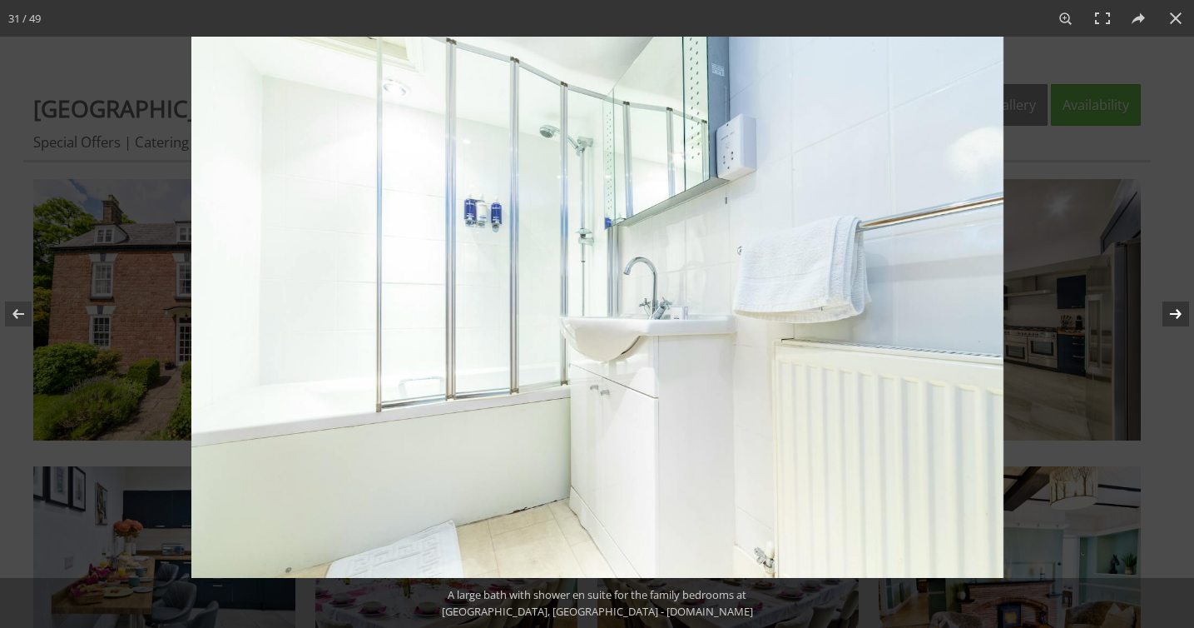
click at [1170, 315] on button at bounding box center [1165, 313] width 58 height 83
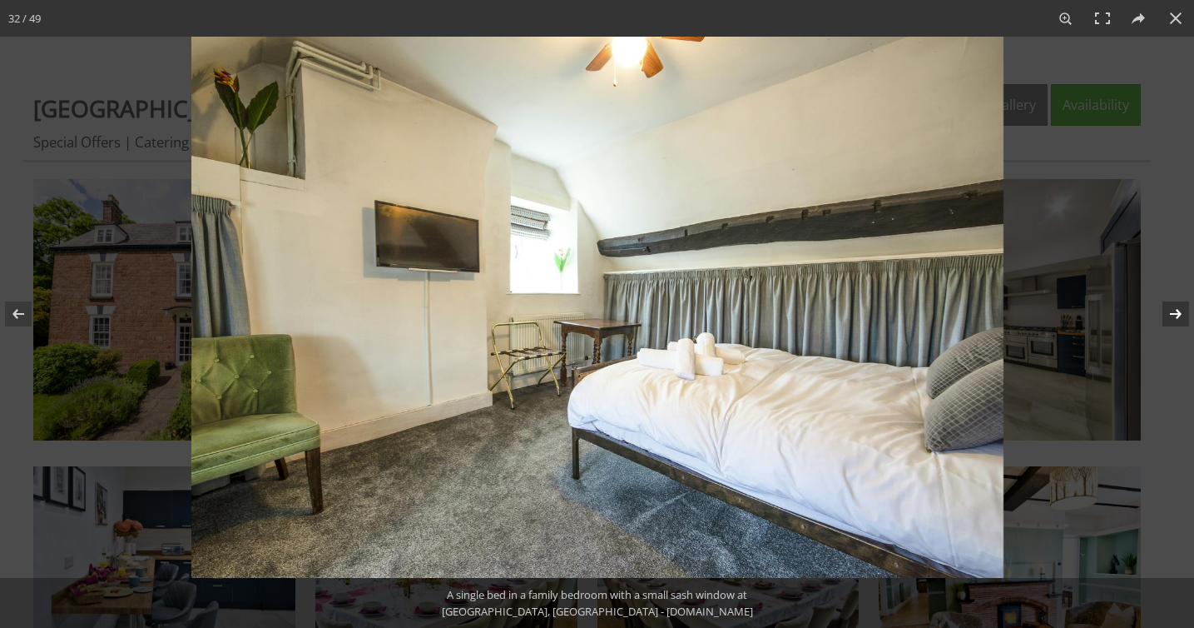
click at [1170, 315] on button at bounding box center [1165, 313] width 58 height 83
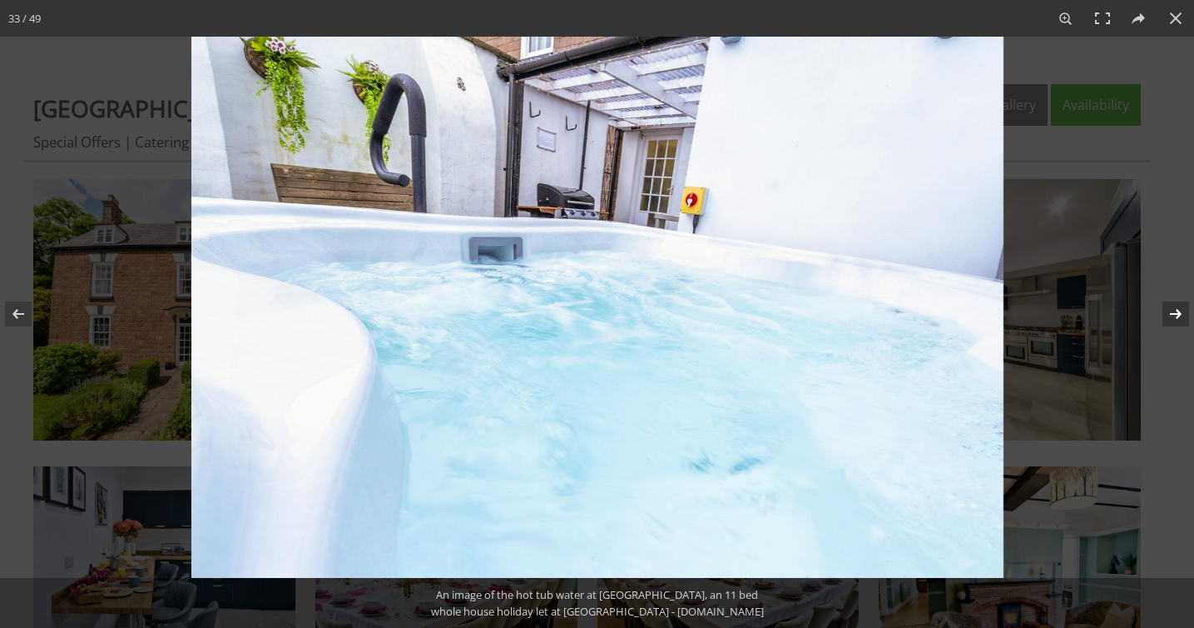
click at [1170, 317] on button at bounding box center [1165, 313] width 58 height 83
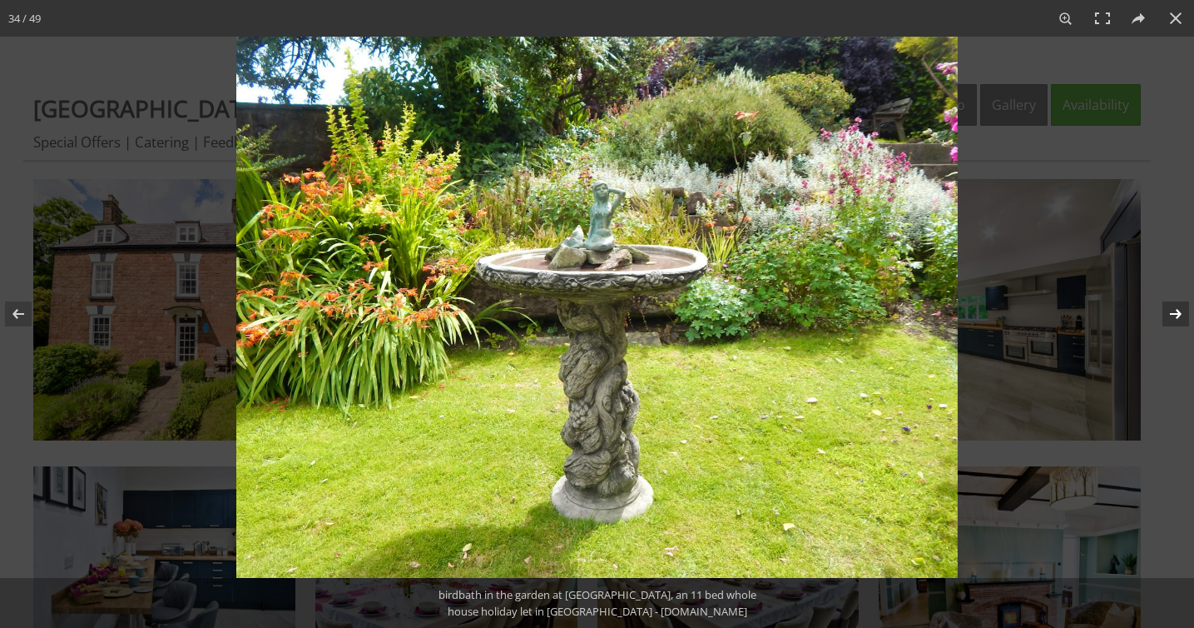
click at [1171, 319] on button at bounding box center [1165, 313] width 58 height 83
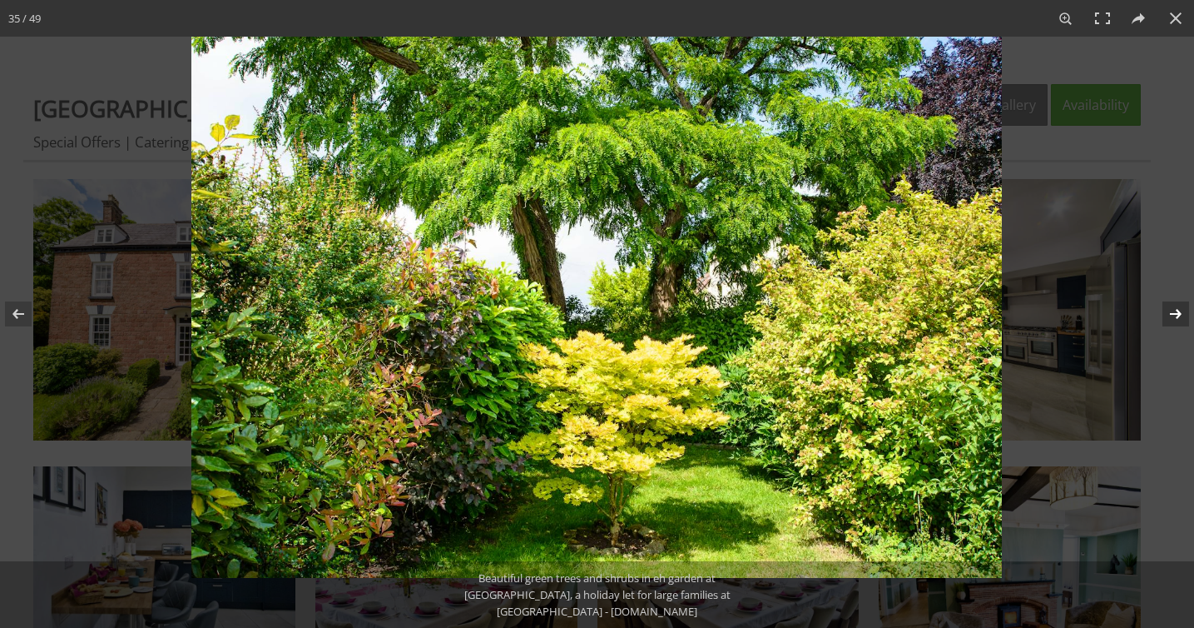
click at [1171, 320] on button at bounding box center [1165, 313] width 58 height 83
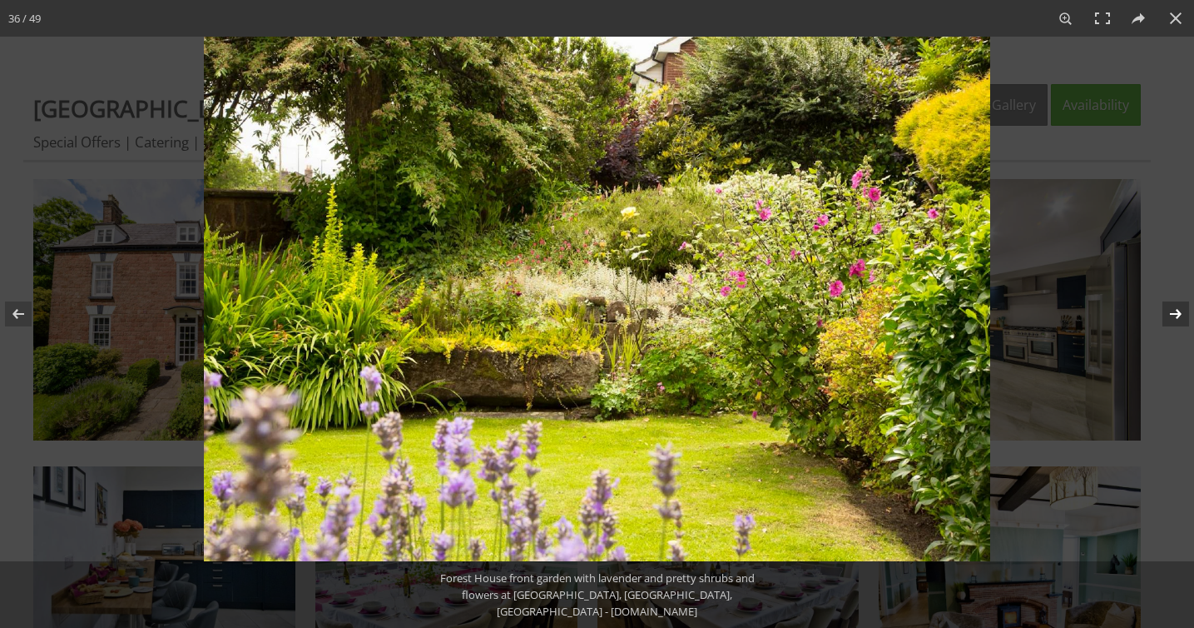
click at [1171, 320] on button at bounding box center [1165, 313] width 58 height 83
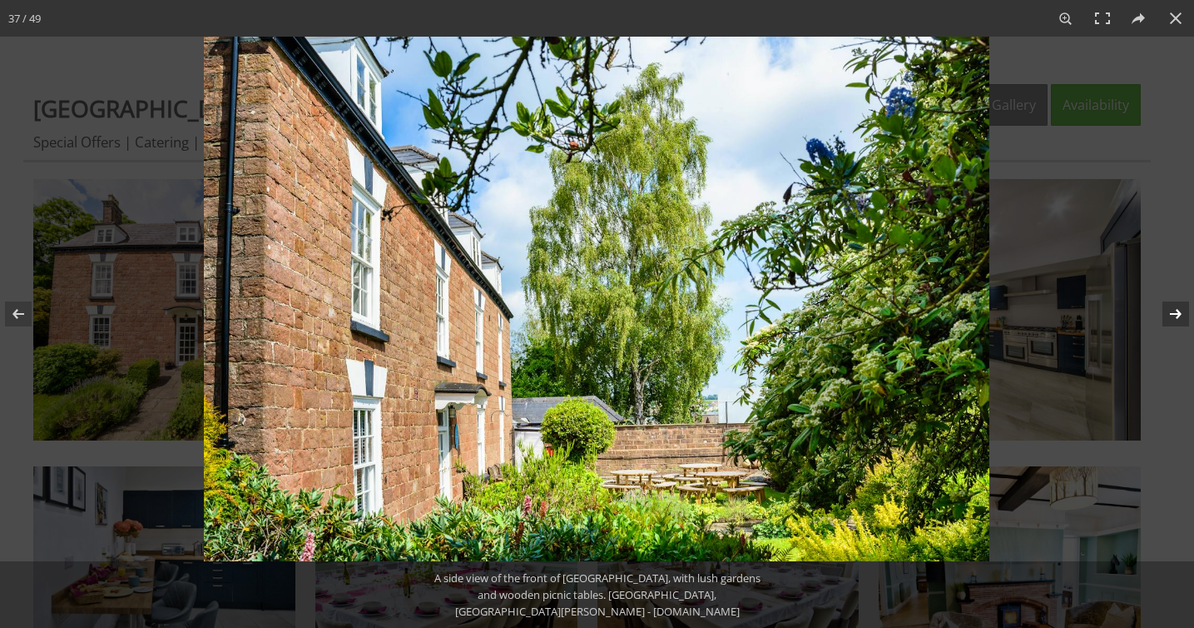
click at [1171, 320] on button at bounding box center [1165, 313] width 58 height 83
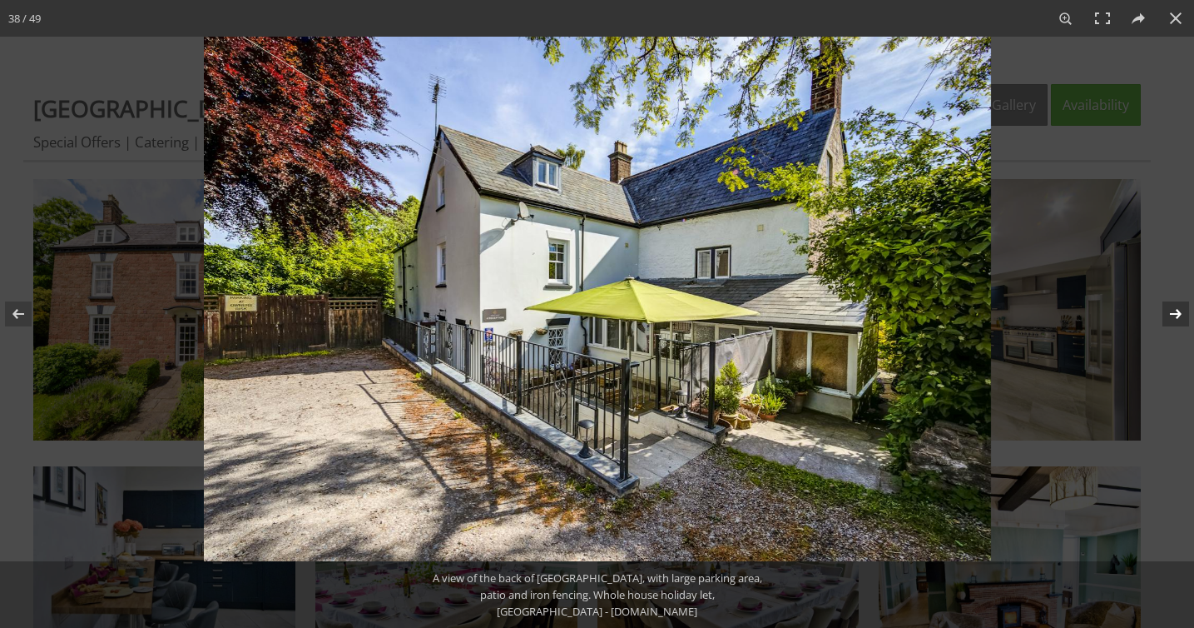
click at [1171, 320] on button at bounding box center [1165, 313] width 58 height 83
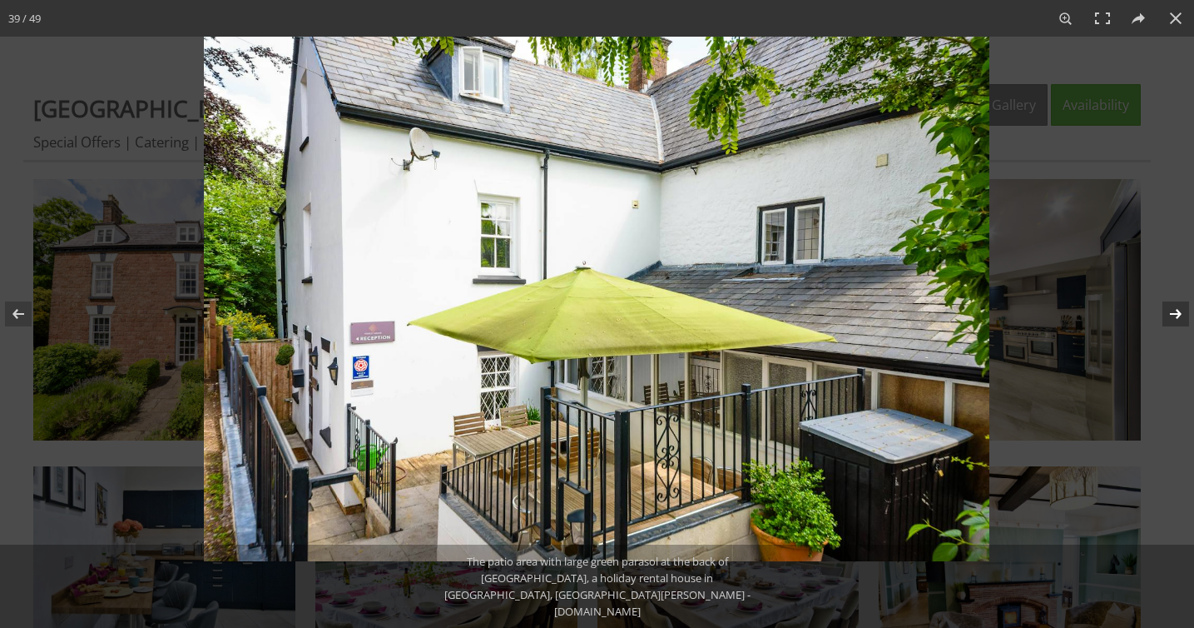
click at [1171, 320] on button at bounding box center [1165, 313] width 58 height 83
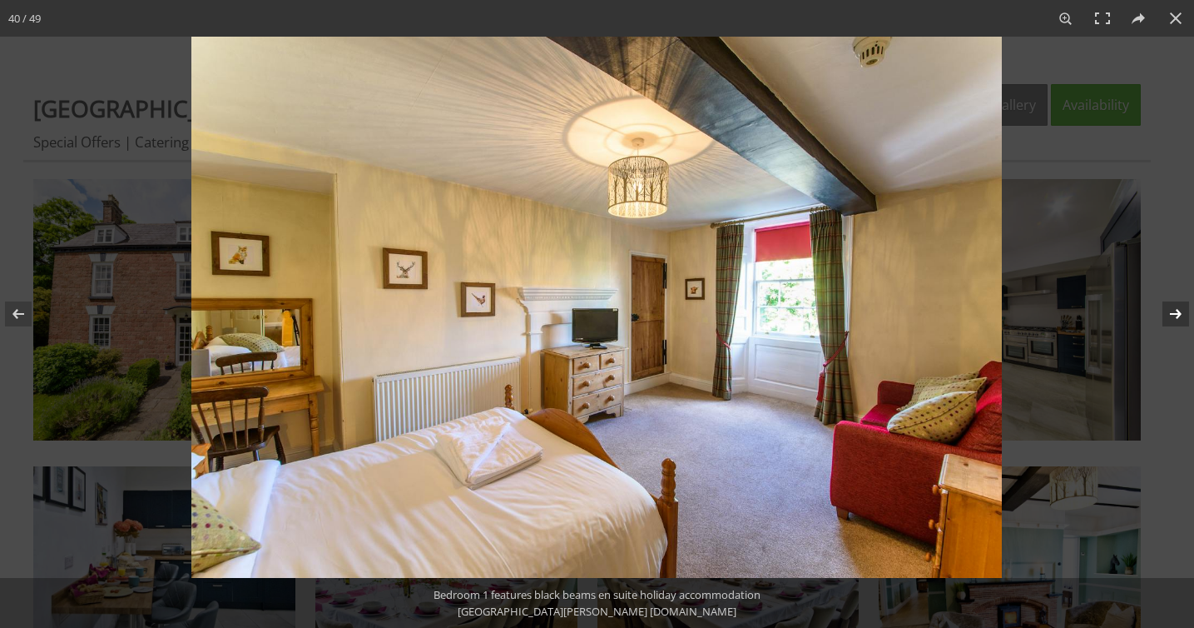
click at [1193, 291] on button at bounding box center [1165, 313] width 58 height 83
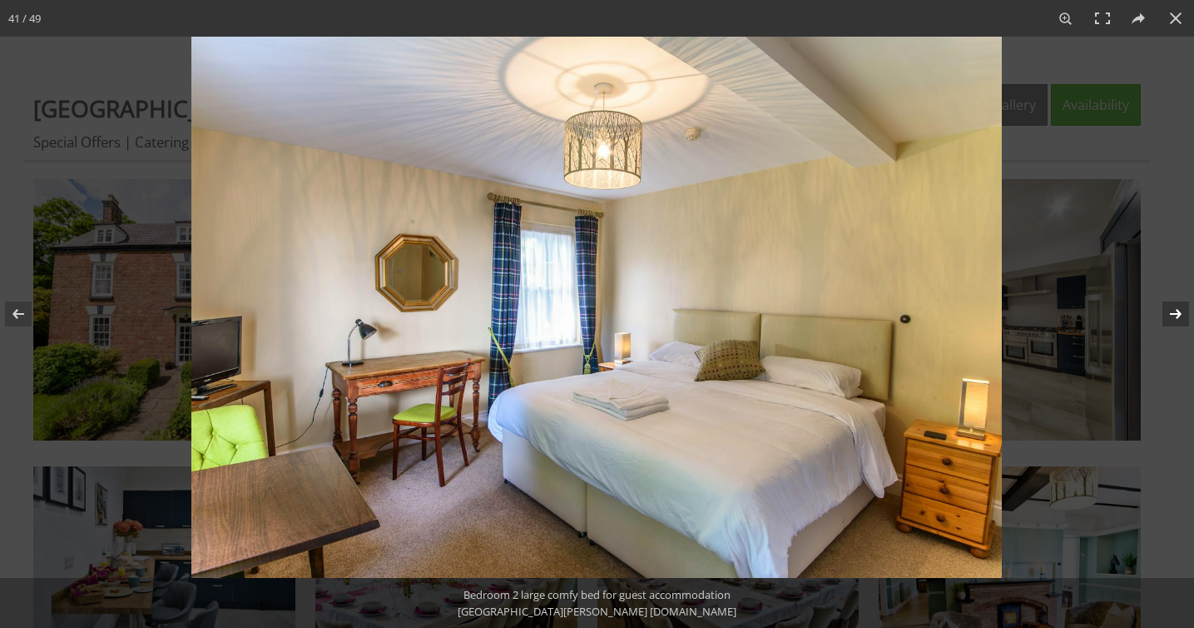
click at [1193, 291] on button at bounding box center [1165, 313] width 58 height 83
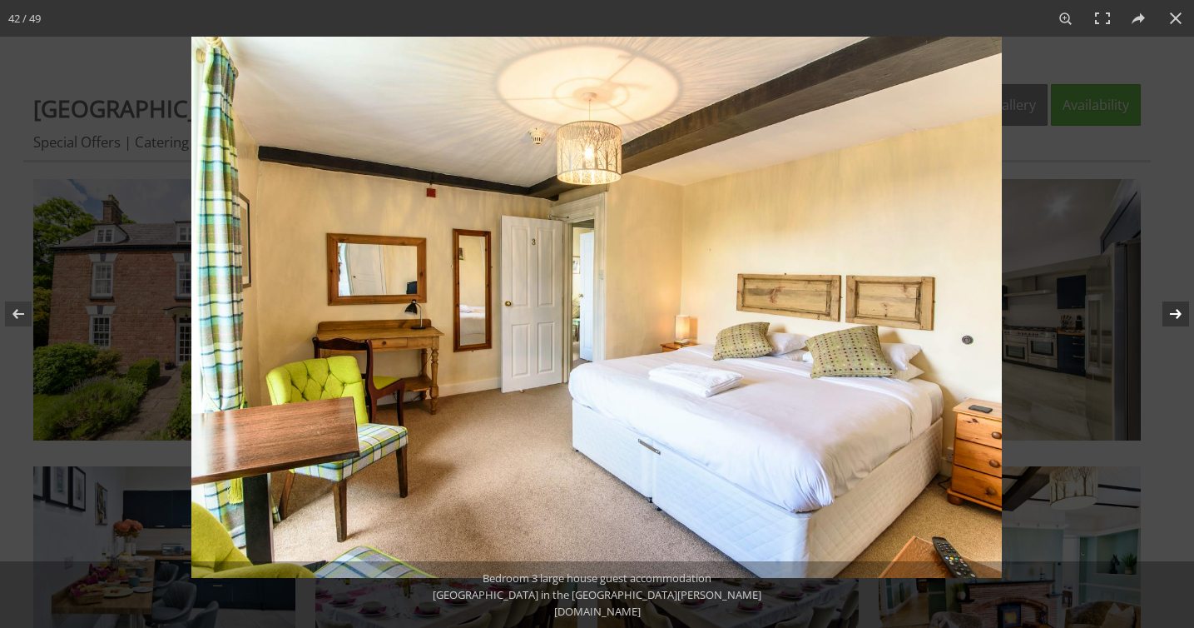
click at [1193, 291] on button at bounding box center [1165, 313] width 58 height 83
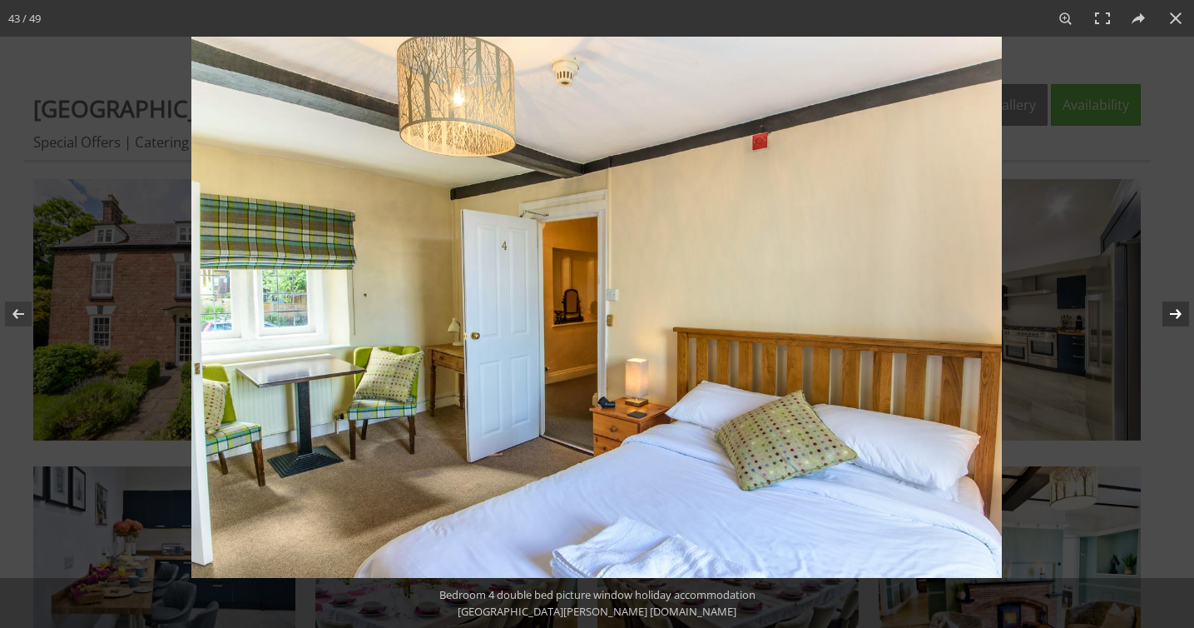
click at [1193, 291] on button at bounding box center [1165, 313] width 58 height 83
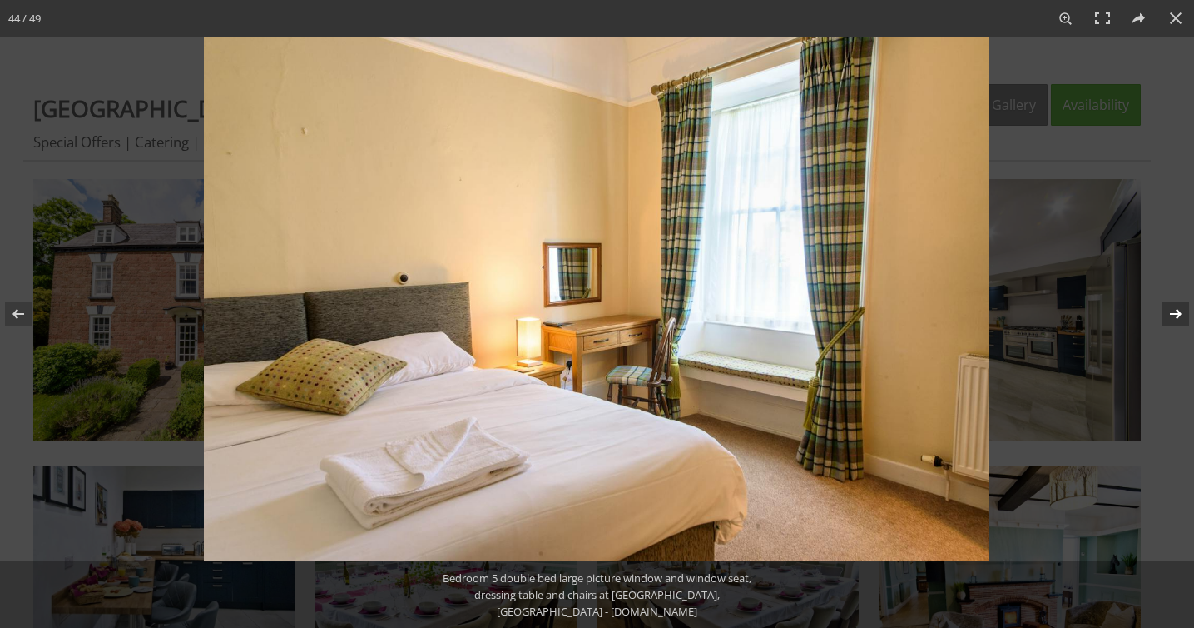
click at [1193, 291] on button at bounding box center [1165, 313] width 58 height 83
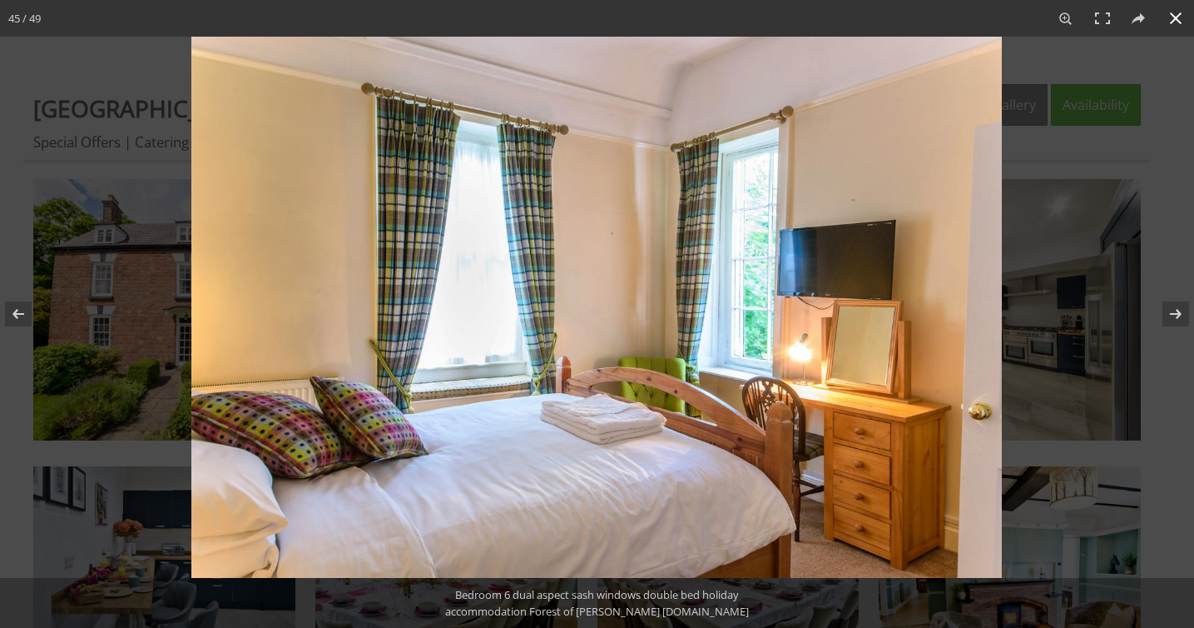
click at [1173, 24] on button at bounding box center [1176, 18] width 37 height 37
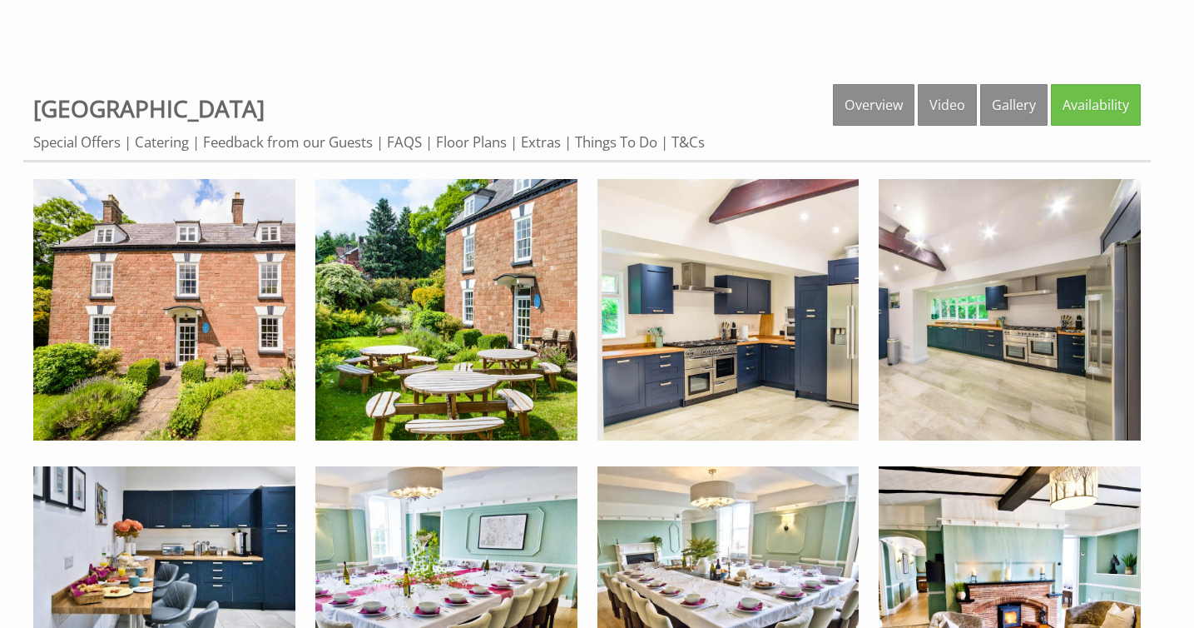
click at [469, 151] on link "Floor Plans" at bounding box center [471, 142] width 71 height 21
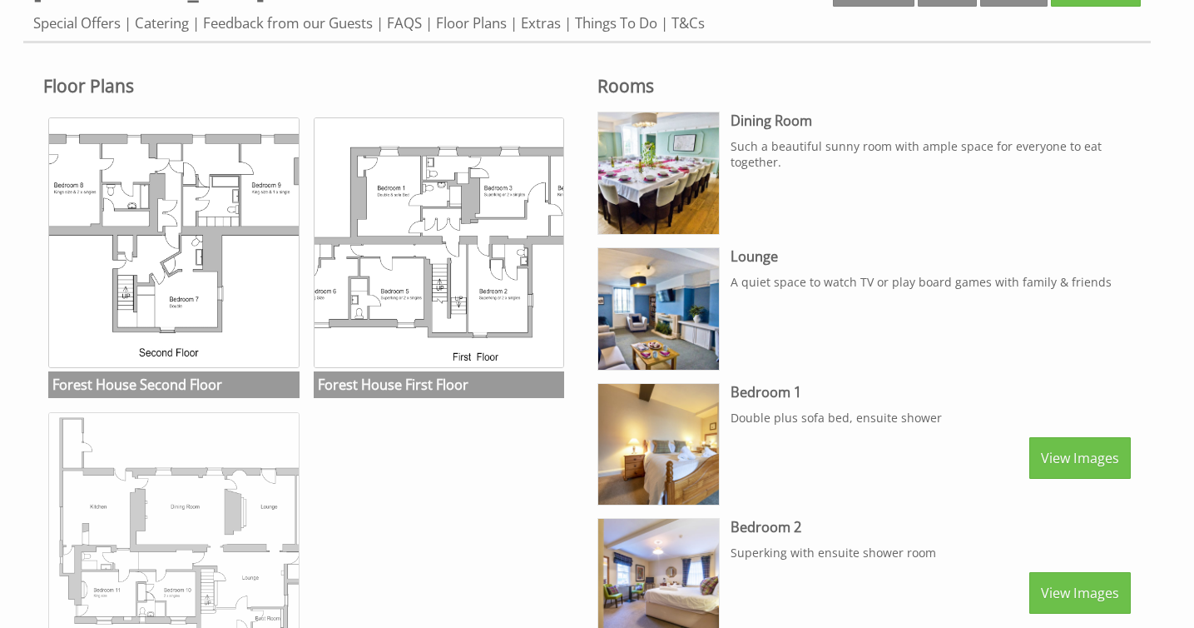
scroll to position [703, 0]
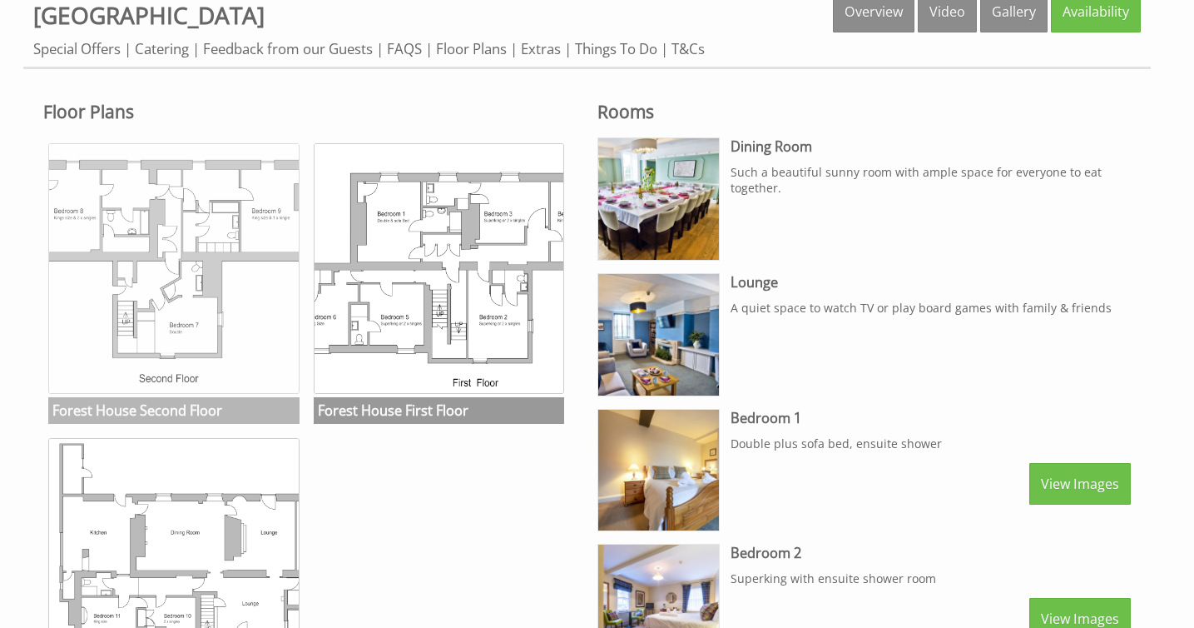
click at [81, 291] on img at bounding box center [173, 268] width 251 height 251
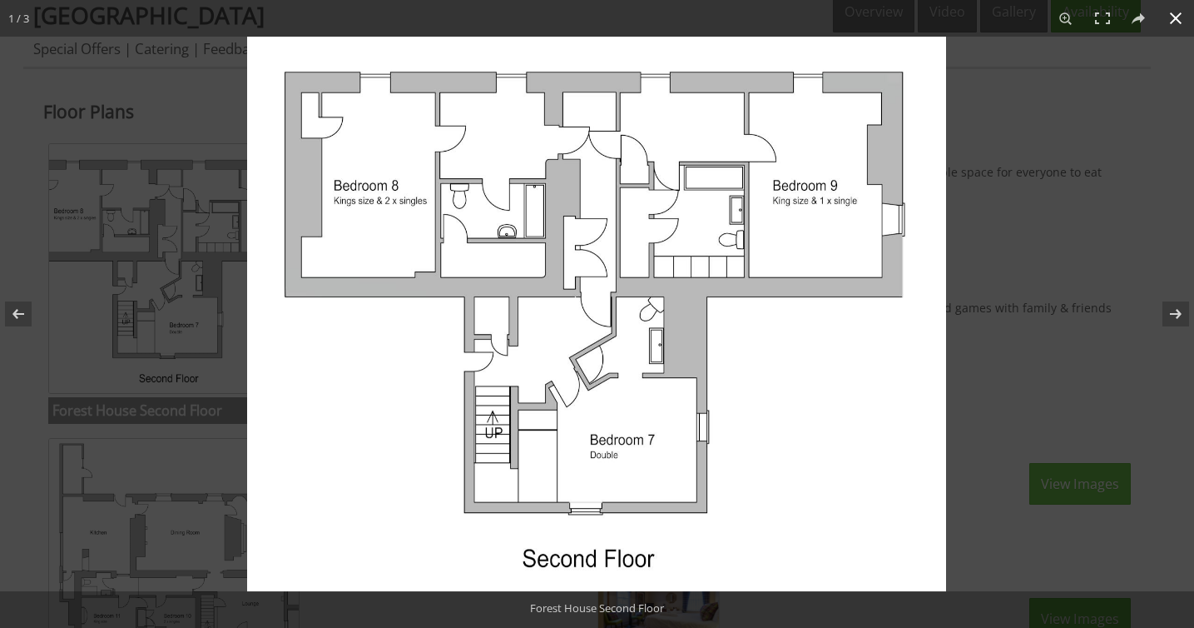
click at [1179, 18] on button at bounding box center [1176, 18] width 37 height 37
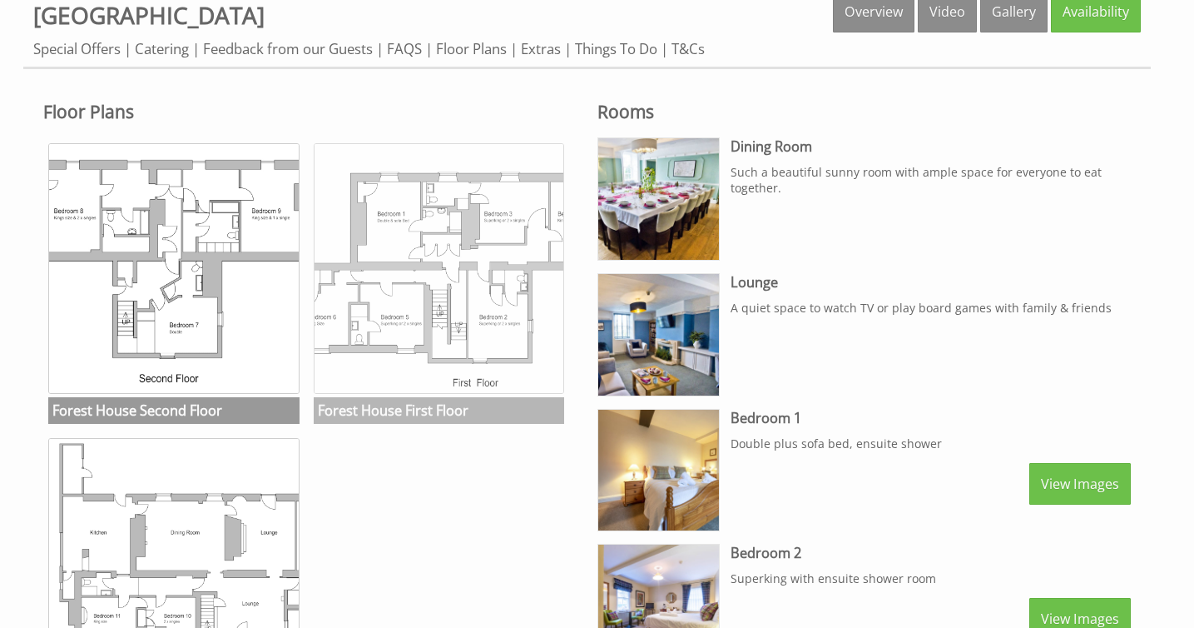
click at [449, 292] on img at bounding box center [439, 268] width 251 height 251
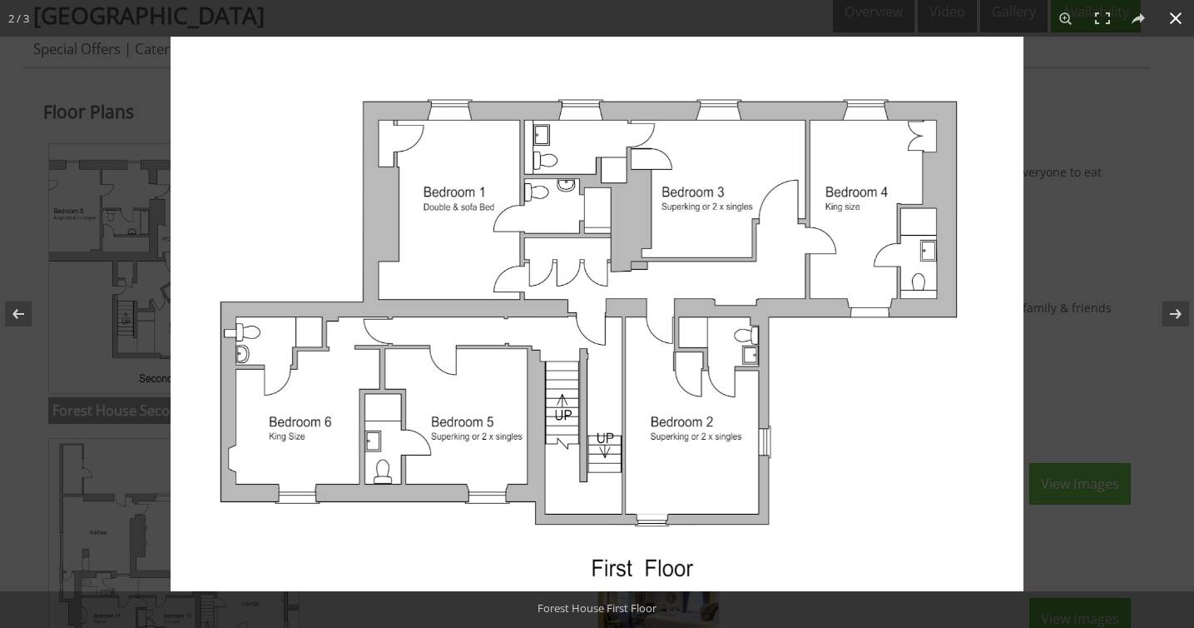
click at [1180, 22] on button at bounding box center [1176, 18] width 37 height 37
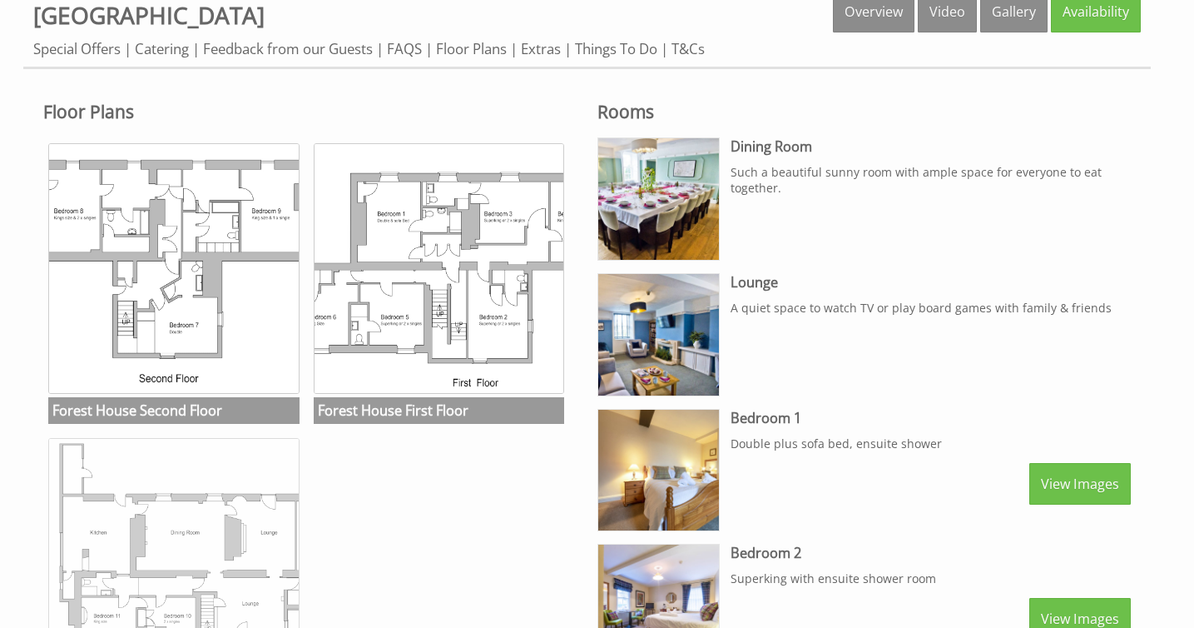
click at [181, 574] on img at bounding box center [173, 563] width 251 height 251
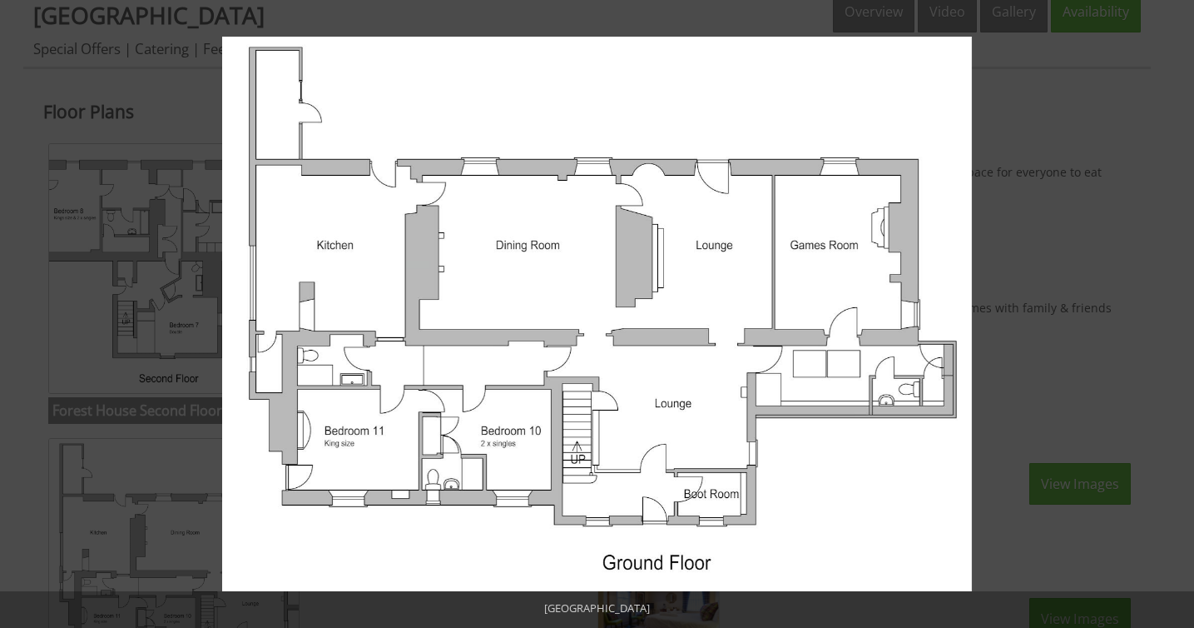
click at [1183, 19] on button at bounding box center [1176, 18] width 37 height 37
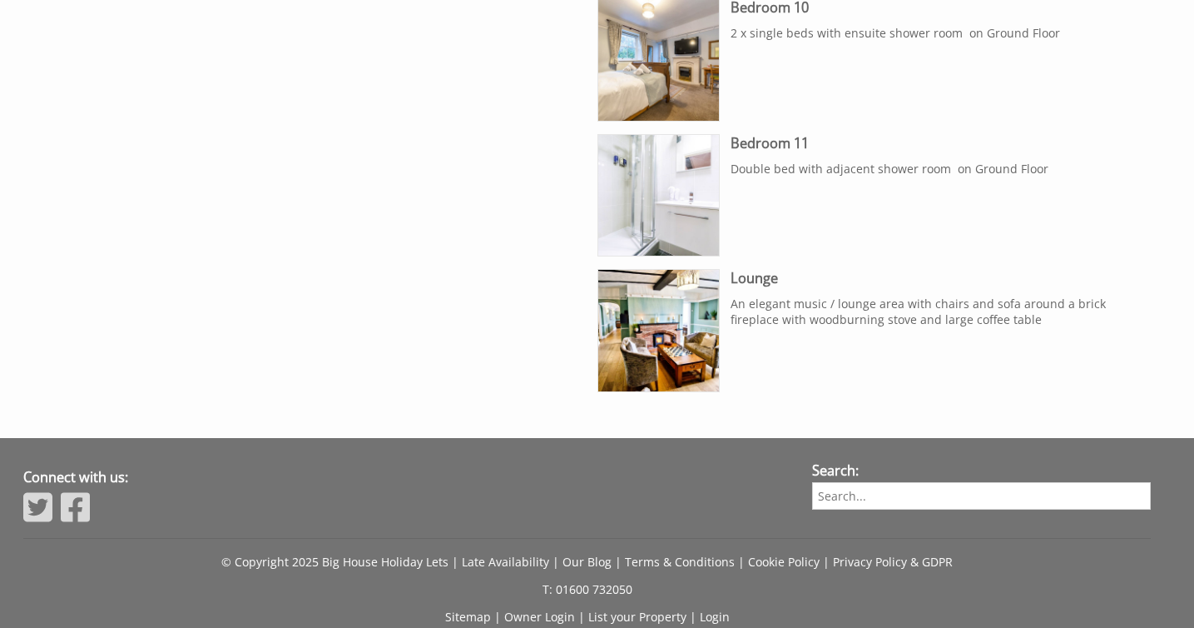
scroll to position [2609, 0]
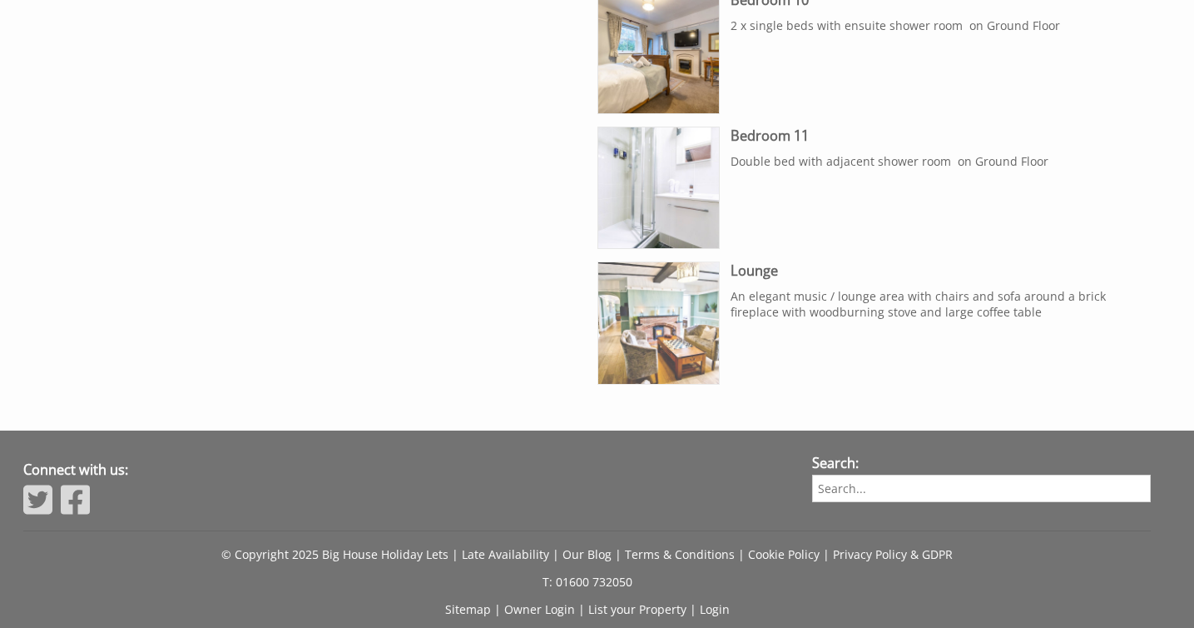
click at [661, 328] on img at bounding box center [659, 323] width 122 height 122
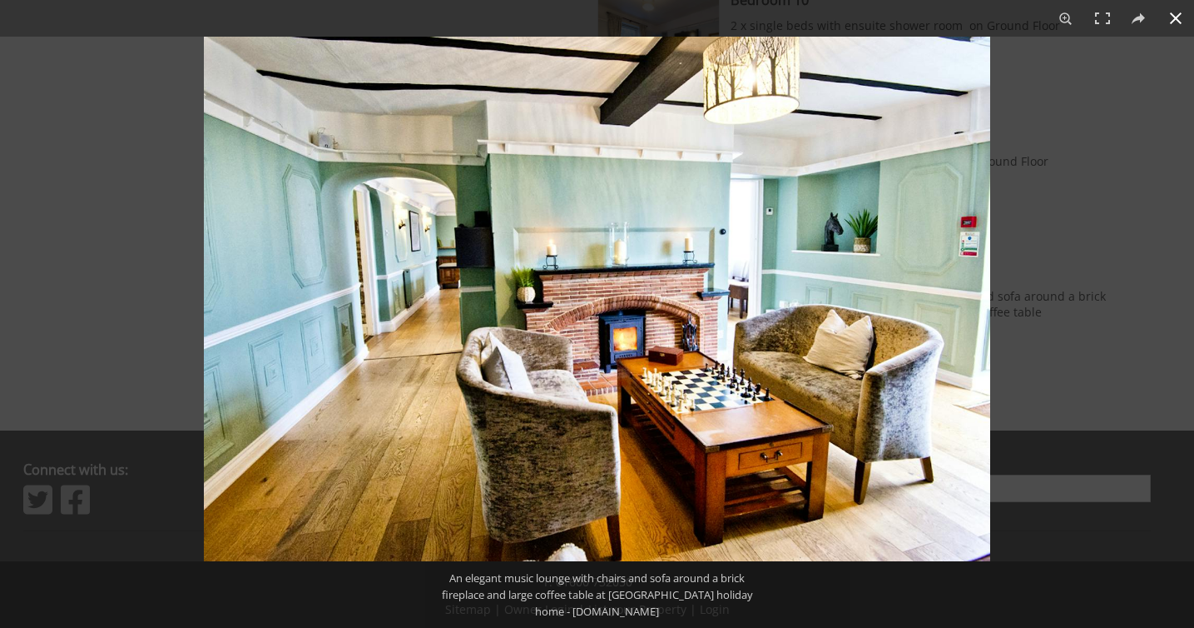
click at [1179, 16] on button at bounding box center [1176, 18] width 37 height 37
